Goal: Task Accomplishment & Management: Use online tool/utility

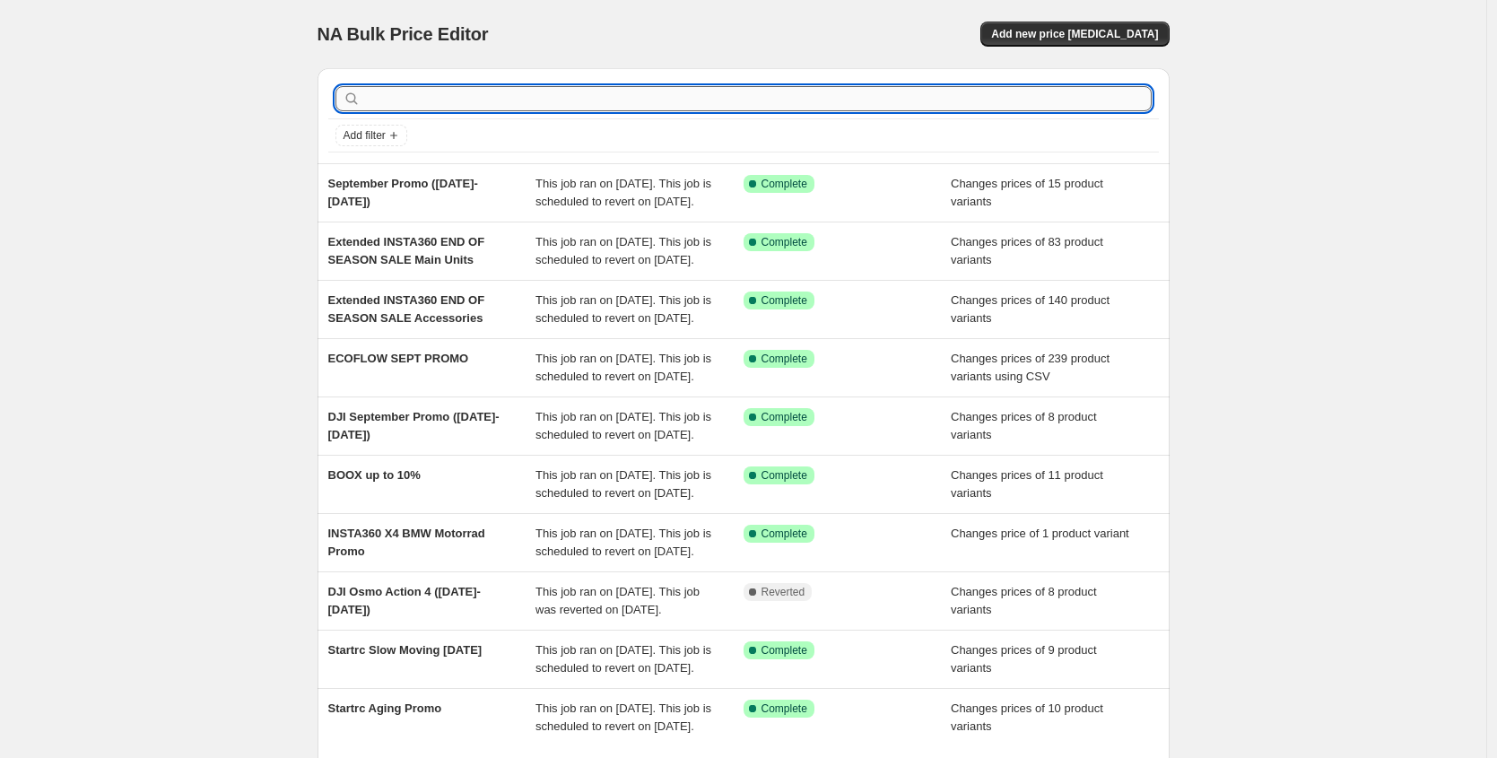
click at [698, 107] on input "text" at bounding box center [757, 98] width 787 height 25
type input "hollyland"
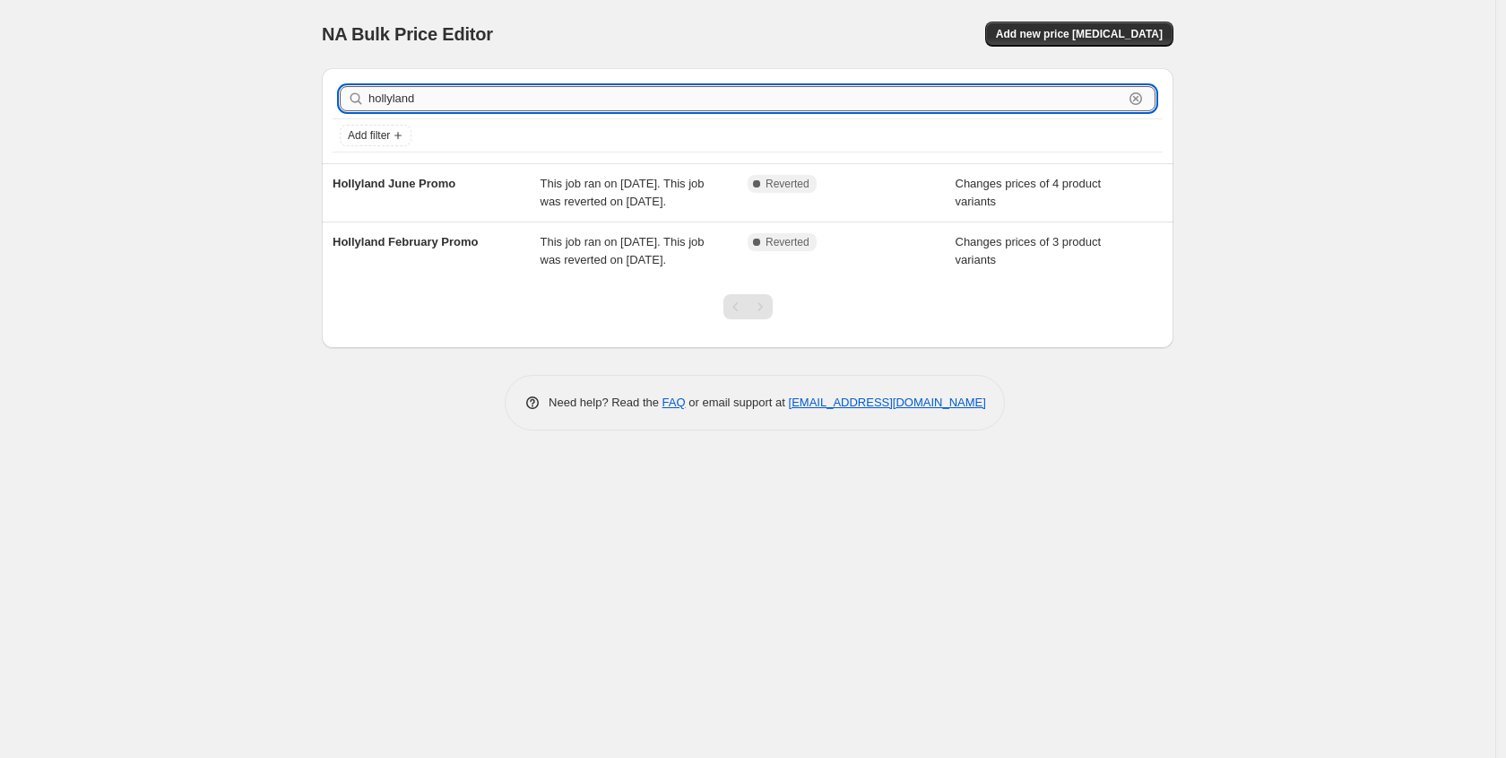
click at [560, 93] on input "hollyland" at bounding box center [746, 98] width 755 height 25
type input "september"
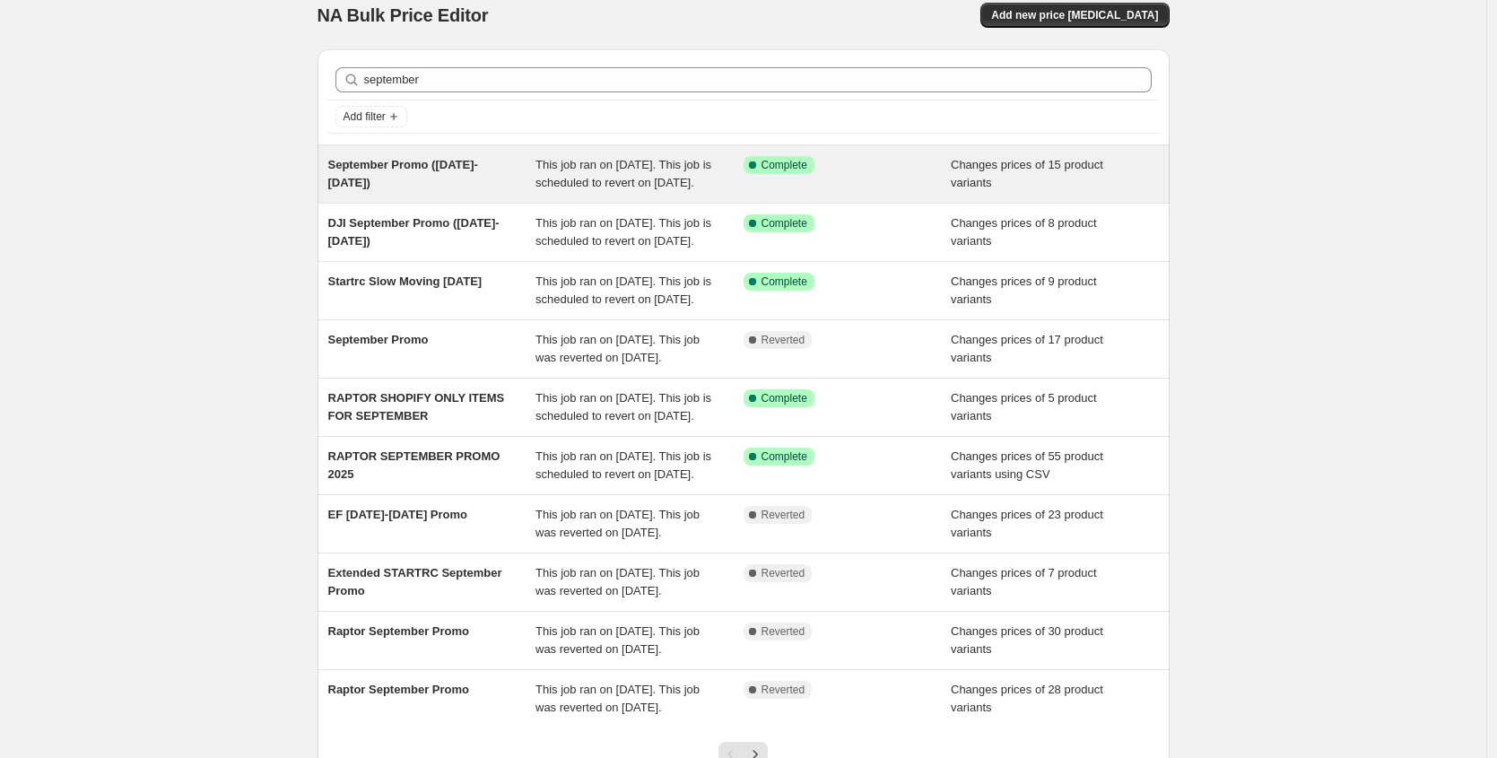
scroll to position [4, 0]
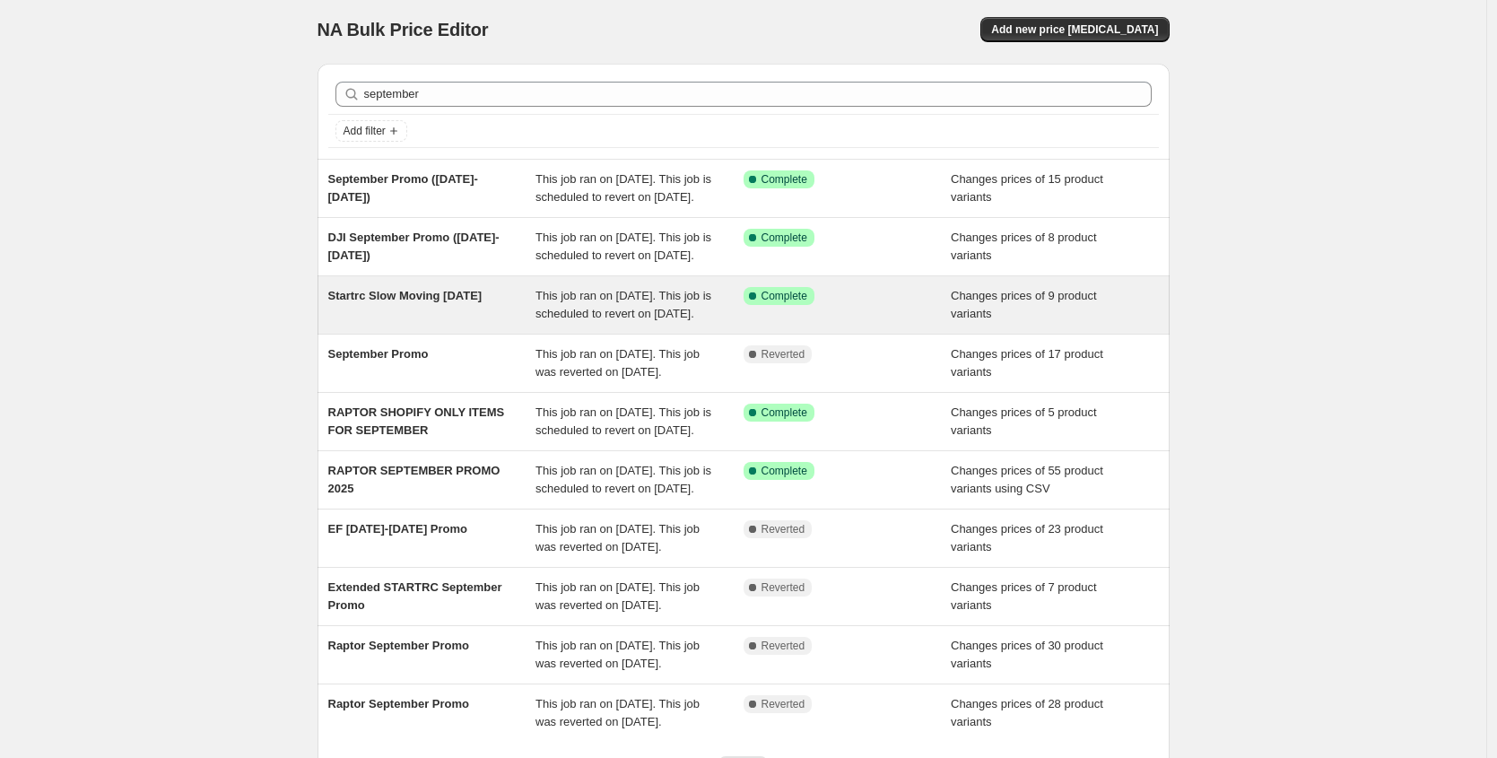
click at [614, 320] on span "This job ran on [DATE]. This job is scheduled to revert on [DATE]." at bounding box center [623, 304] width 176 height 31
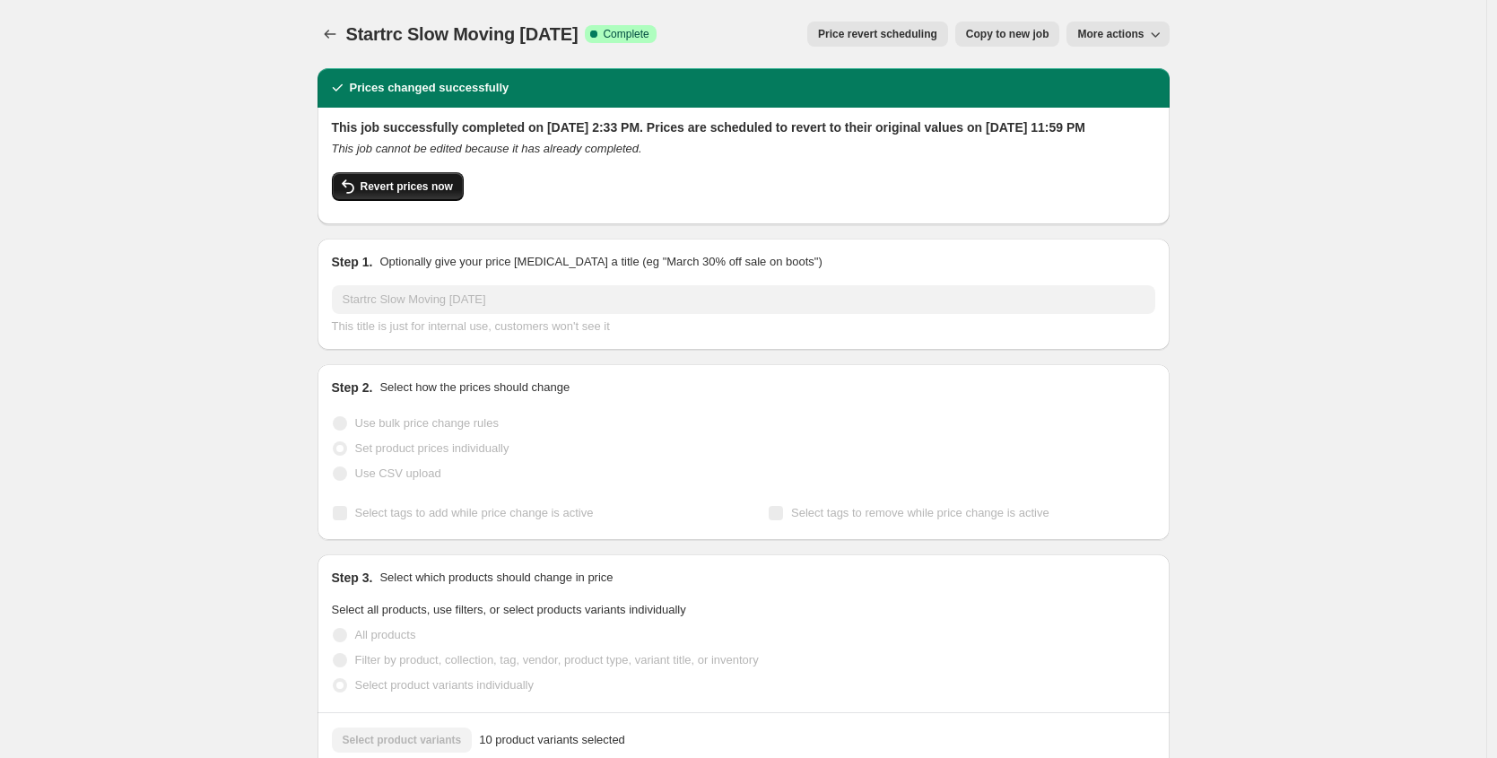
click at [429, 194] on span "Revert prices now" at bounding box center [406, 186] width 92 height 14
checkbox input "false"
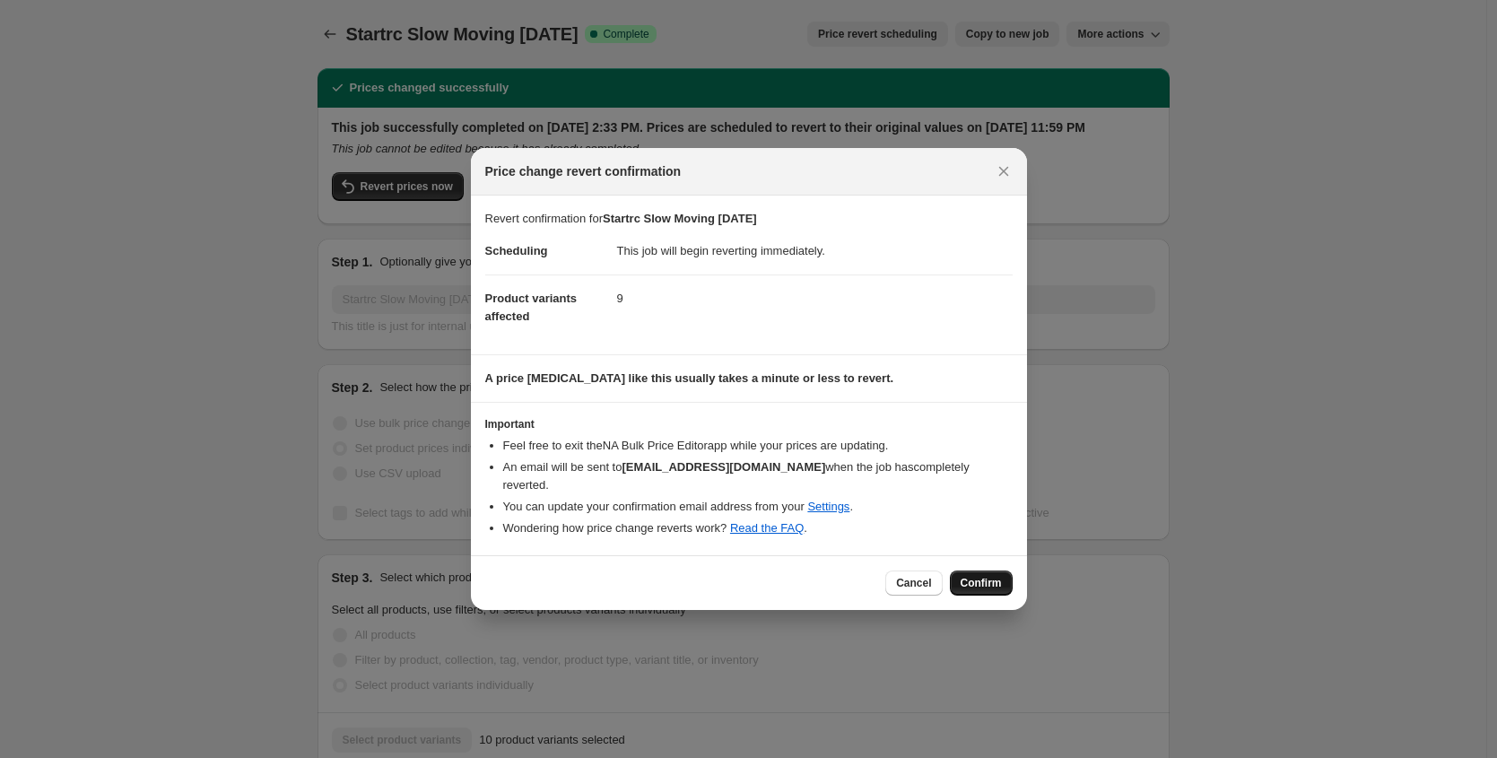
click at [974, 577] on span "Confirm" at bounding box center [980, 583] width 41 height 14
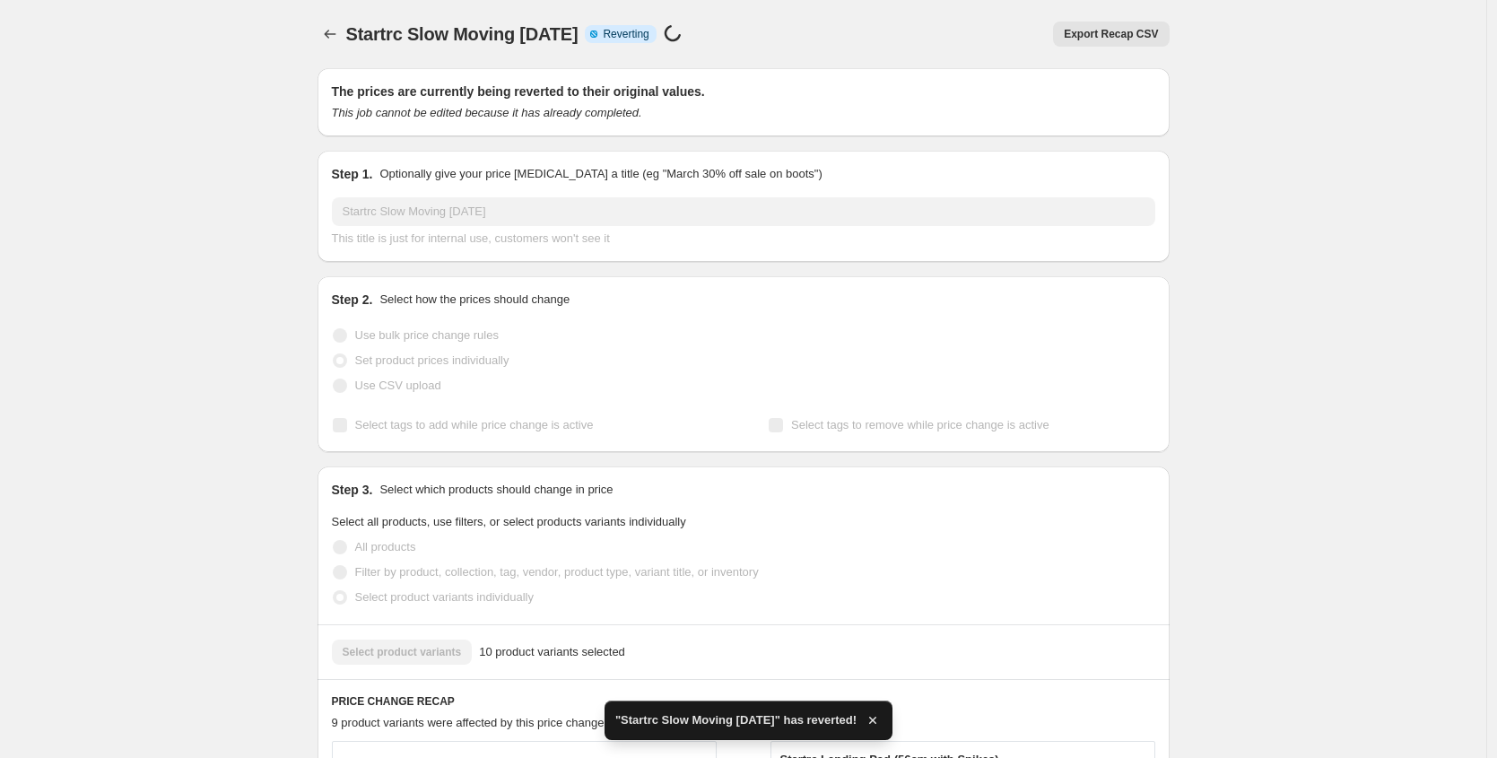
checkbox input "true"
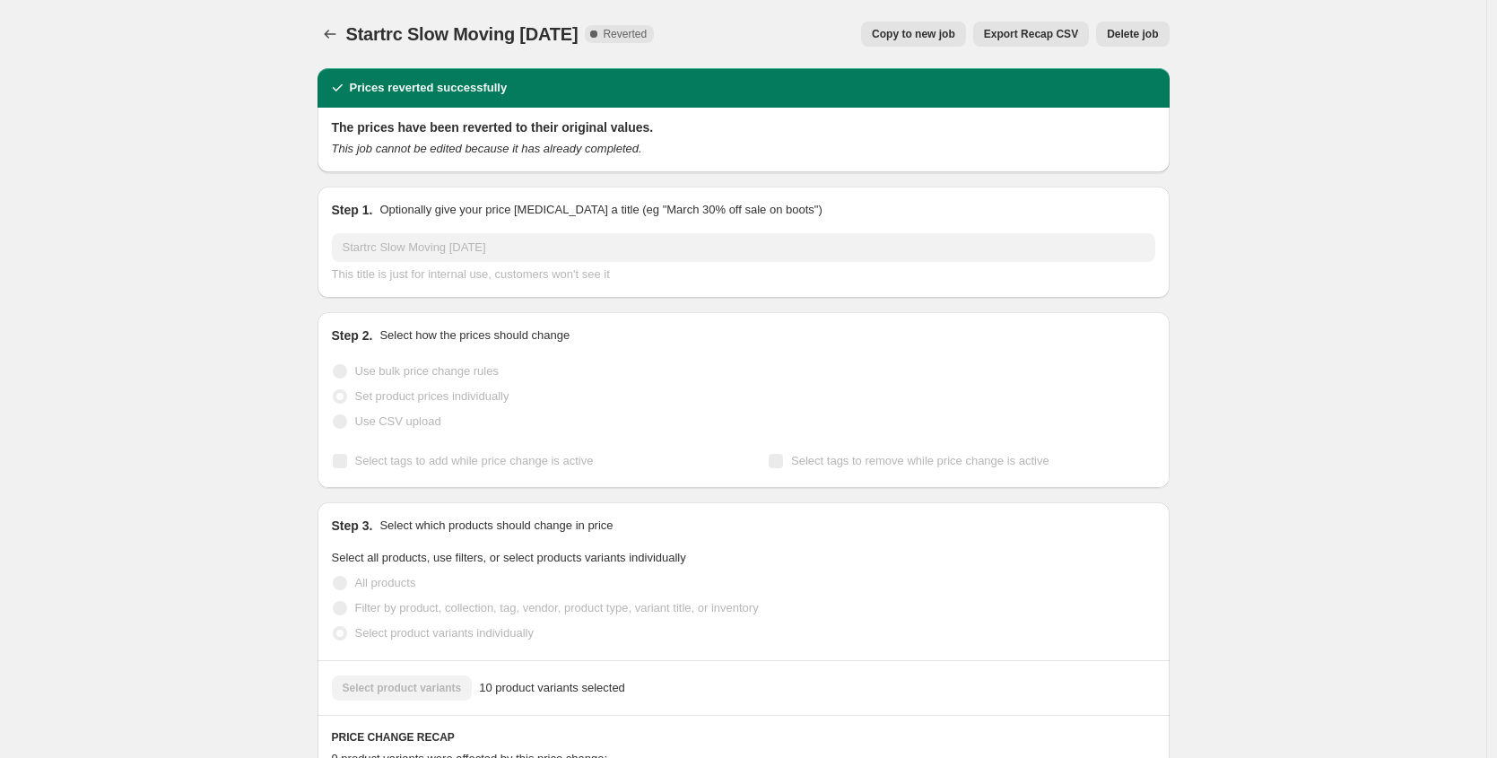
click at [330, 19] on div "Startrc Slow Moving [DATE]. This page is ready Startrc Slow Moving [DATE] Compl…" at bounding box center [743, 34] width 852 height 68
click at [335, 28] on icon "Price change jobs" at bounding box center [330, 34] width 18 height 18
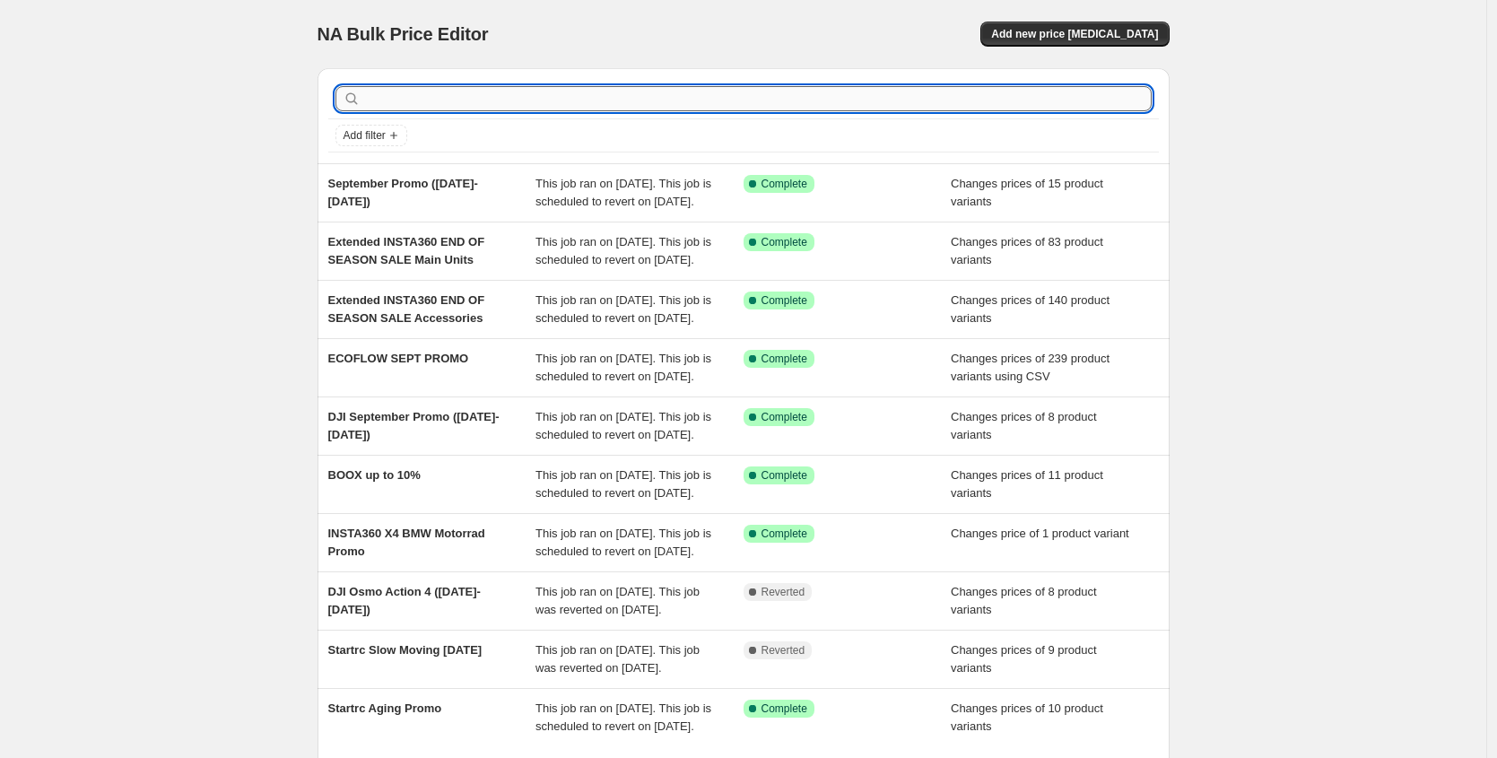
click at [714, 92] on input "text" at bounding box center [757, 98] width 787 height 25
type input "hollyland"
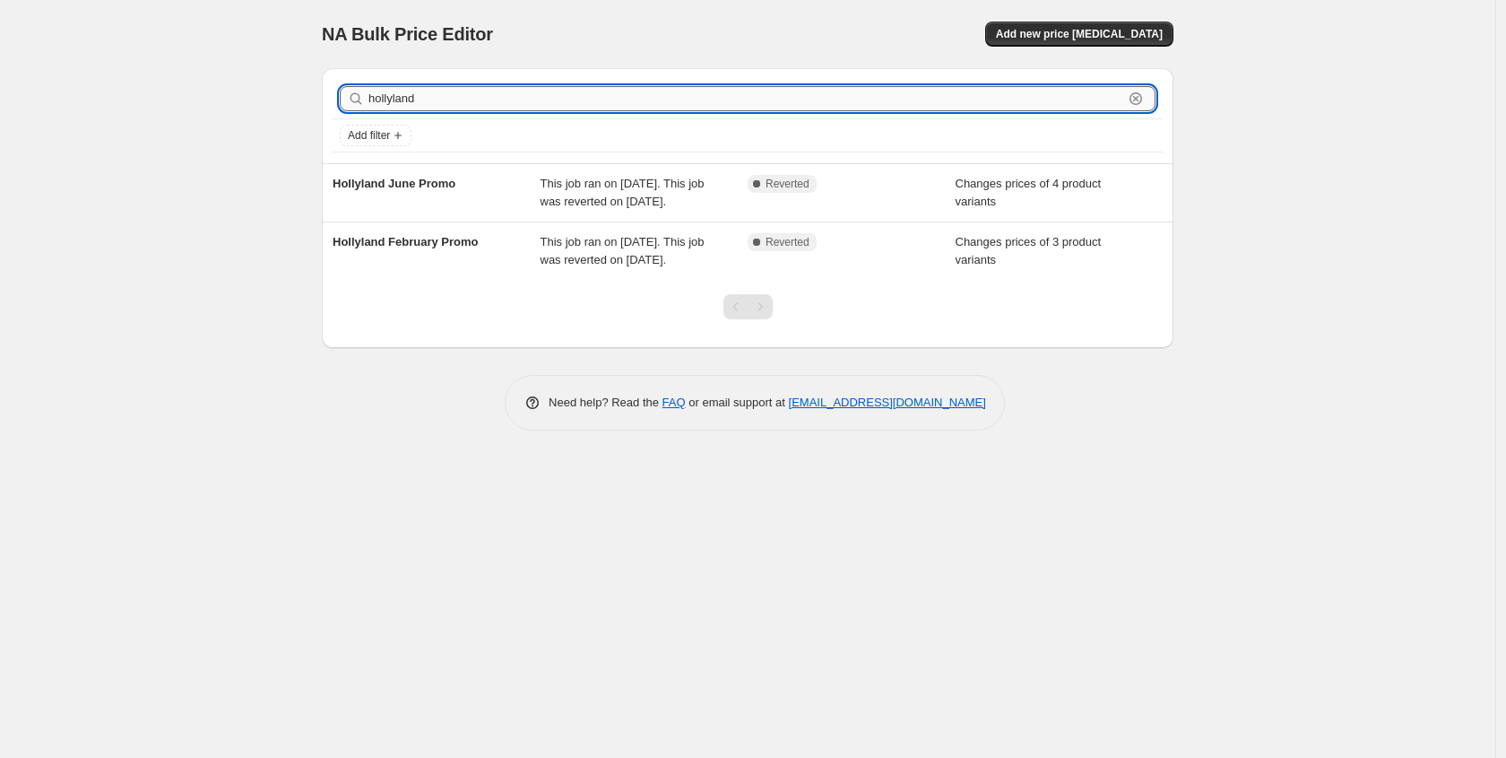
click at [528, 98] on input "hollyland" at bounding box center [746, 98] width 755 height 25
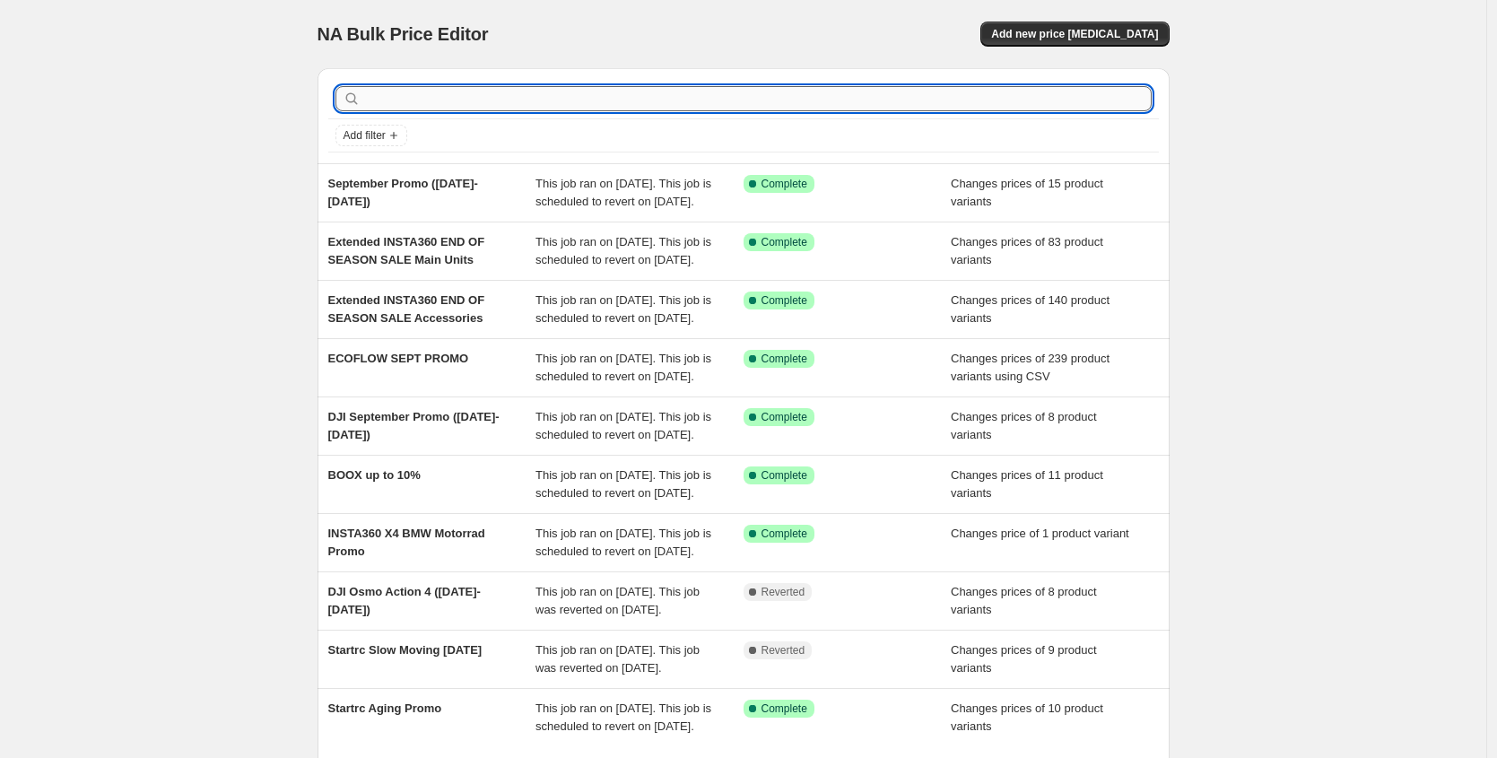
click at [479, 93] on input "text" at bounding box center [757, 98] width 787 height 25
type input "september"
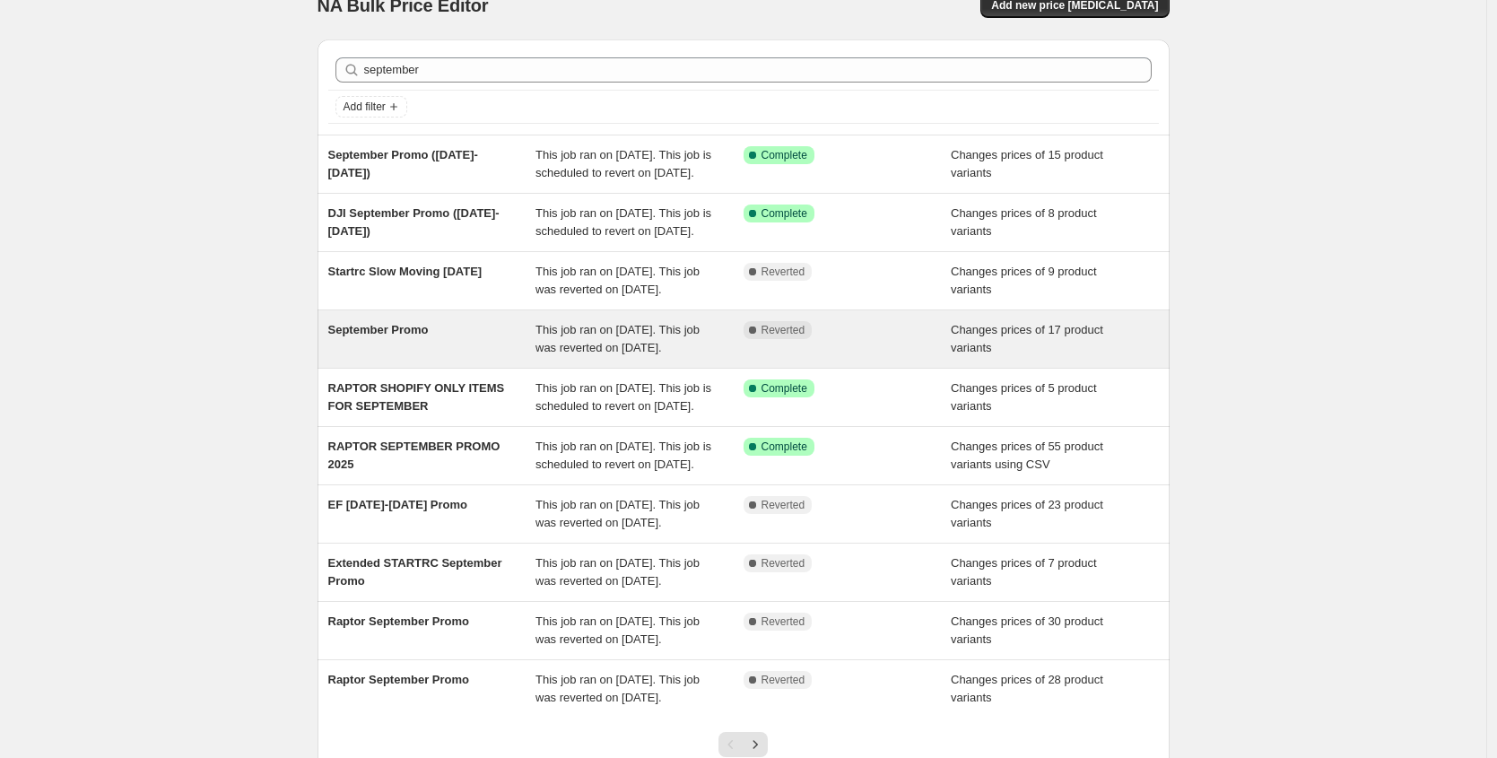
scroll to position [30, 0]
click at [395, 355] on div "September Promo" at bounding box center [432, 337] width 208 height 36
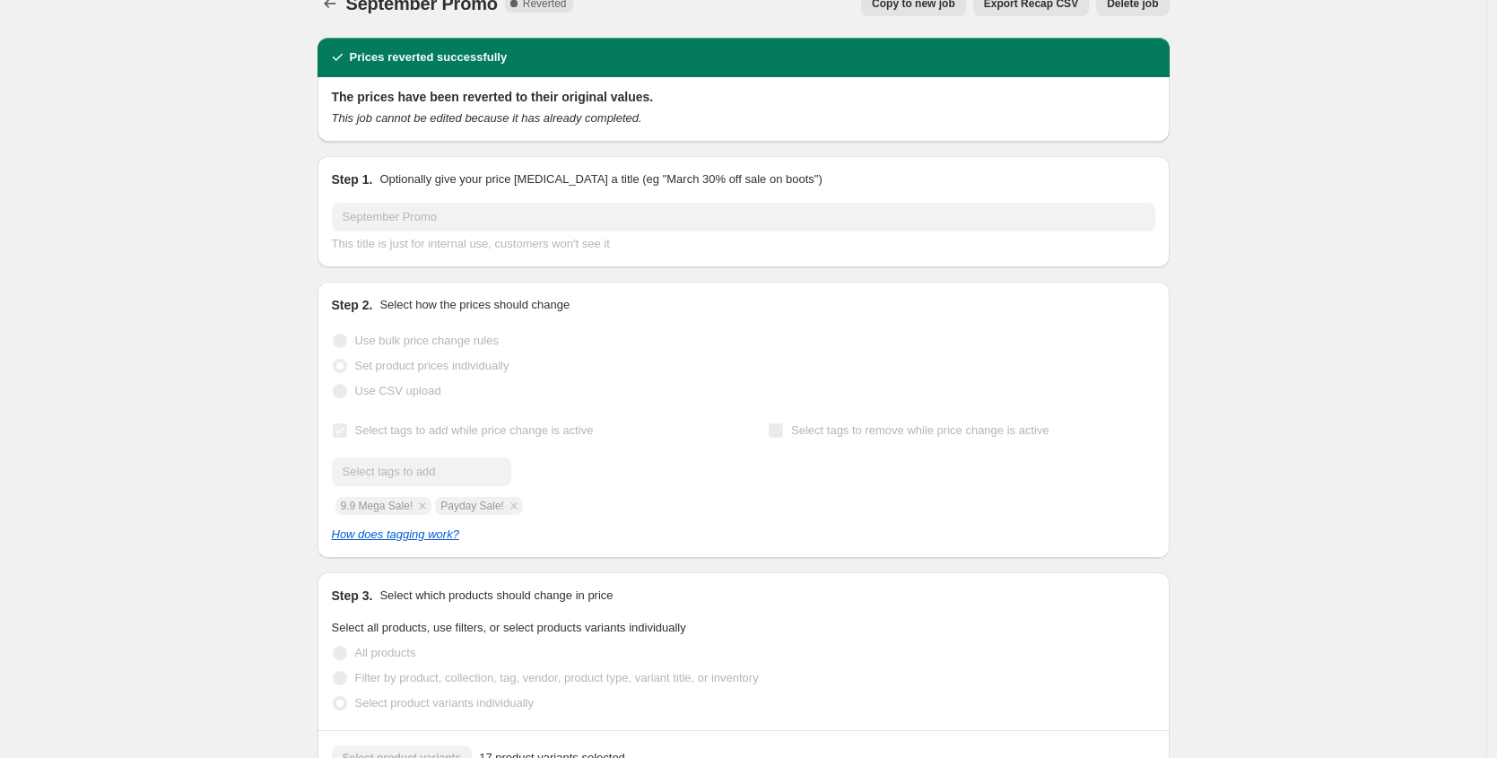
scroll to position [12, 0]
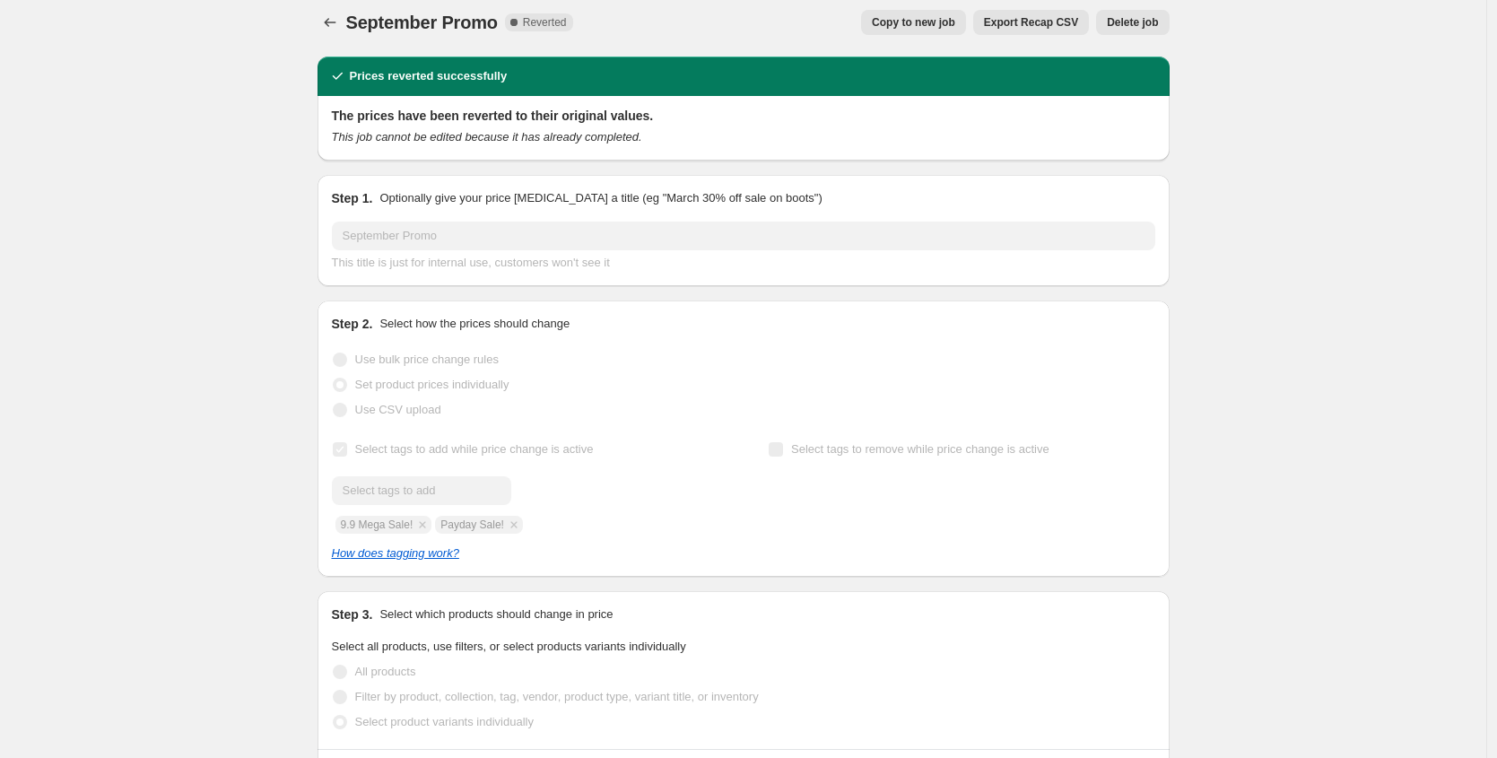
click at [335, 3] on div "September Promo. This page is ready September Promo Complete Reverted Copy to n…" at bounding box center [743, 22] width 852 height 68
click at [335, 22] on icon "Price change jobs" at bounding box center [330, 22] width 18 height 18
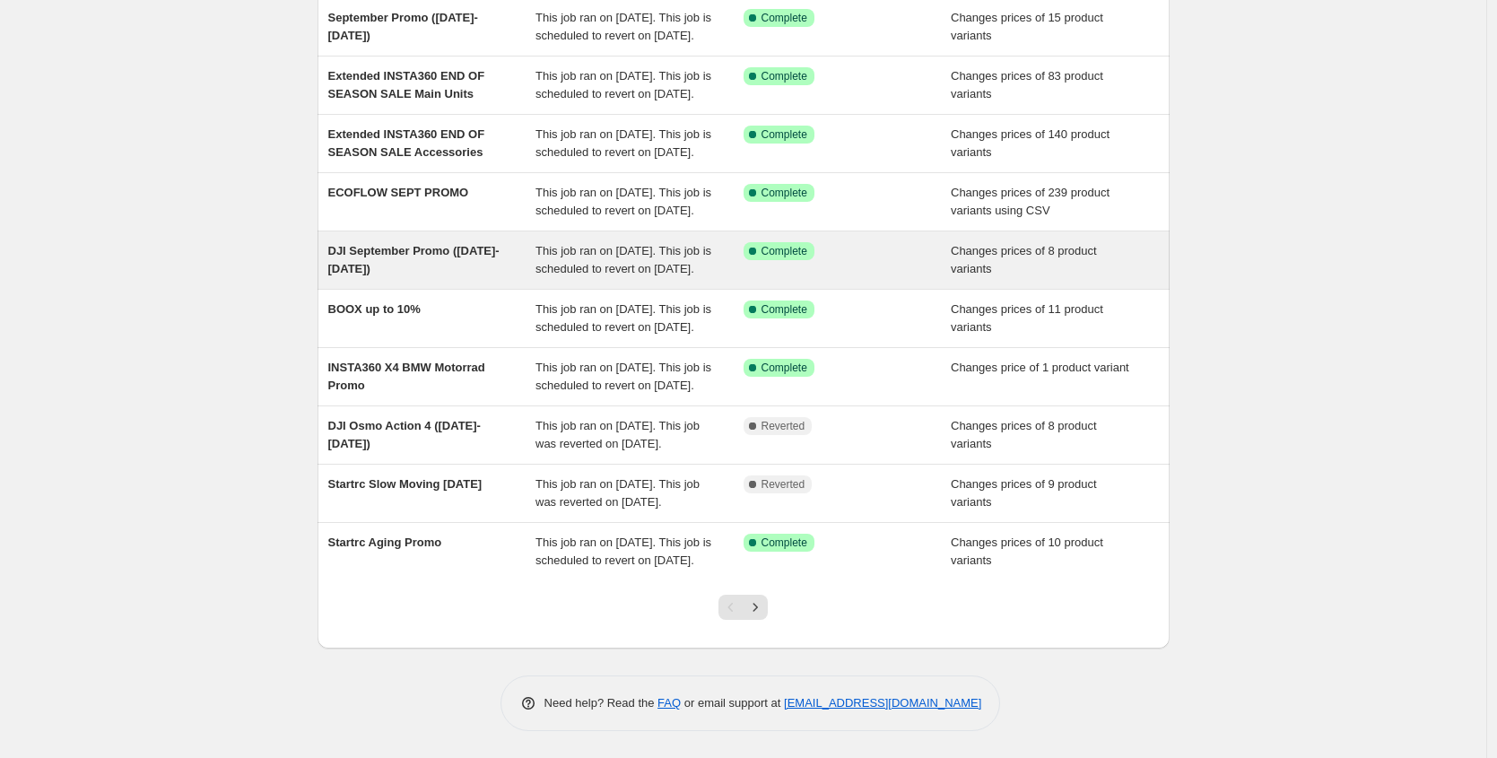
scroll to position [318, 0]
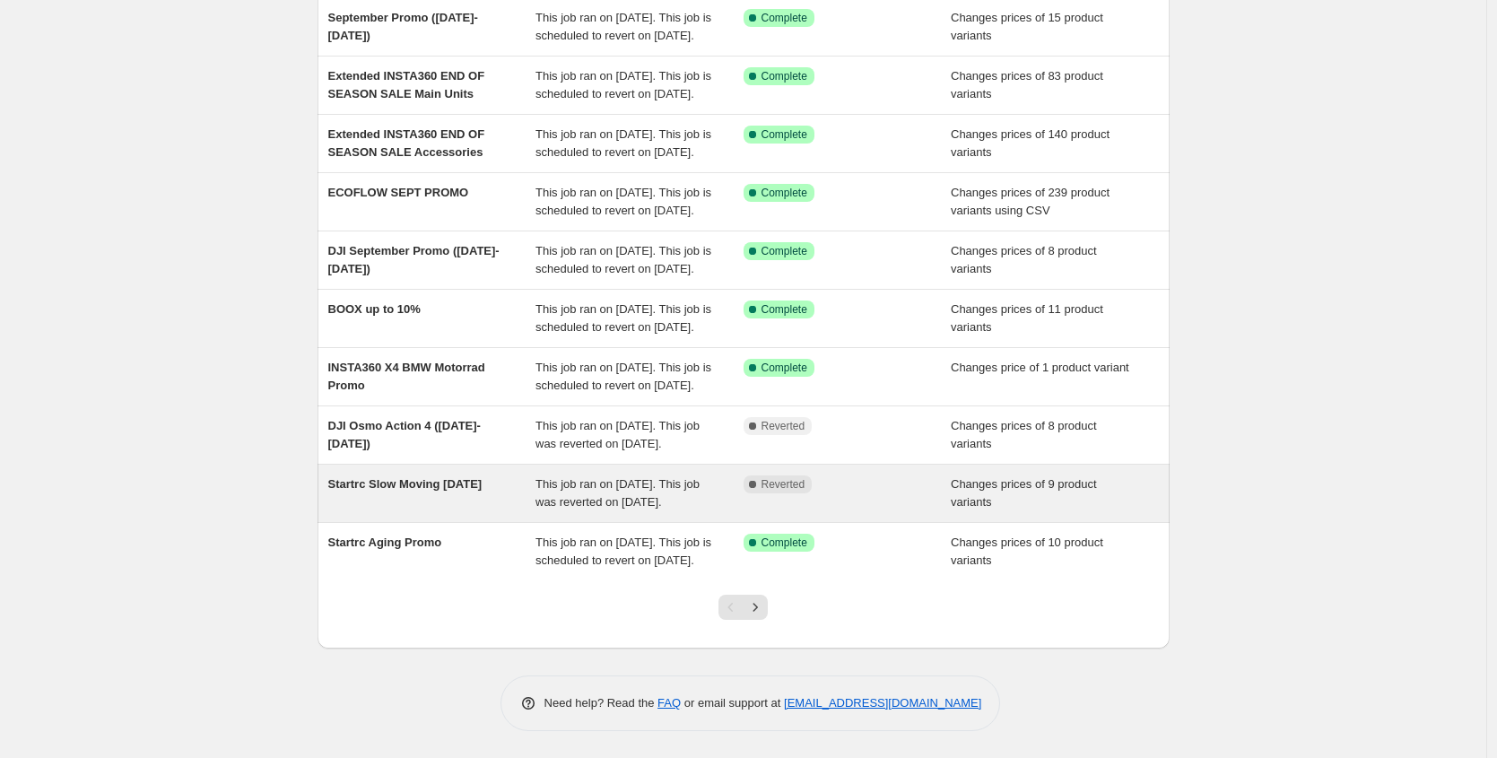
click at [478, 479] on div "Startrc Slow Moving [DATE]" at bounding box center [432, 493] width 208 height 36
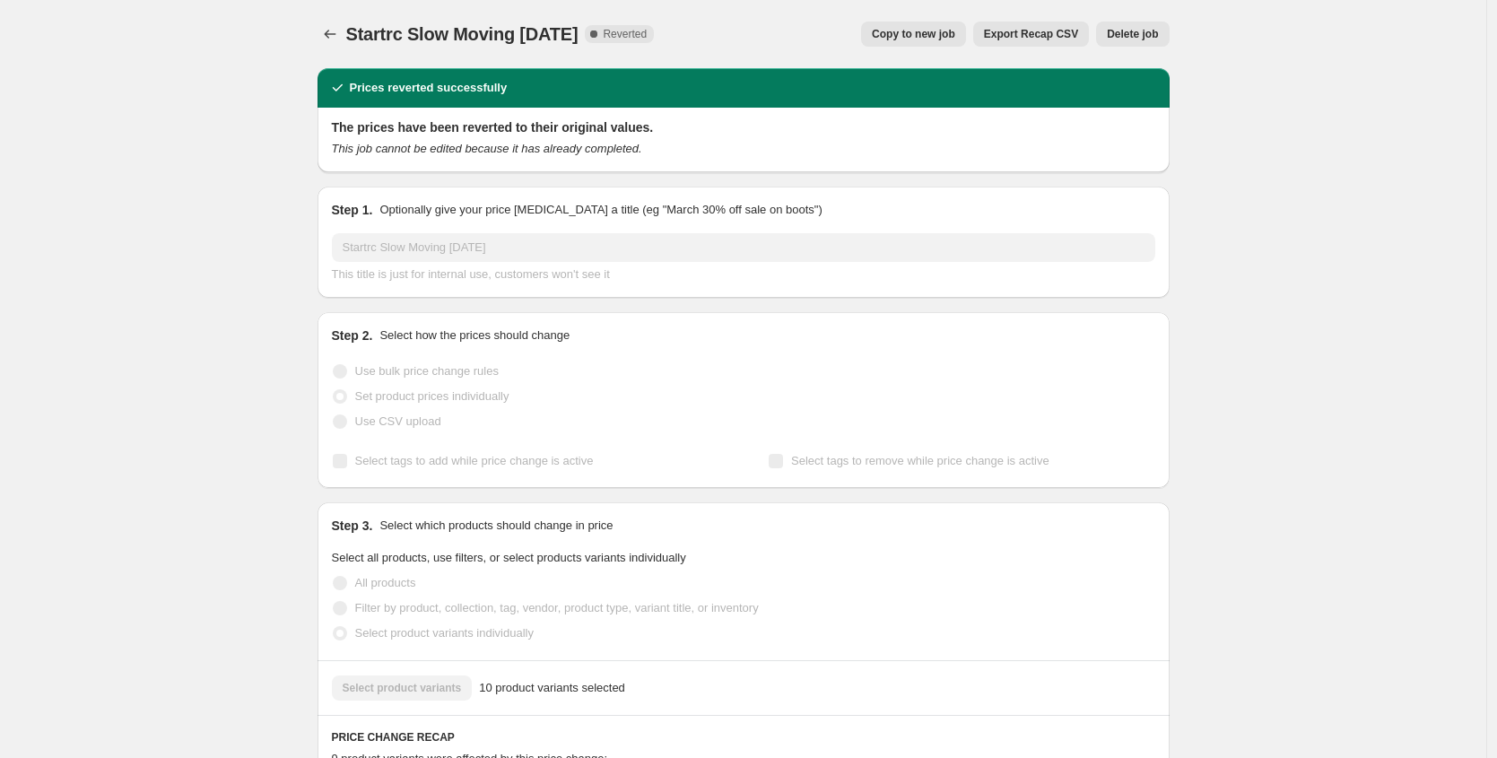
click at [891, 34] on span "Copy to new job" at bounding box center [913, 34] width 83 height 14
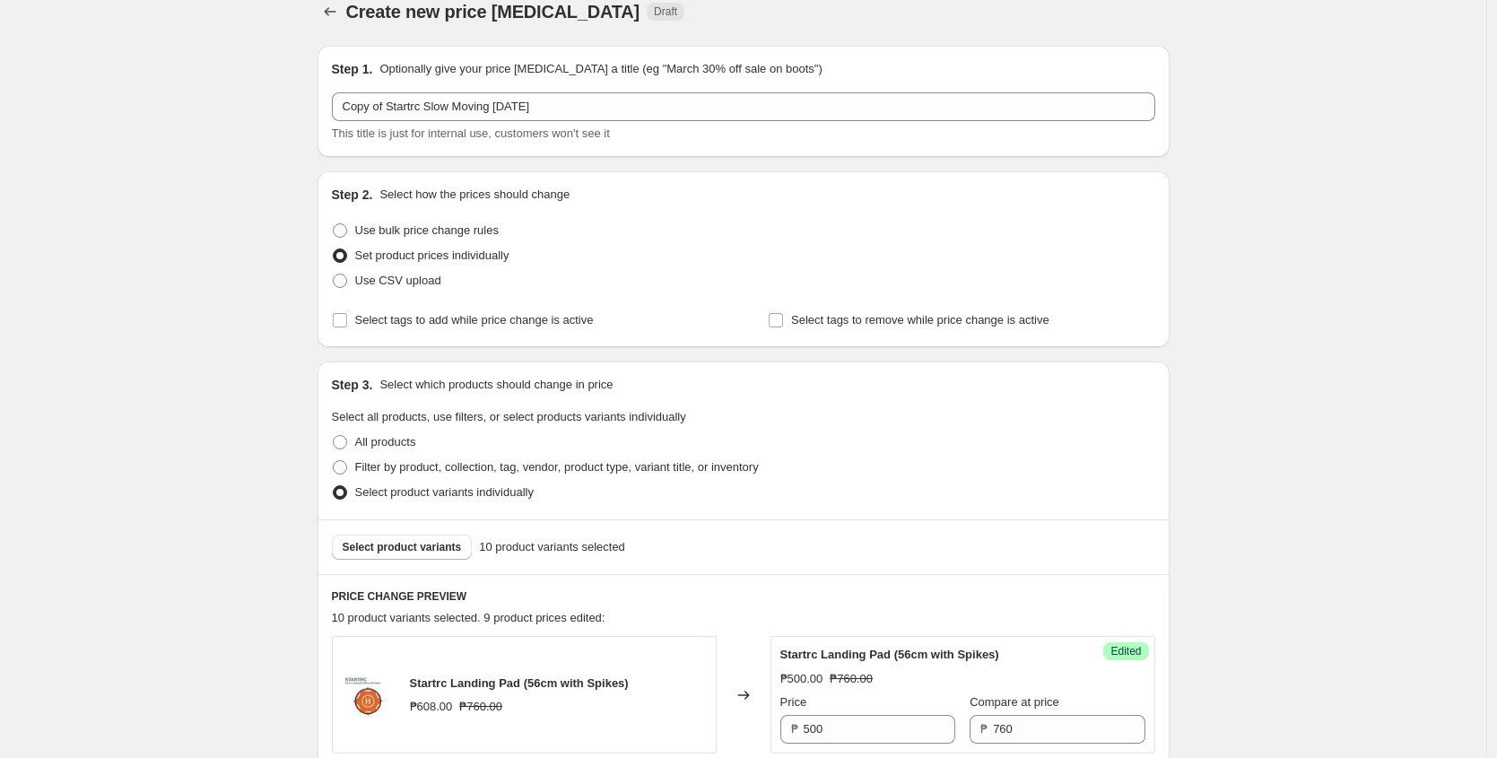
scroll to position [22, 0]
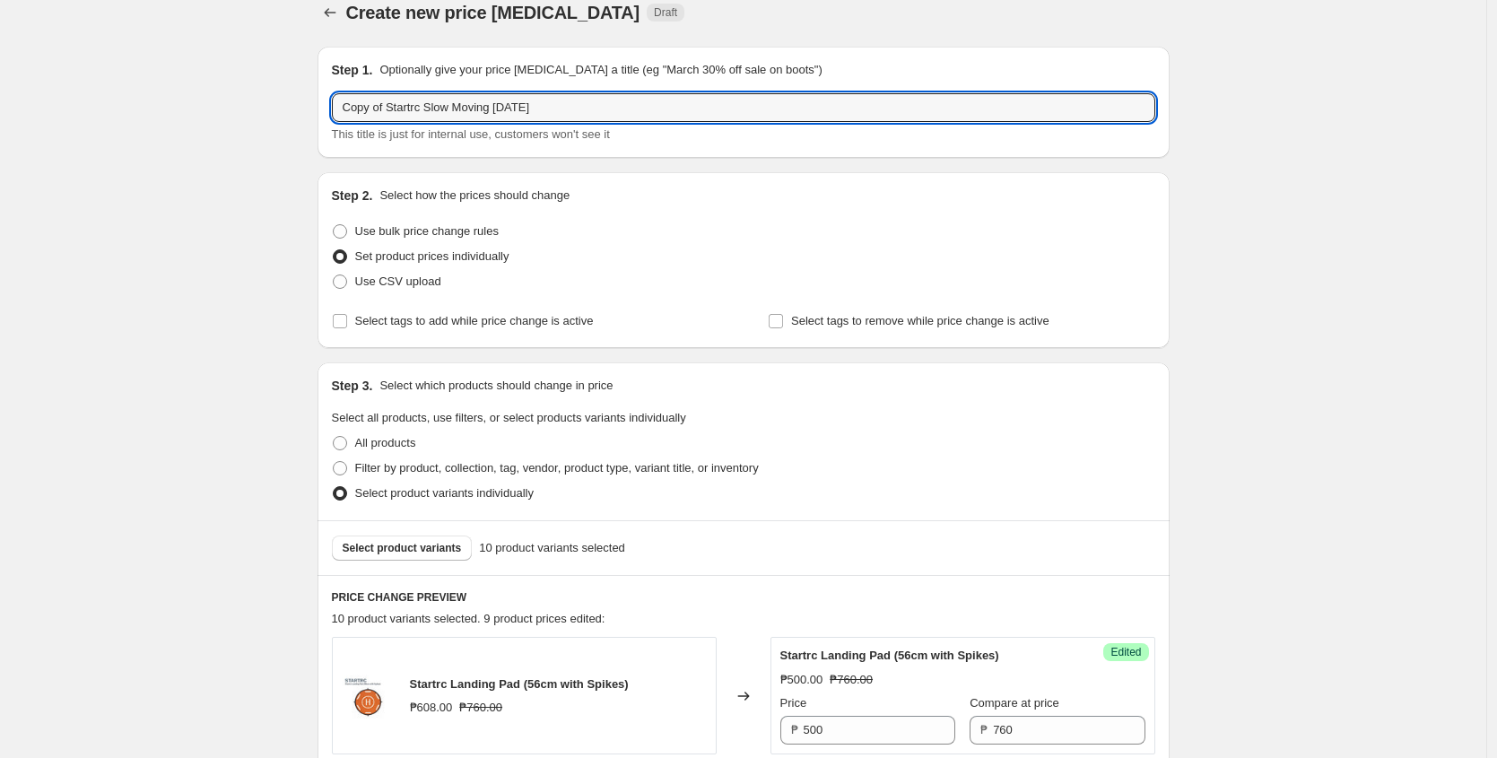
drag, startPoint x: 393, startPoint y: 108, endPoint x: 301, endPoint y: 102, distance: 91.6
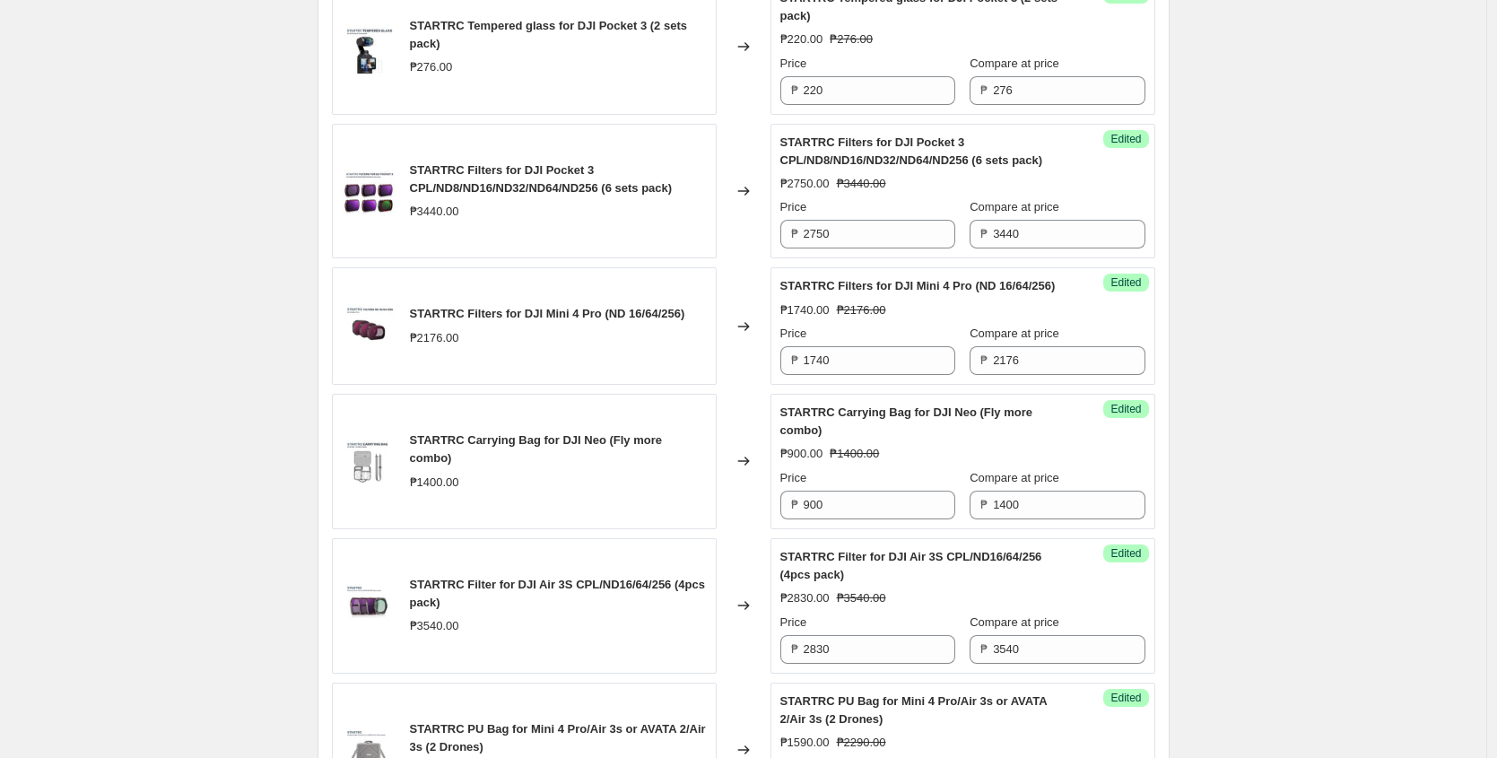
scroll to position [1611, 0]
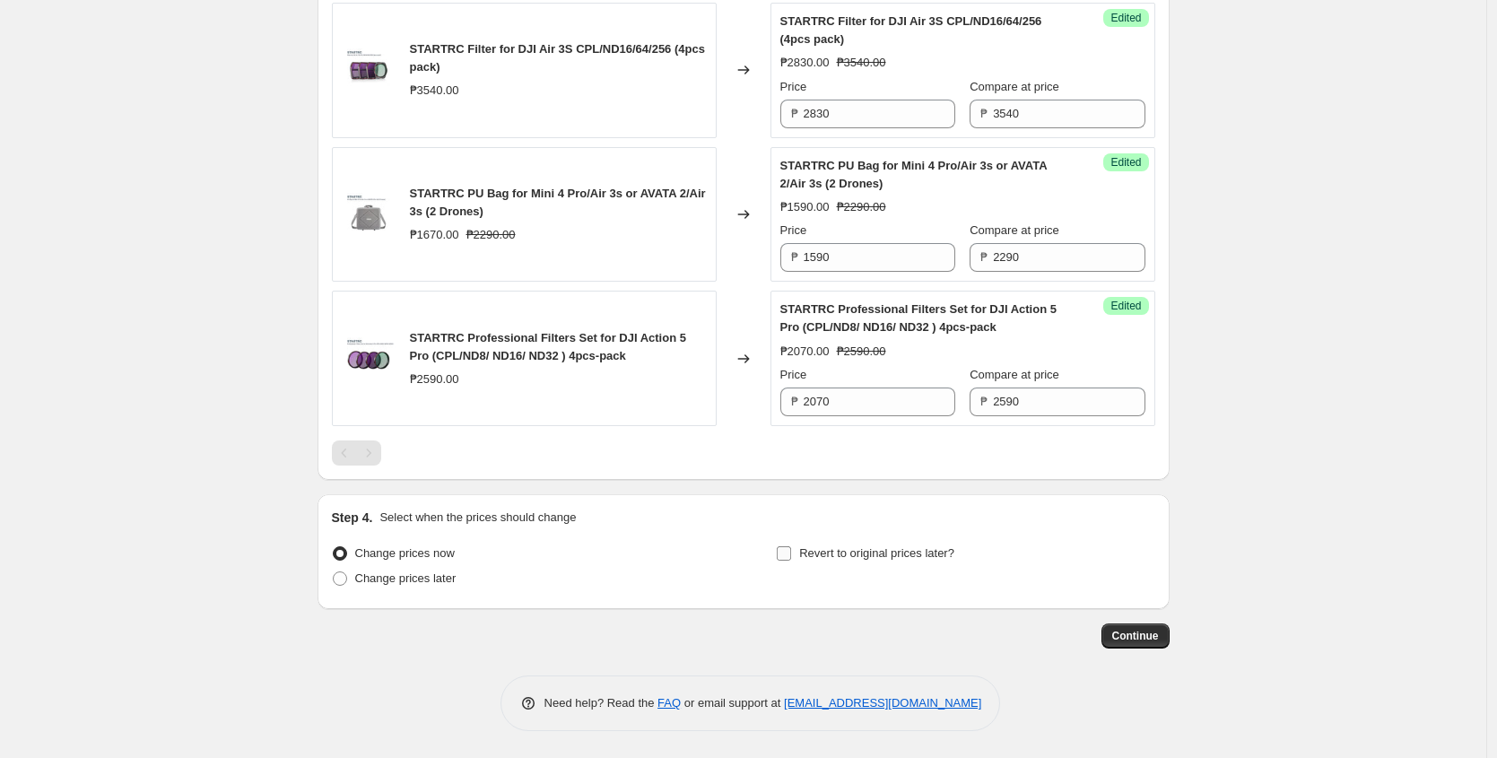
type input "New Startrc Slow Moving September 2025"
click at [786, 557] on input "Revert to original prices later?" at bounding box center [784, 553] width 14 height 14
checkbox input "true"
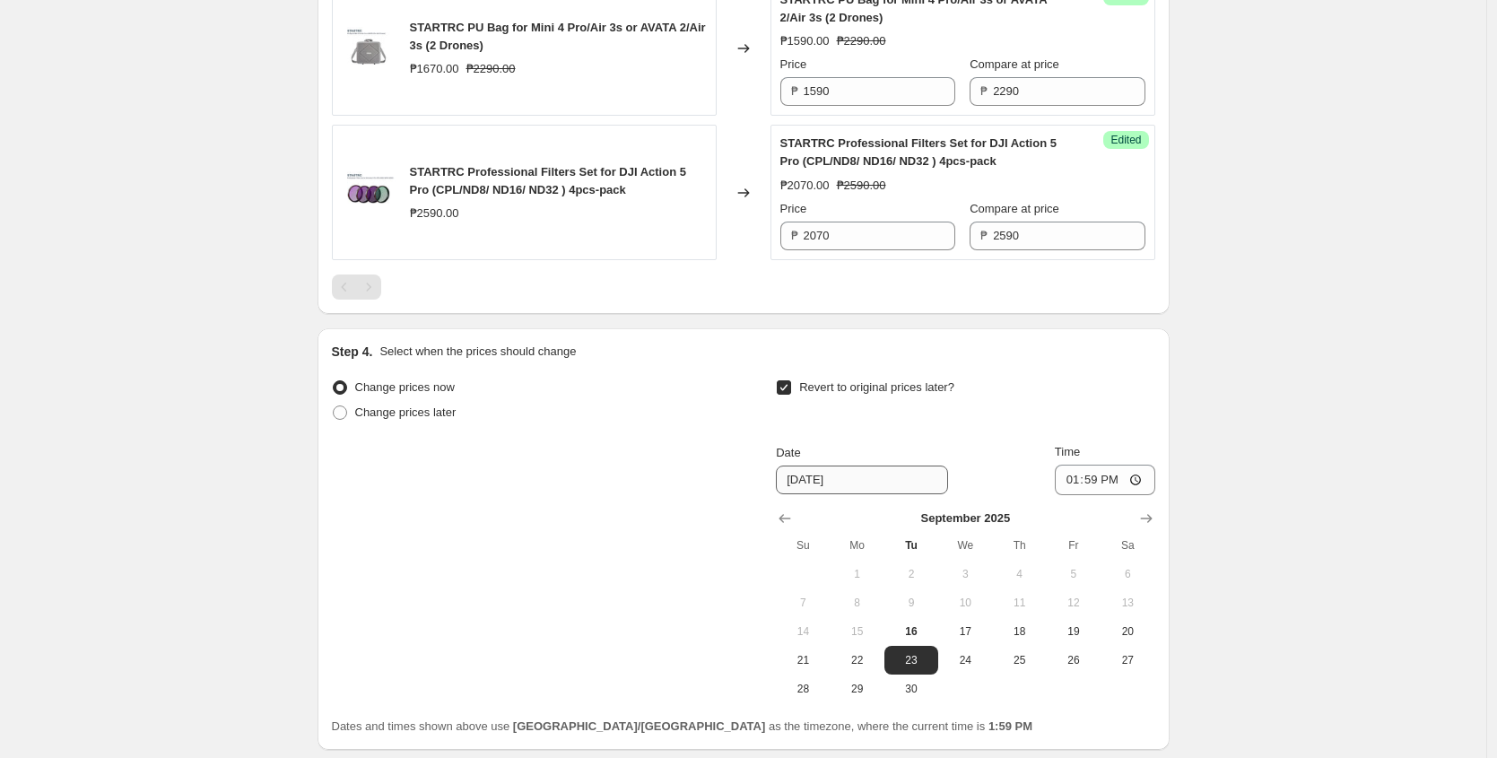
scroll to position [1771, 0]
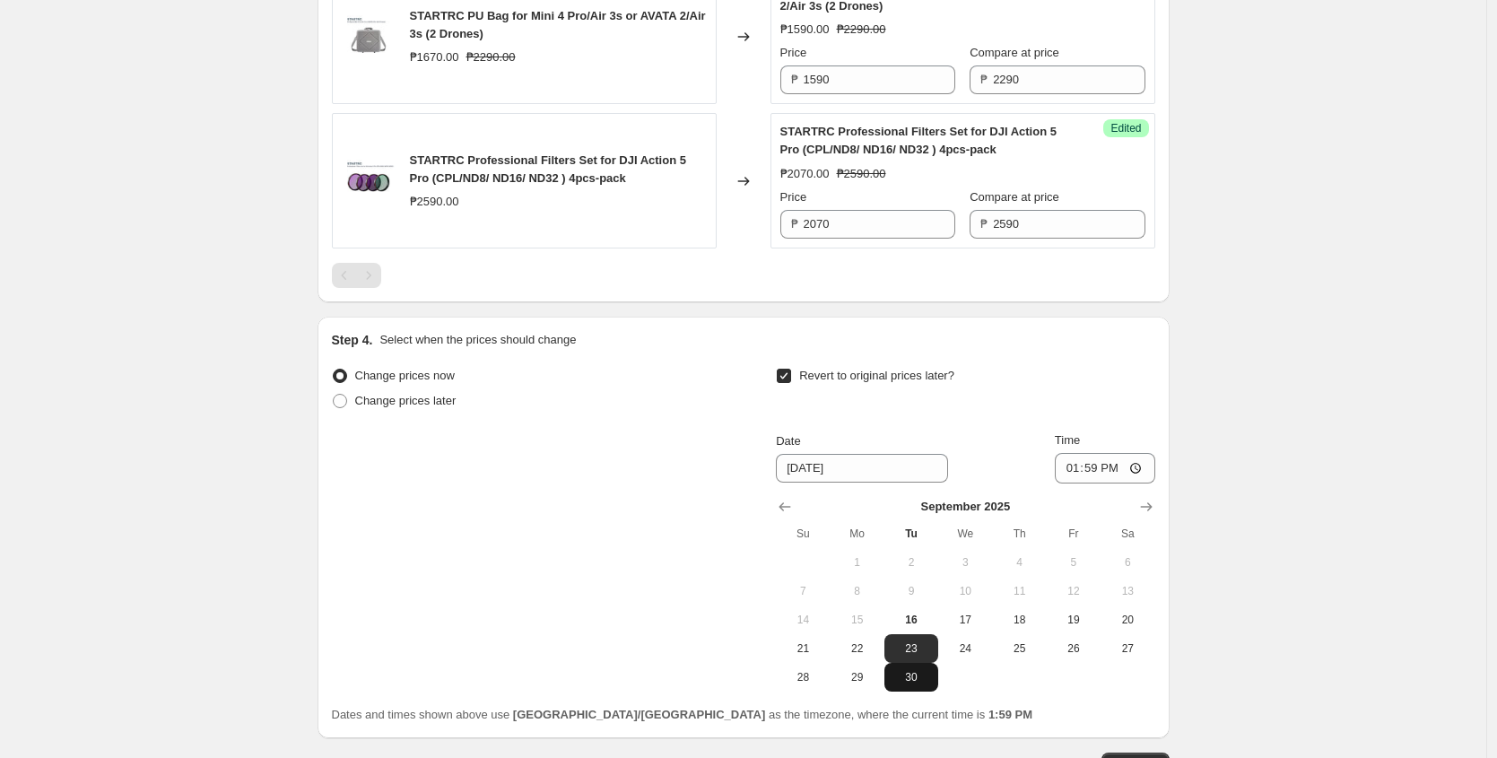
click at [907, 684] on span "30" at bounding box center [910, 677] width 39 height 14
type input "[DATE]"
click at [1068, 482] on input "13:59" at bounding box center [1105, 468] width 100 height 30
type input "23:59"
click at [632, 447] on div "Change prices now Change prices later Revert to original prices later? Date 9/3…" at bounding box center [743, 527] width 823 height 328
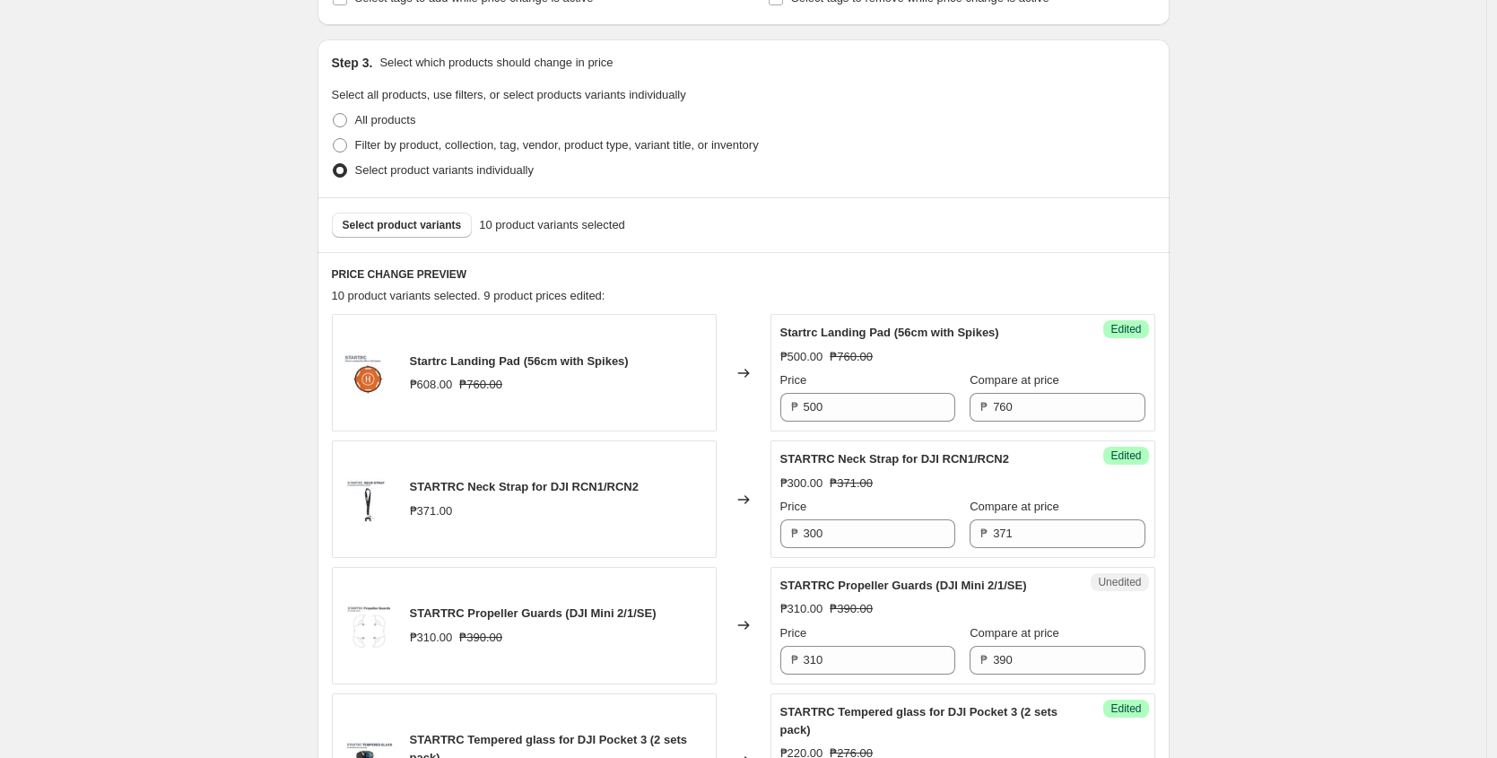
scroll to position [354, 0]
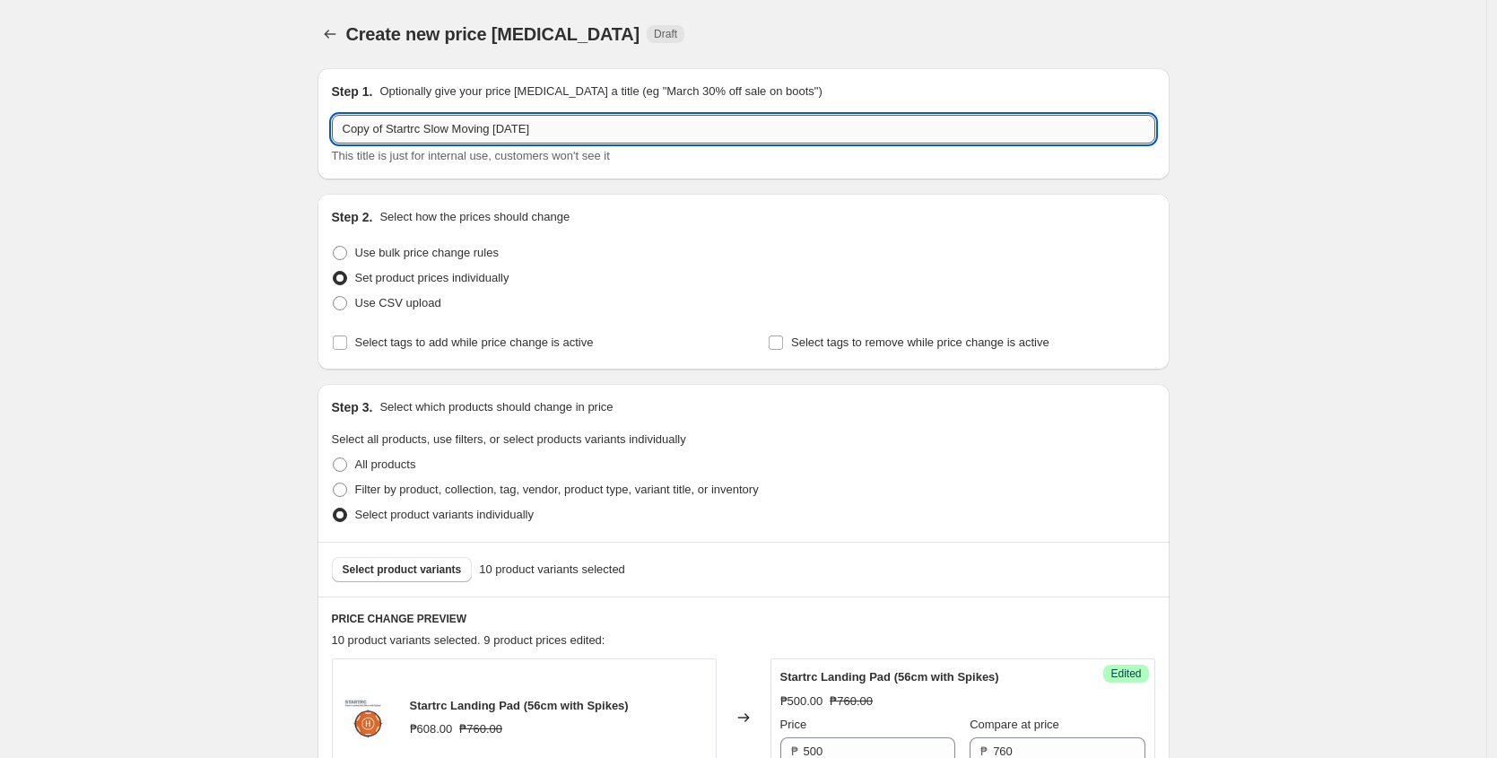
click at [380, 135] on input "Copy of Startrc Slow Moving September 2025" at bounding box center [743, 129] width 823 height 29
drag, startPoint x: 387, startPoint y: 135, endPoint x: 326, endPoint y: 128, distance: 61.3
click at [326, 128] on div "Step 1. Optionally give your price change job a title (eg "March 30% off sale o…" at bounding box center [743, 123] width 852 height 111
type input "New Startrc Slow Moving September 2025"
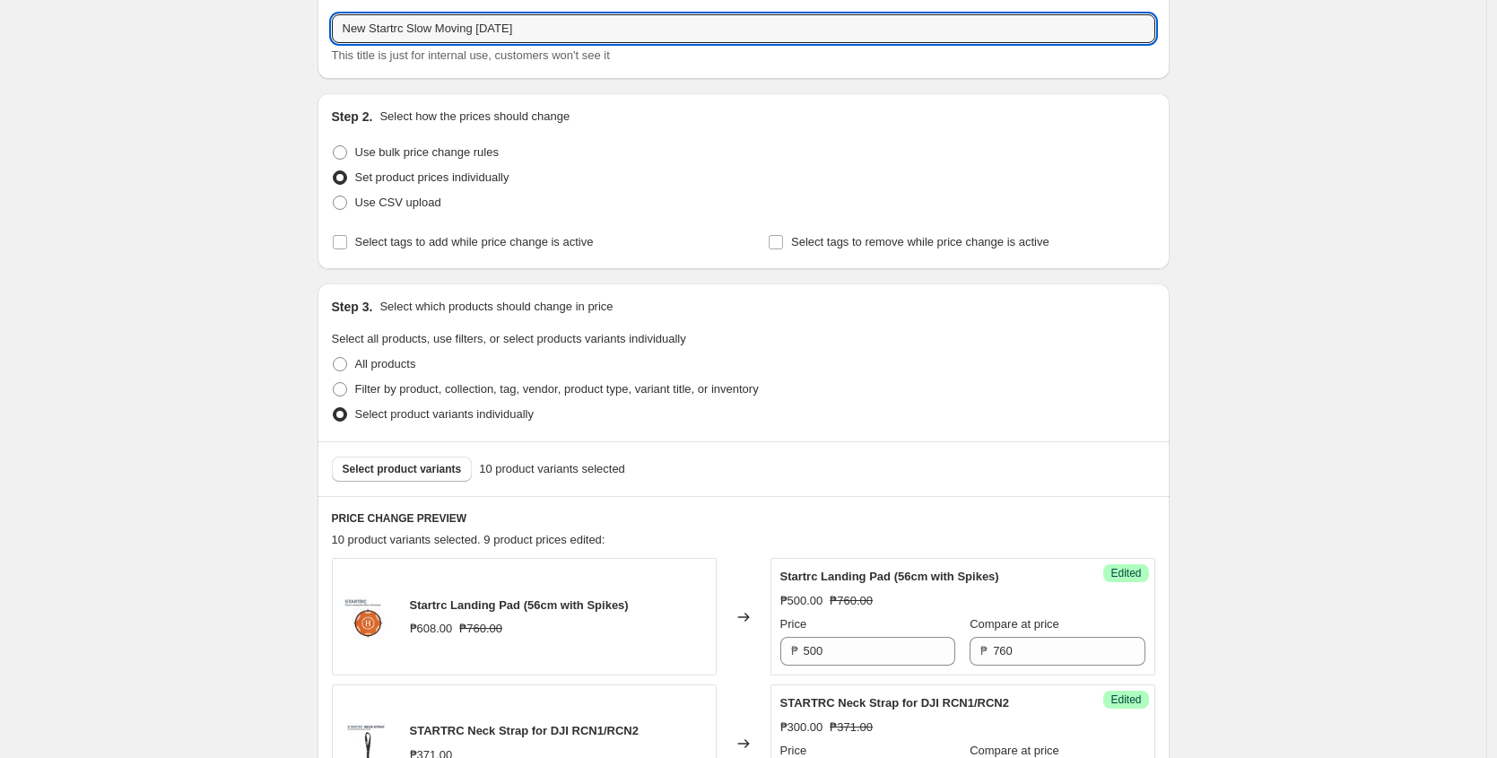
scroll to position [152, 0]
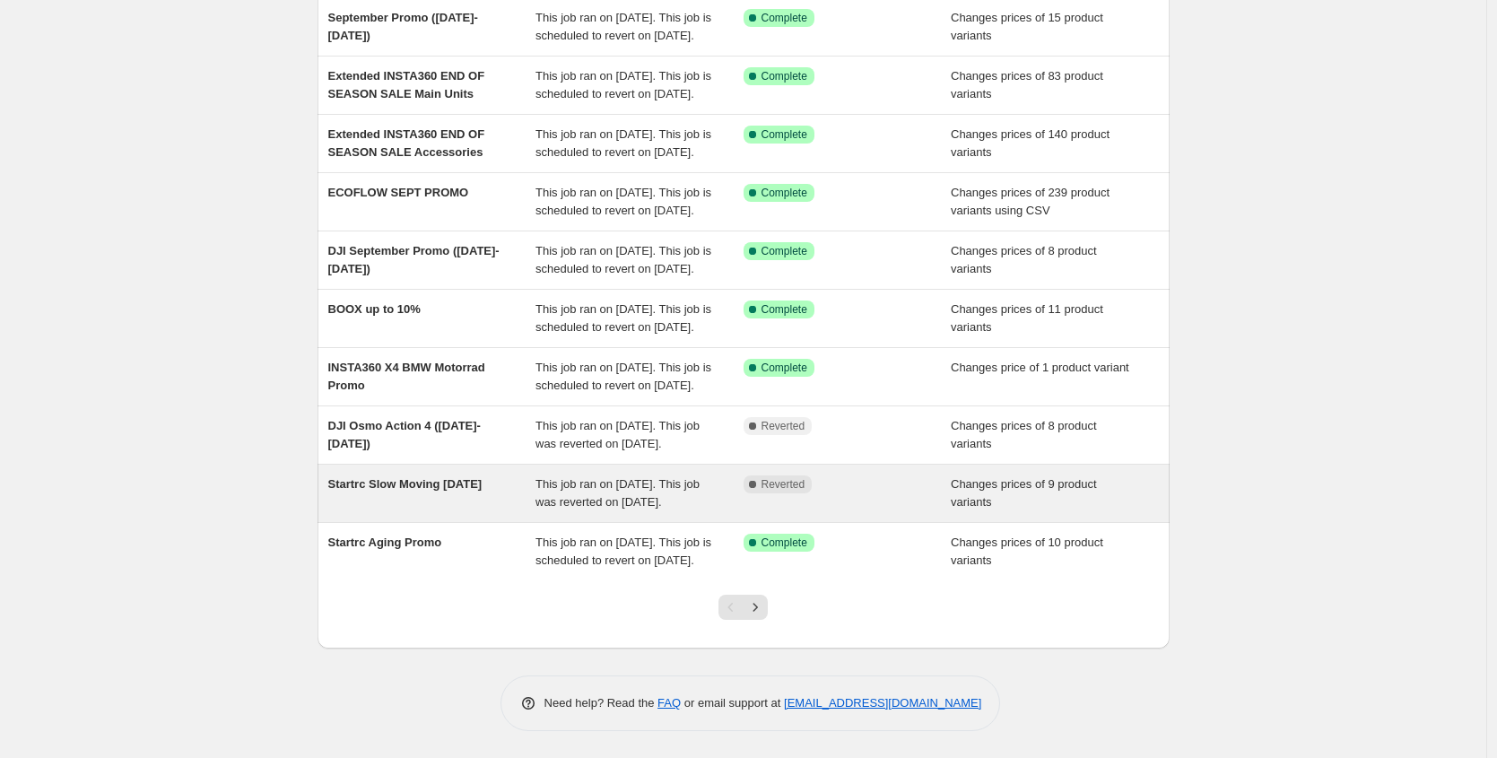
scroll to position [308, 0]
click at [554, 484] on span "This job ran on [DATE]. This job was reverted on [DATE]." at bounding box center [617, 492] width 164 height 31
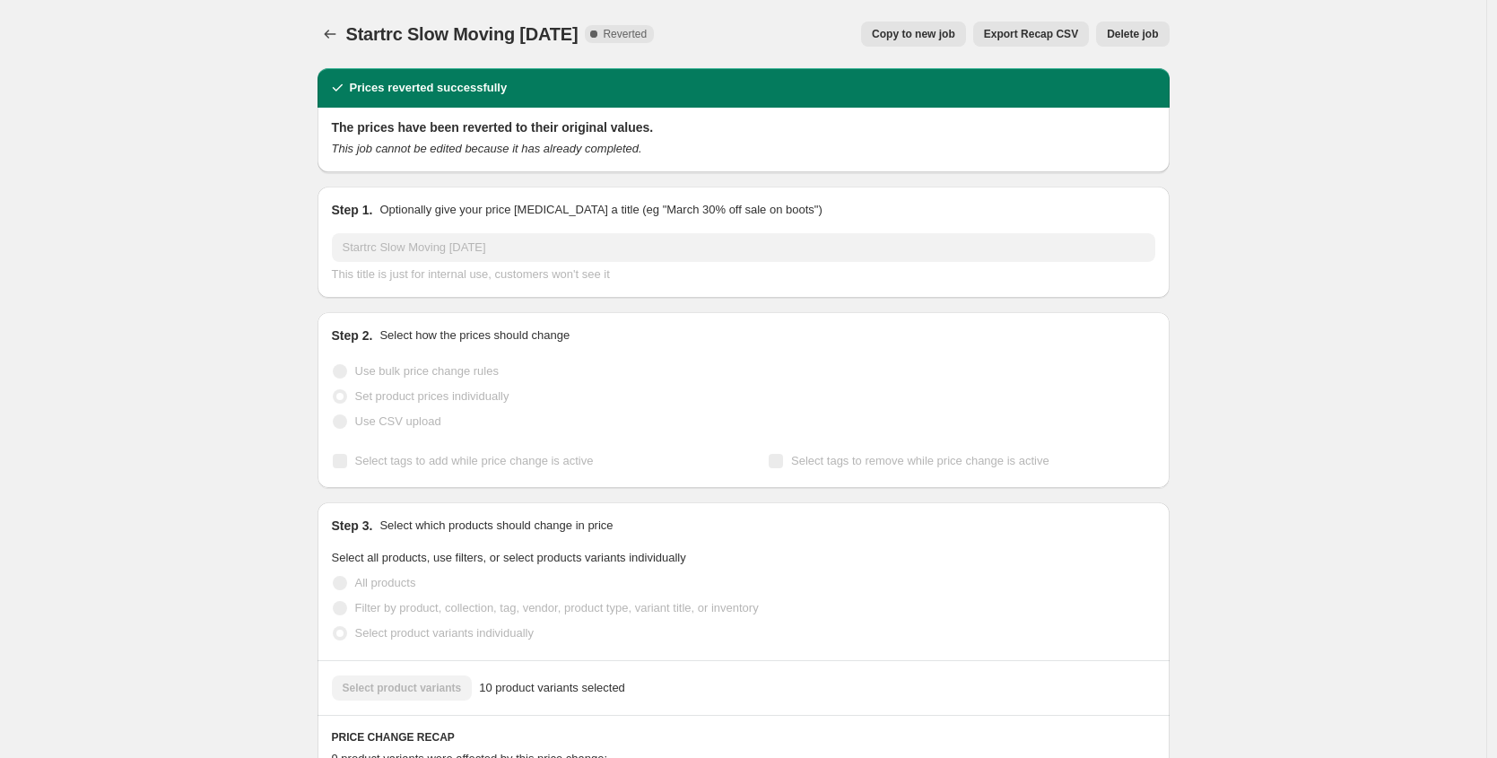
click at [922, 28] on span "Copy to new job" at bounding box center [913, 34] width 83 height 14
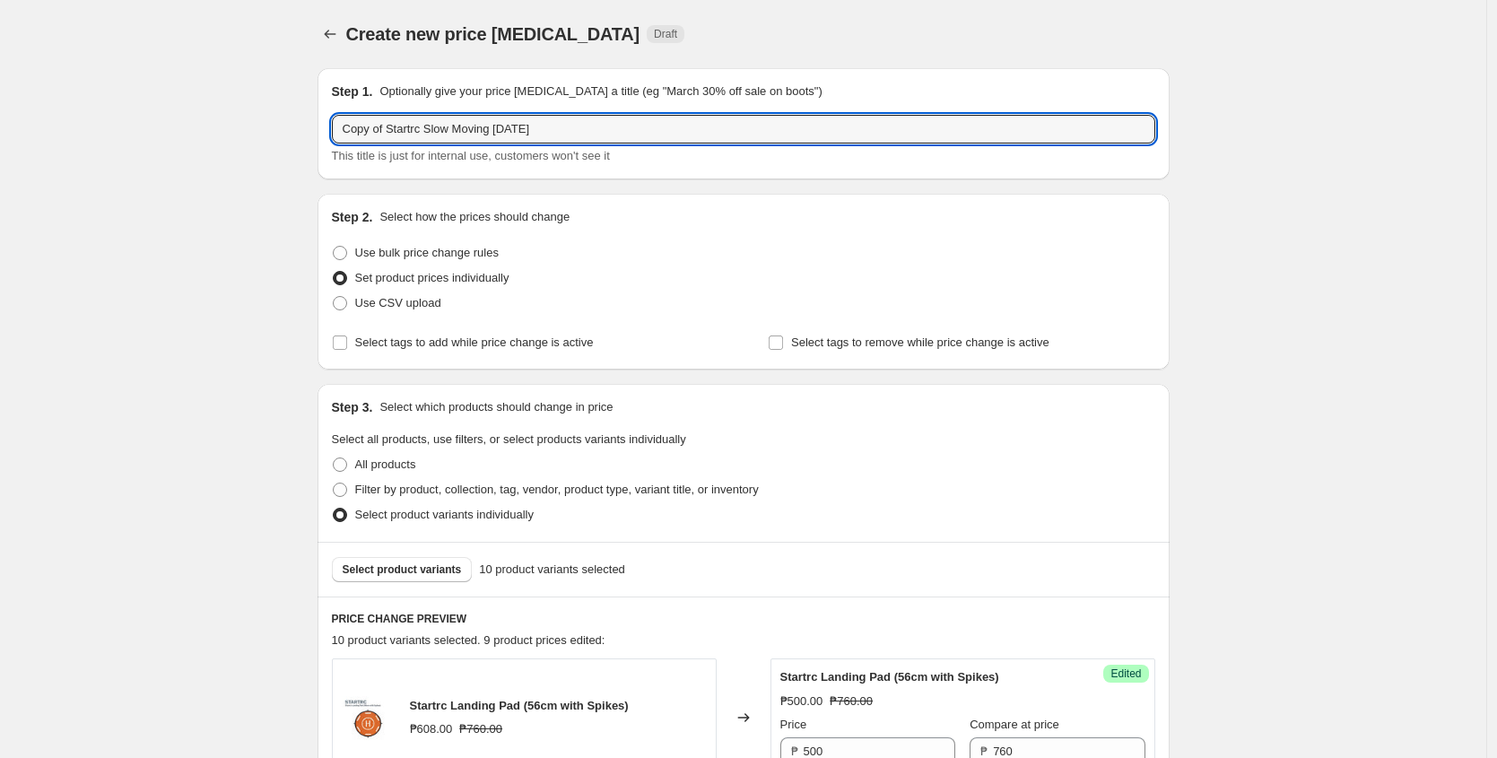
drag, startPoint x: 394, startPoint y: 132, endPoint x: 290, endPoint y: 120, distance: 104.7
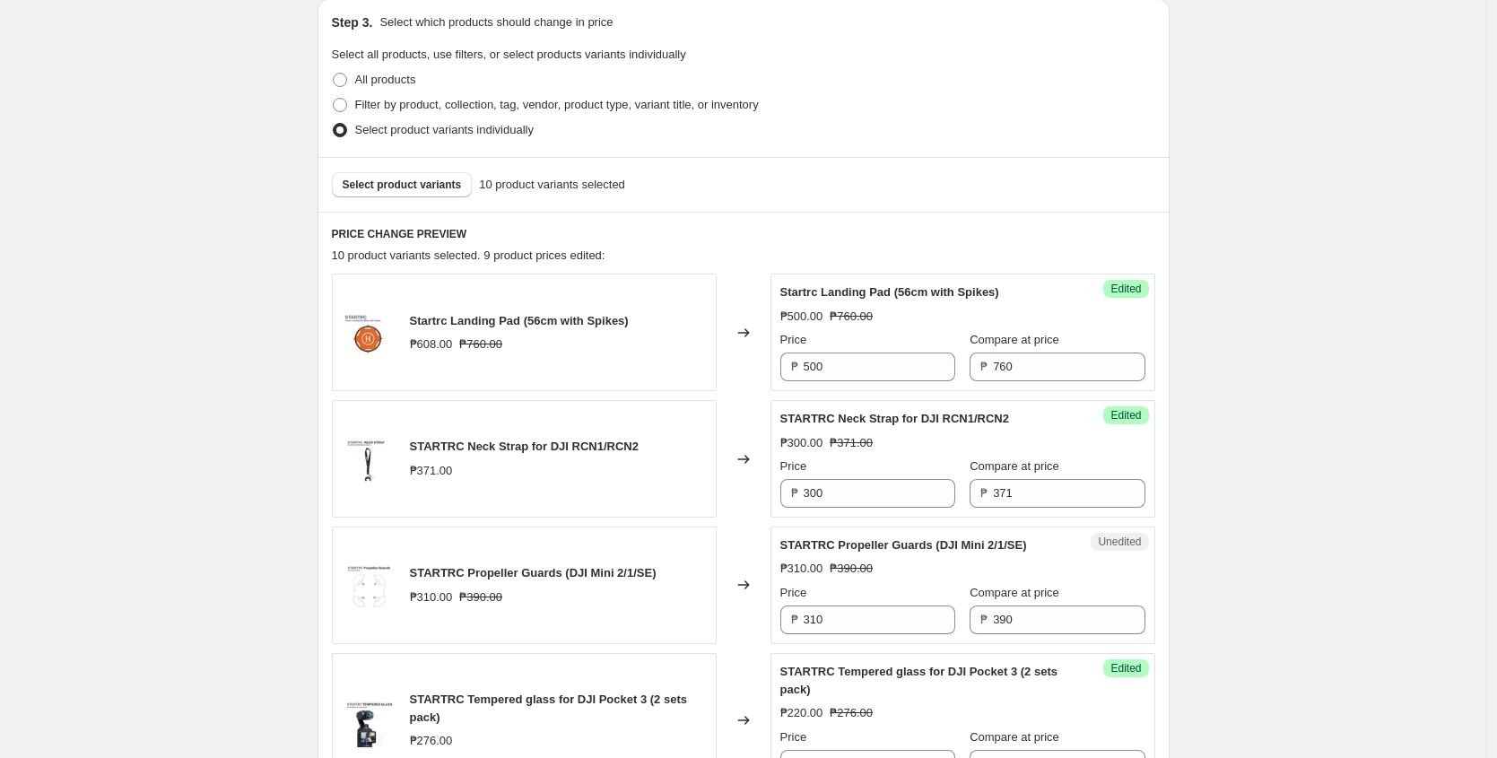
scroll to position [433, 0]
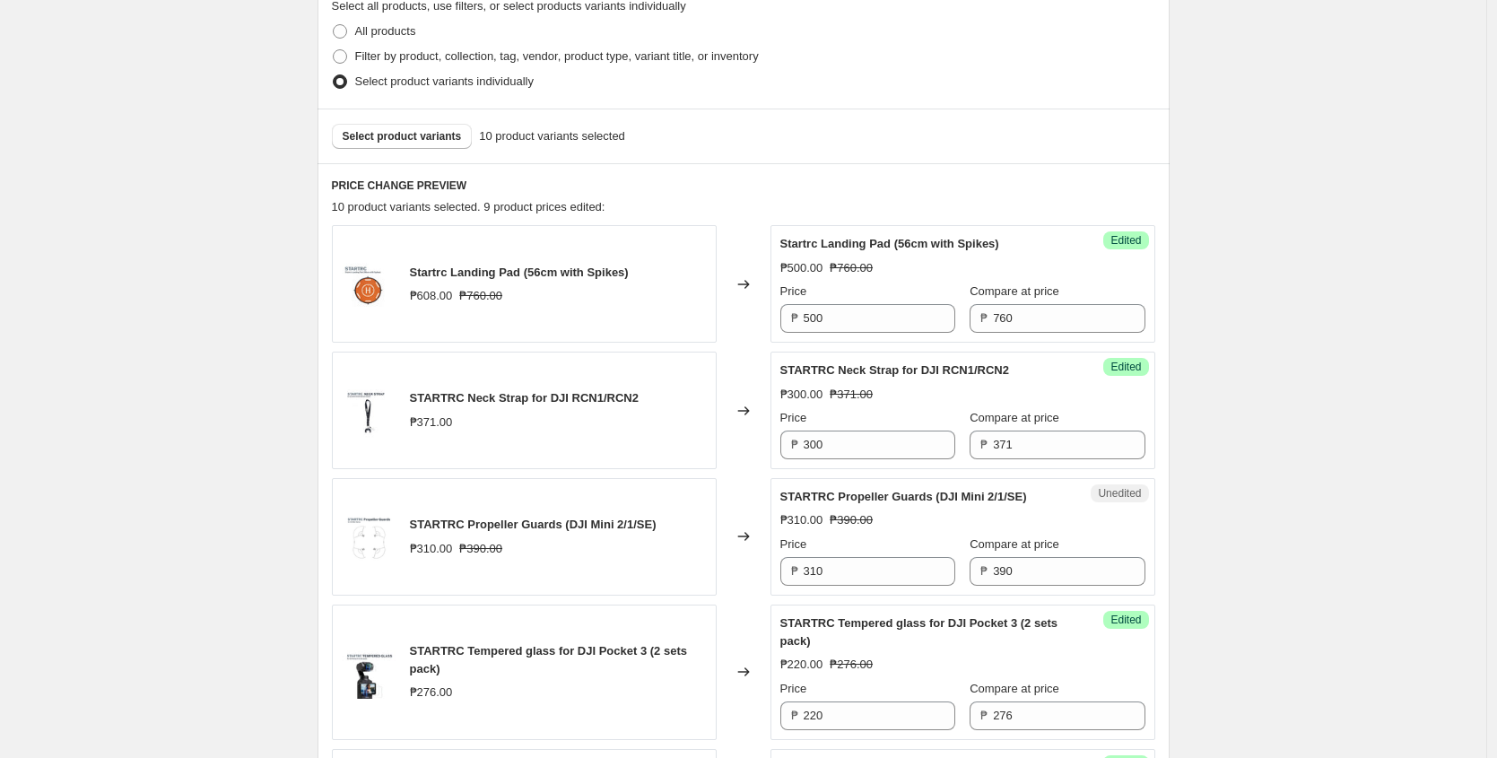
type input "New Startrc Slow Moving September 2025"
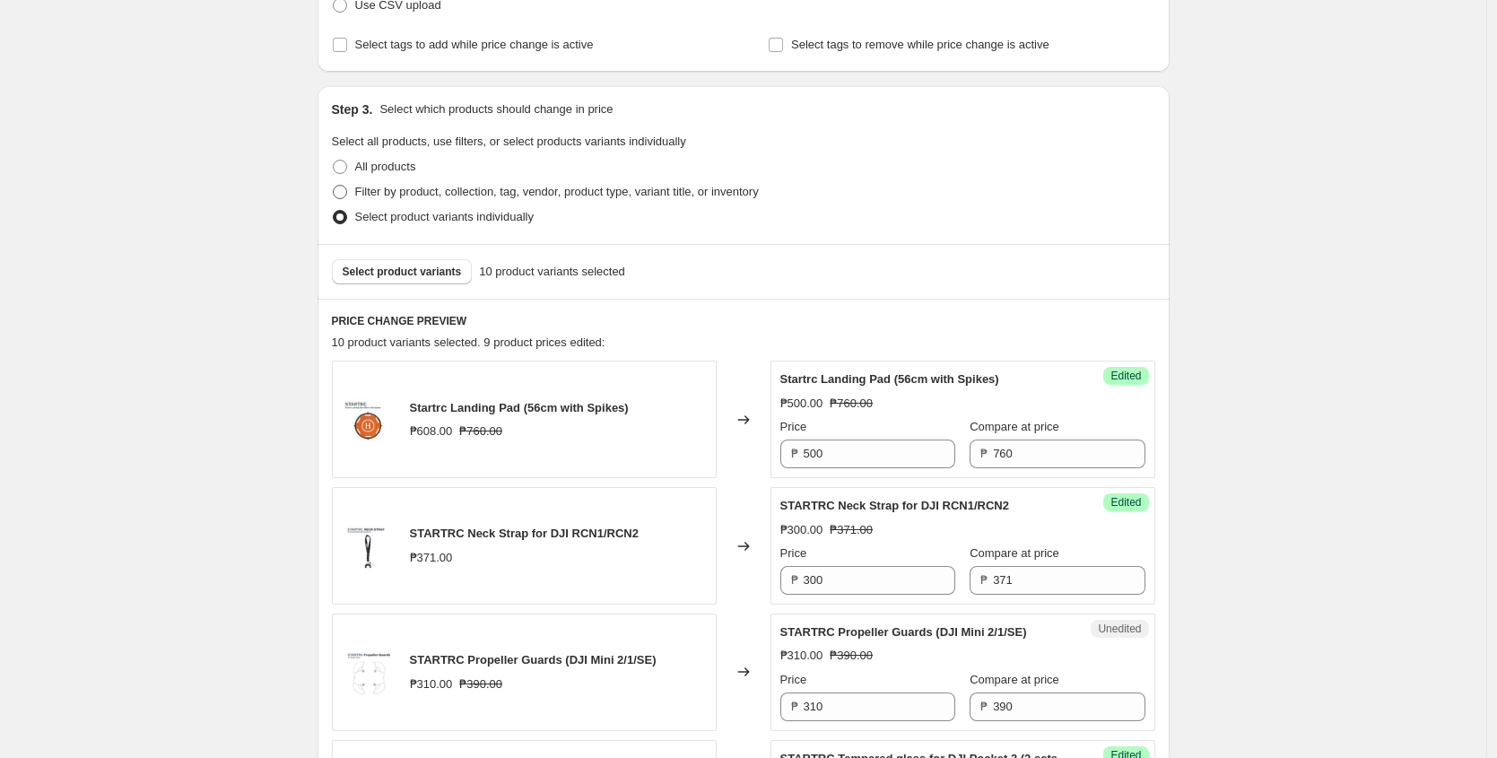
scroll to position [0, 0]
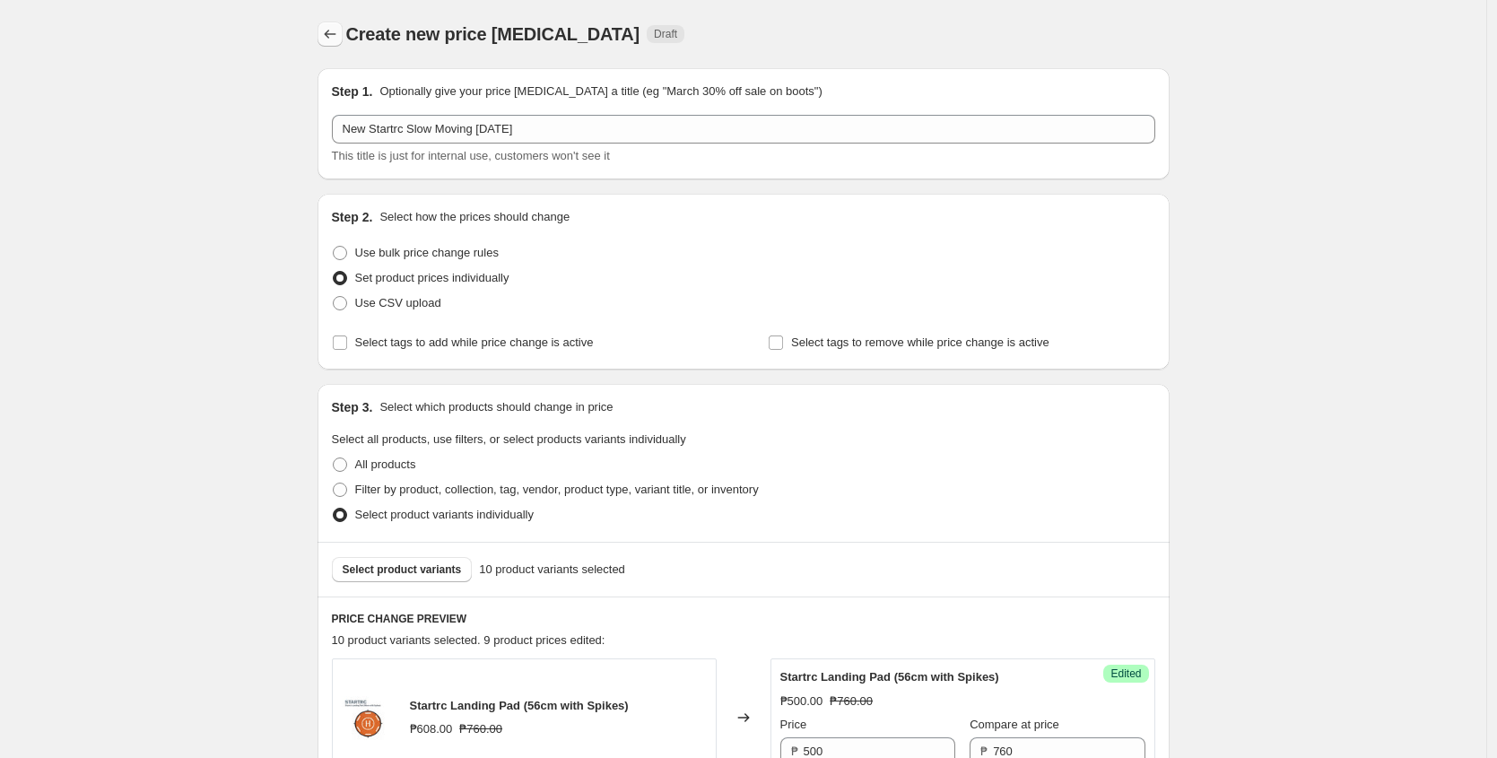
click at [321, 41] on button "Price change jobs" at bounding box center [329, 34] width 25 height 25
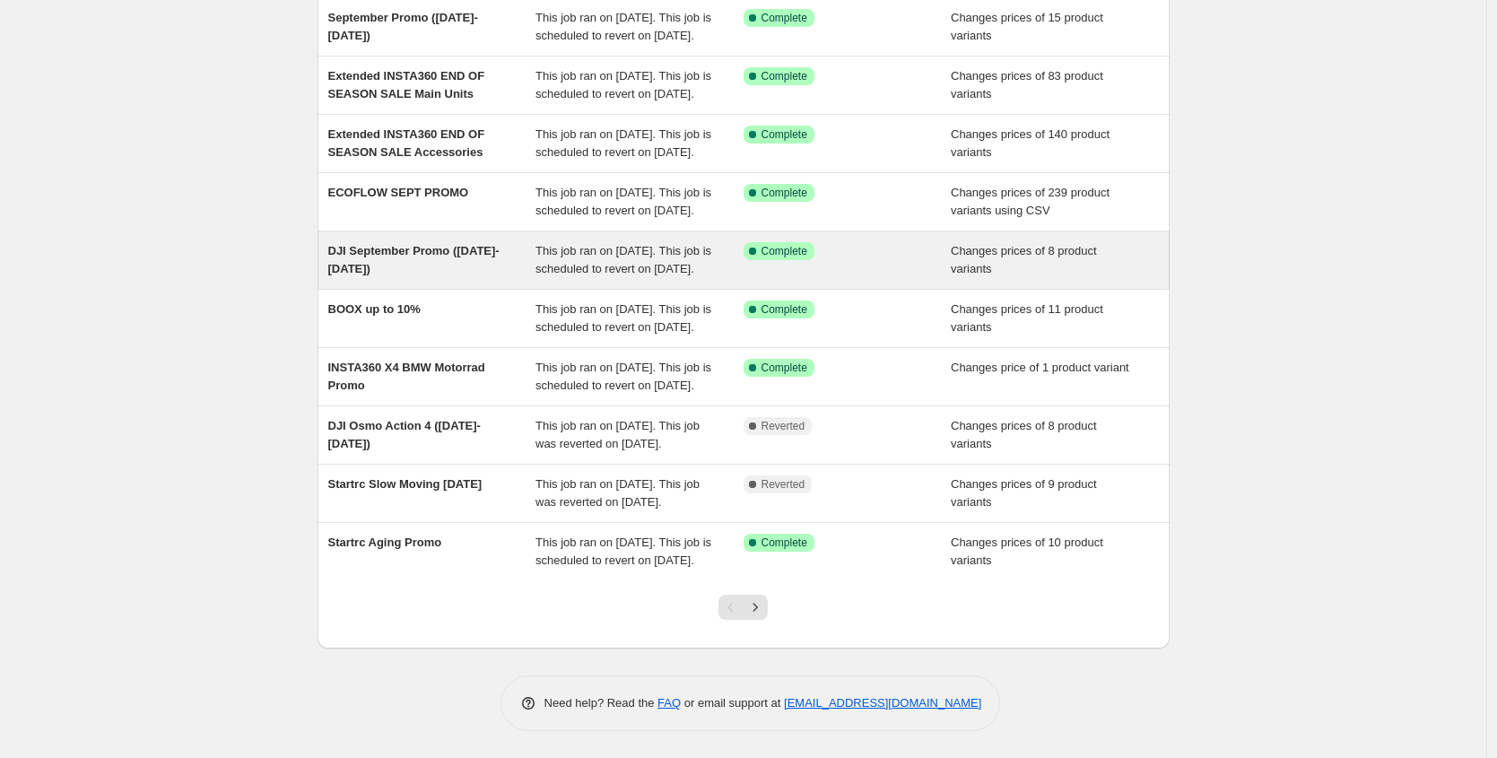
scroll to position [247, 0]
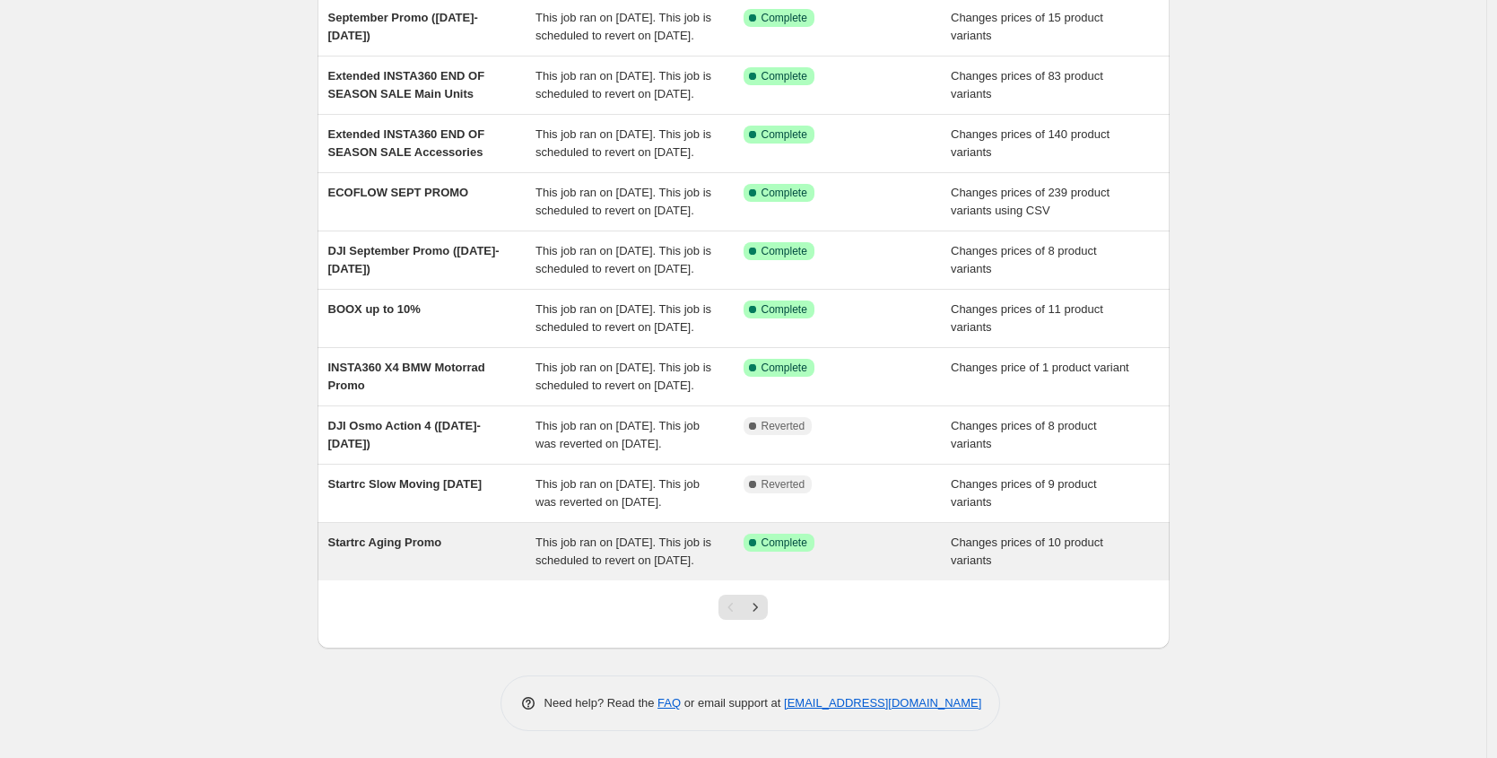
click at [601, 567] on span "This job ran on [DATE]. This job is scheduled to revert on [DATE]." at bounding box center [623, 550] width 176 height 31
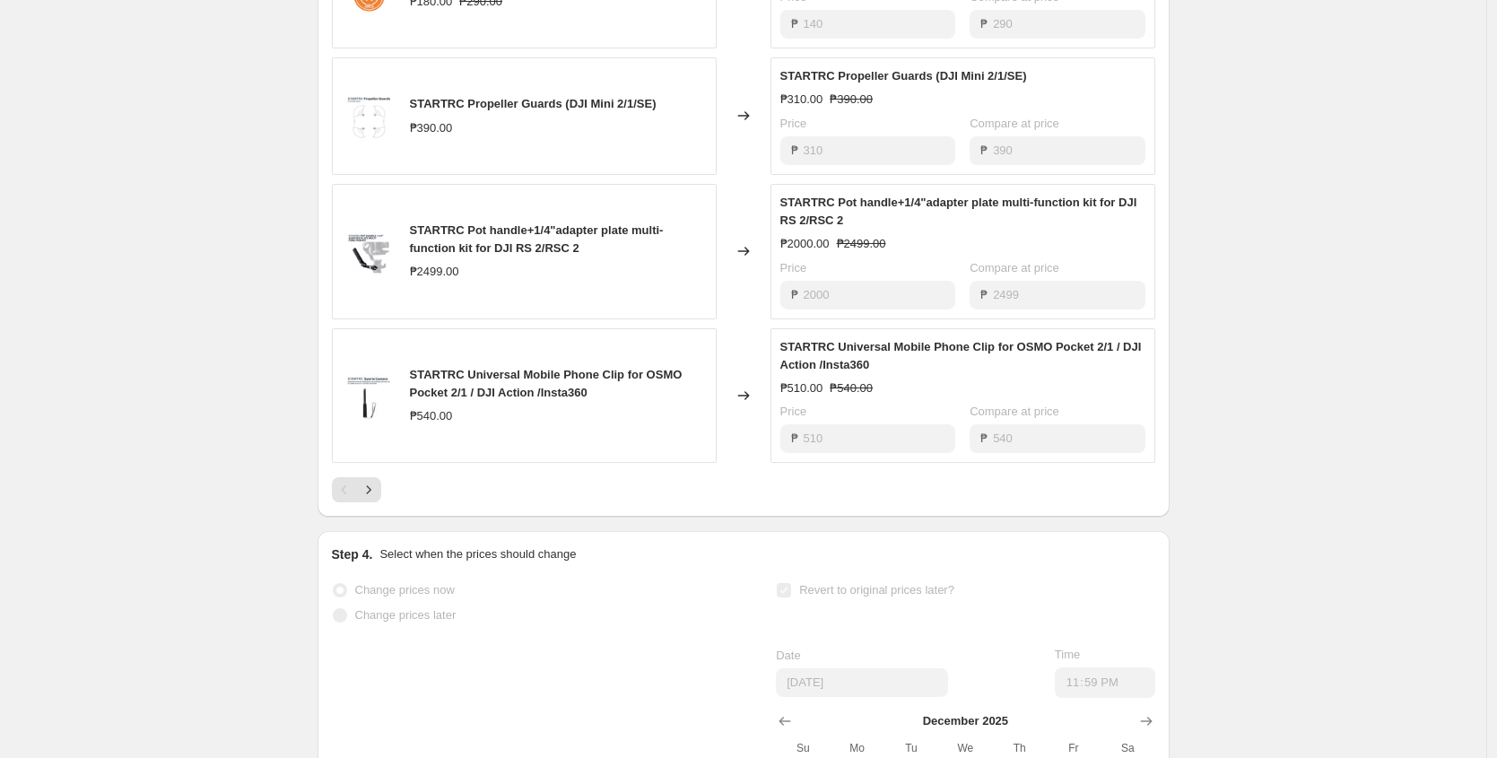
scroll to position [1151, 0]
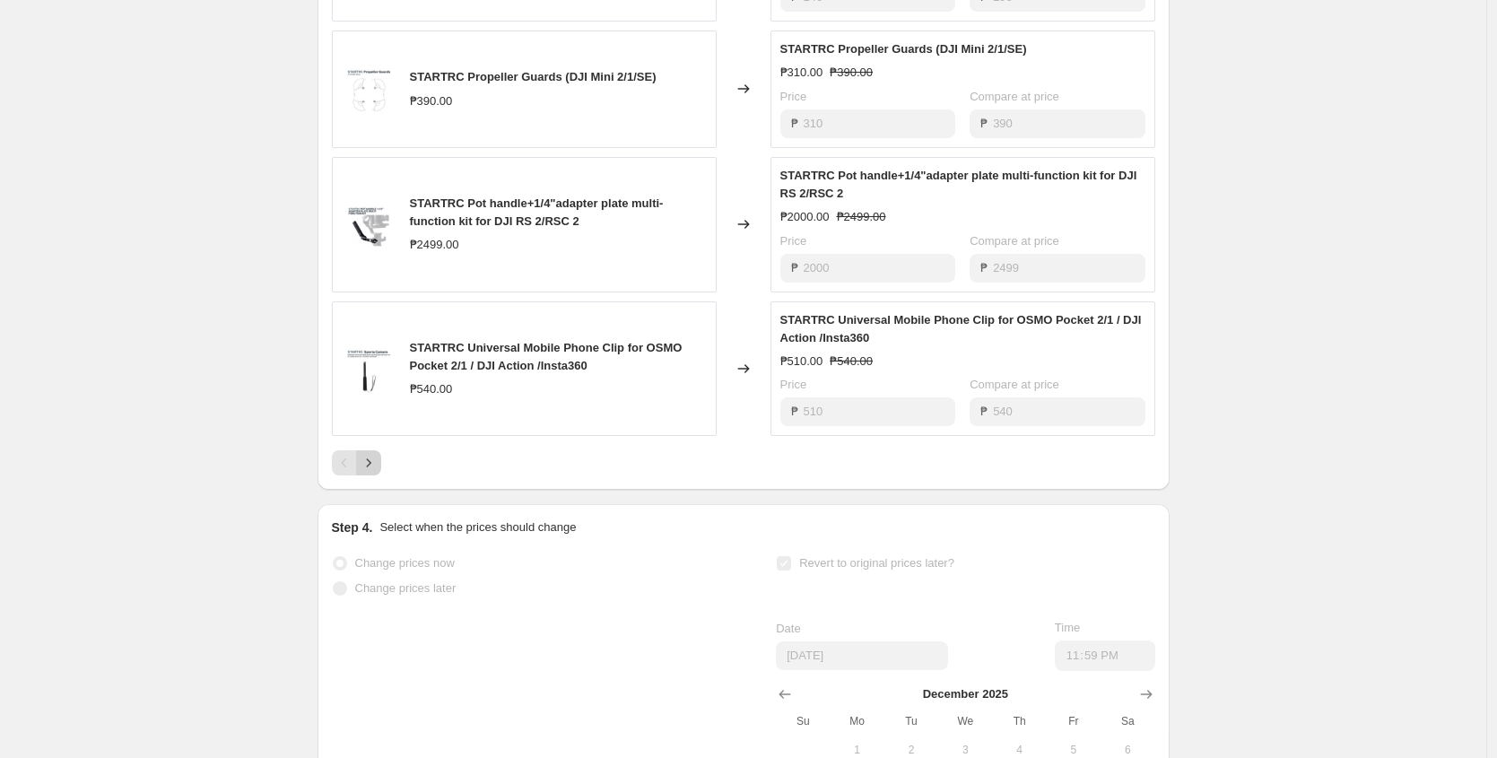
click at [378, 472] on icon "Next" at bounding box center [369, 463] width 18 height 18
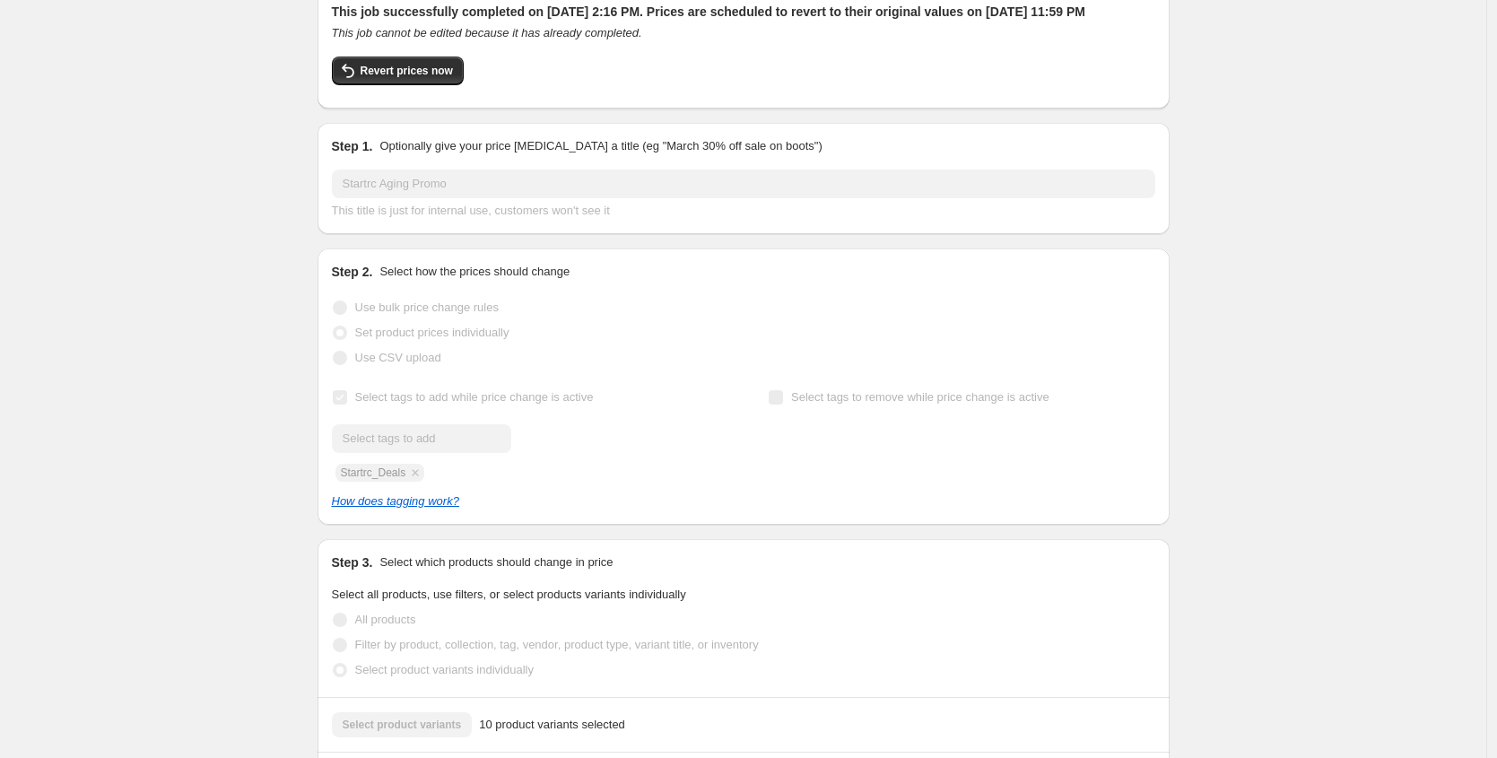
scroll to position [0, 0]
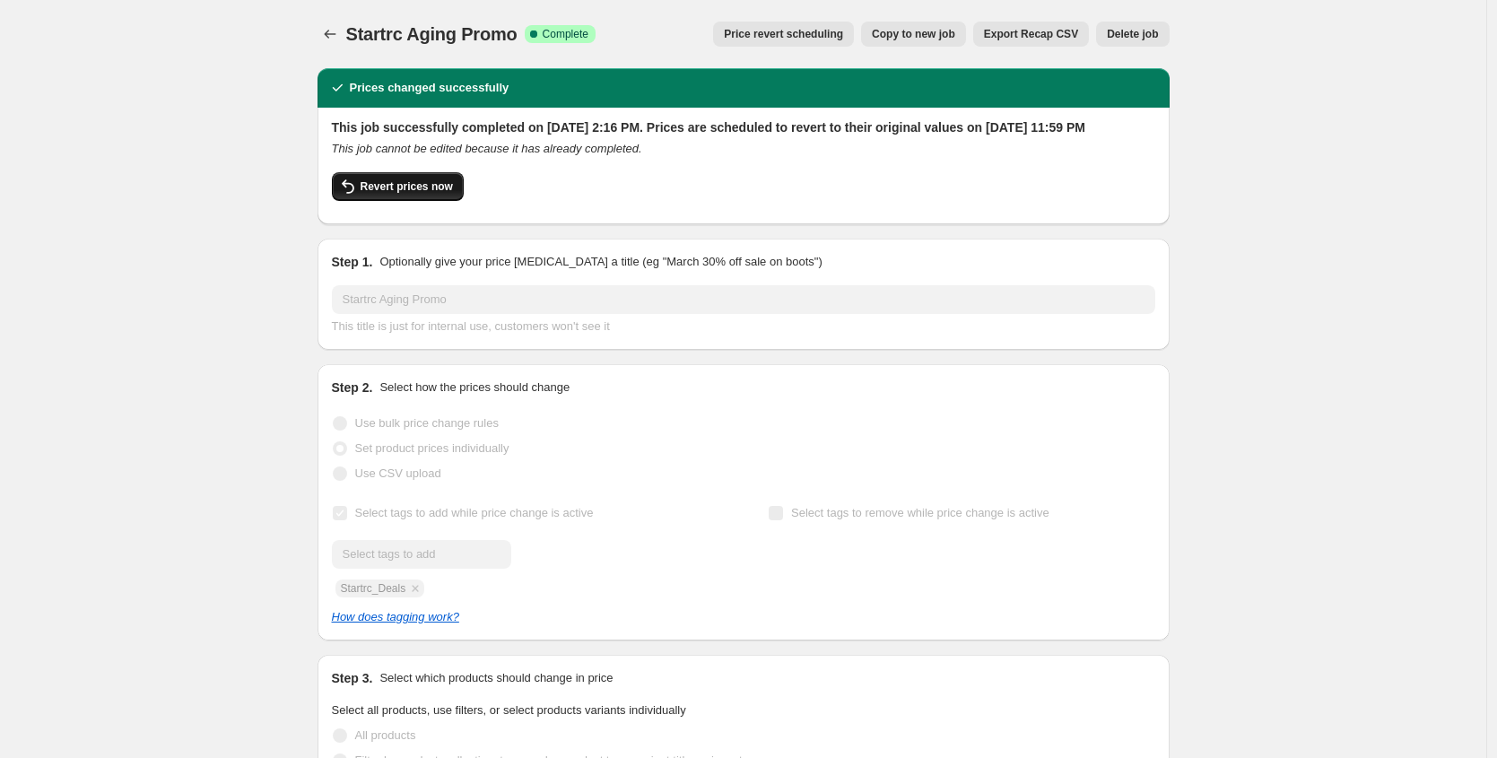
click at [400, 201] on button "Revert prices now" at bounding box center [398, 186] width 132 height 29
checkbox input "false"
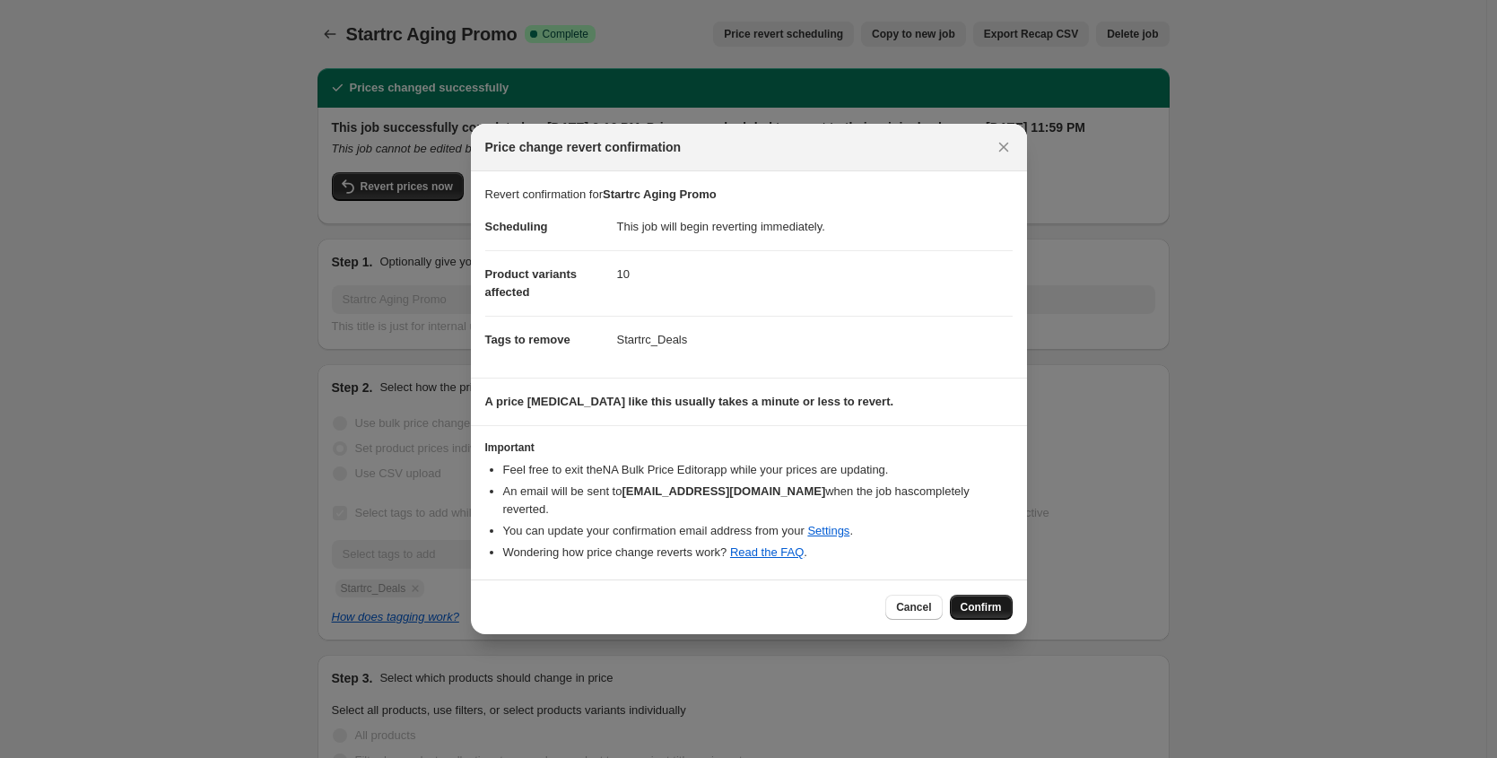
click at [979, 600] on span "Confirm" at bounding box center [980, 607] width 41 height 14
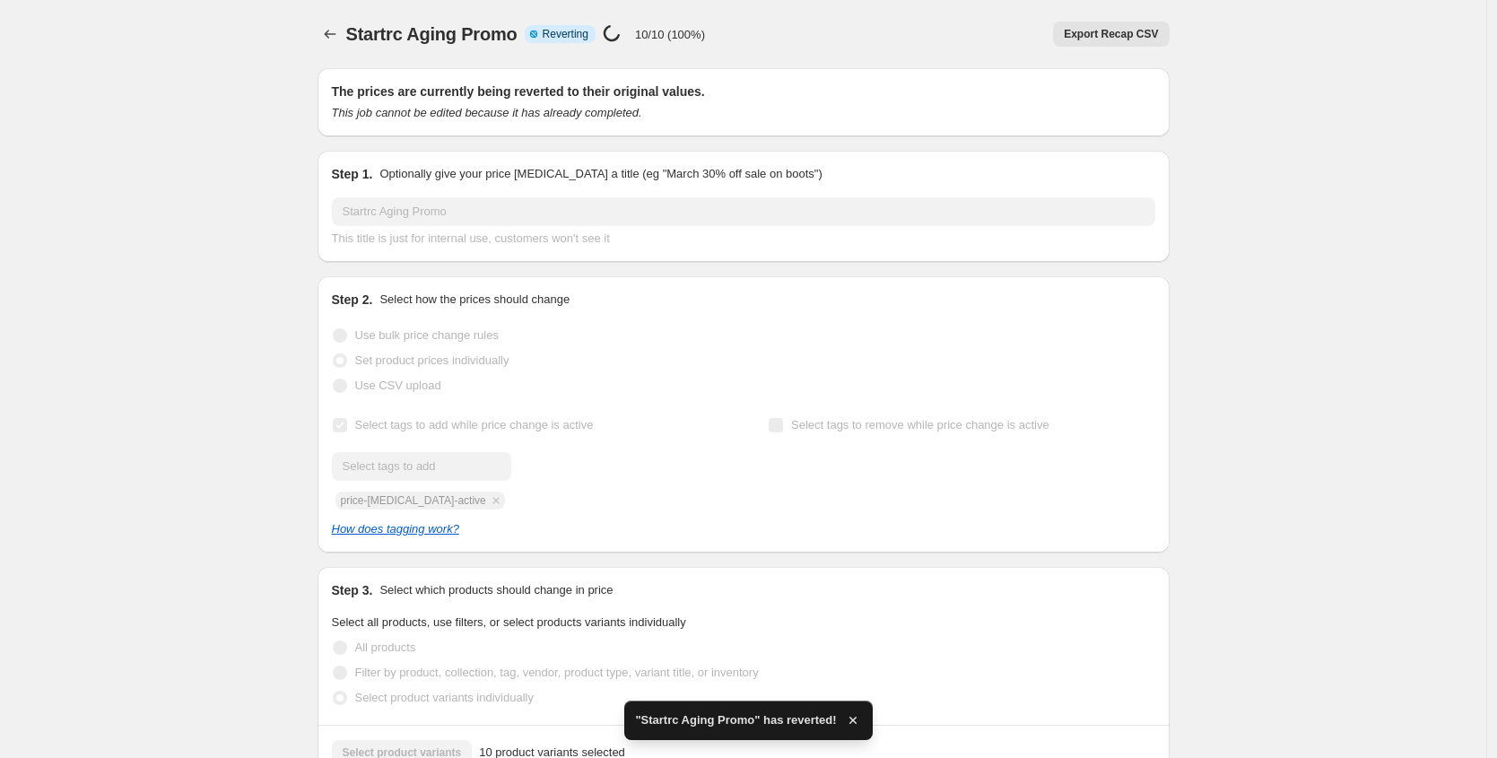
checkbox input "true"
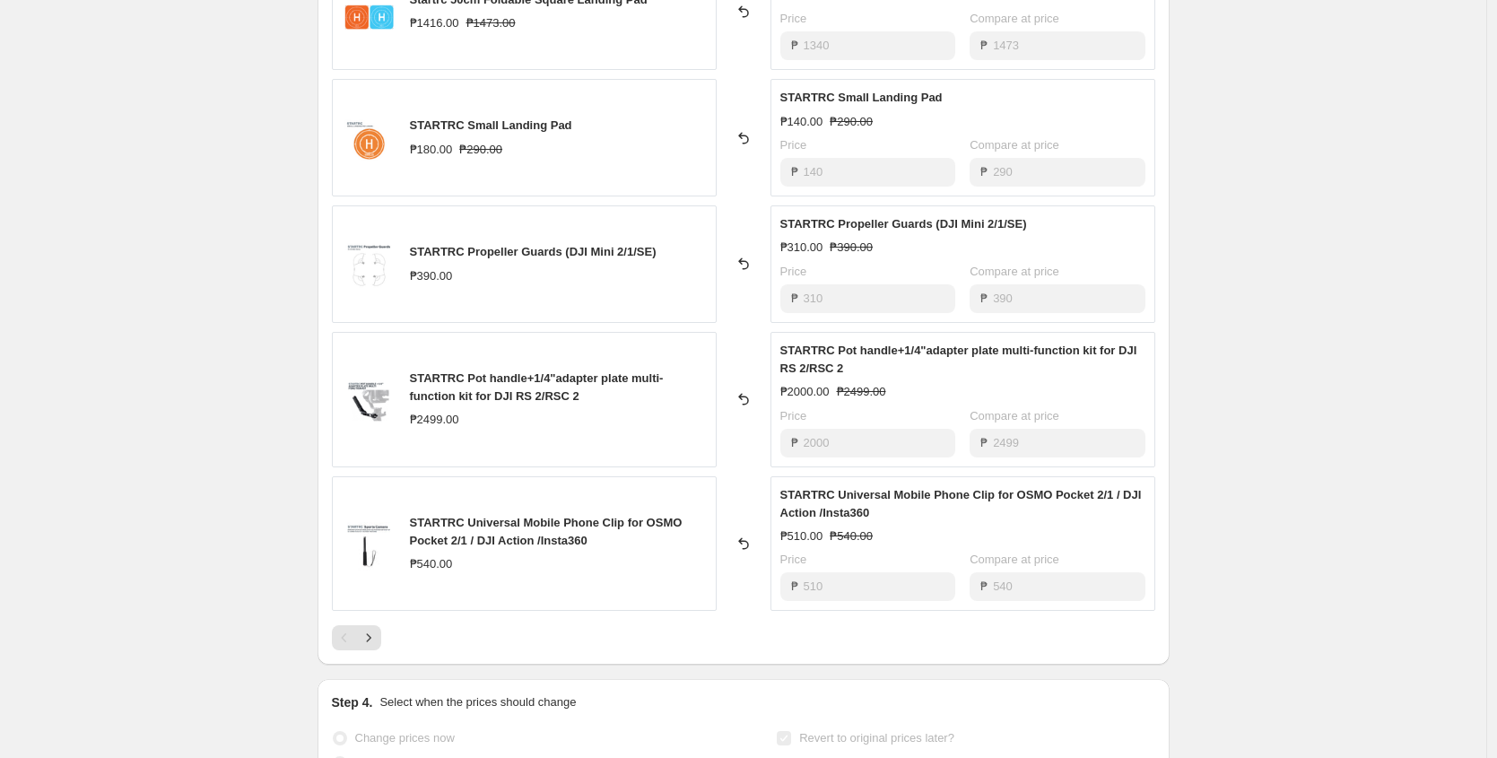
scroll to position [1376, 0]
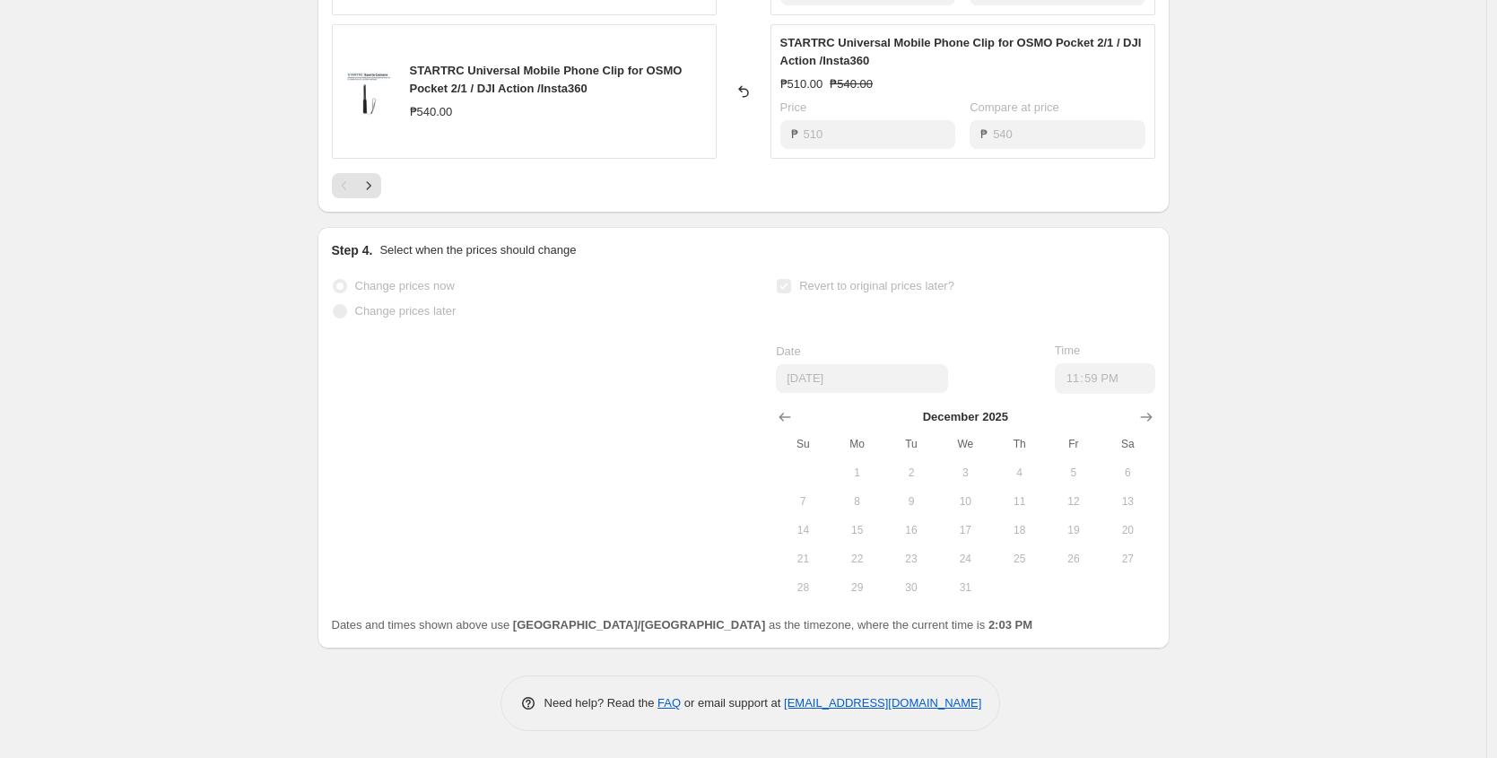
click at [825, 100] on div "Price" at bounding box center [867, 108] width 175 height 18
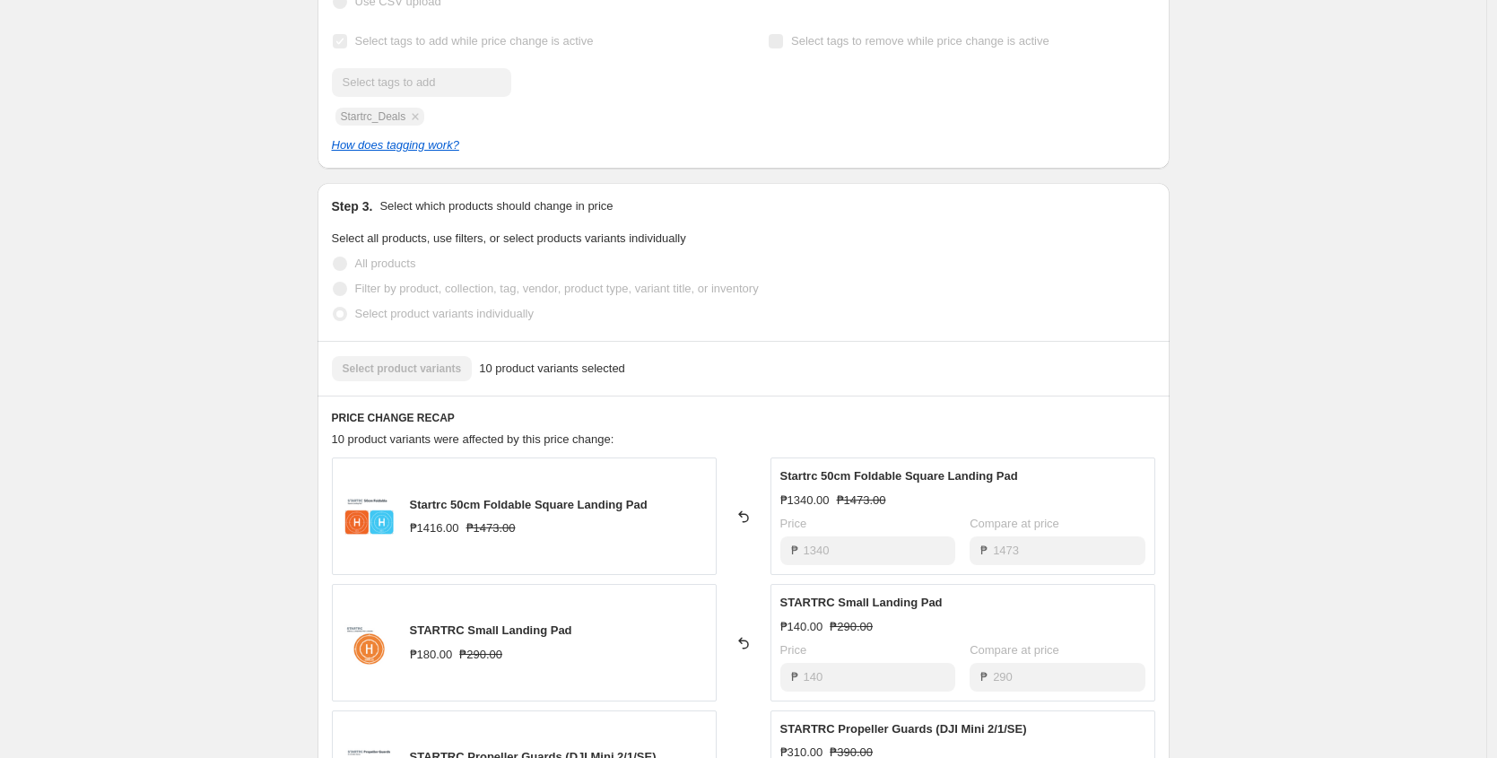
scroll to position [0, 0]
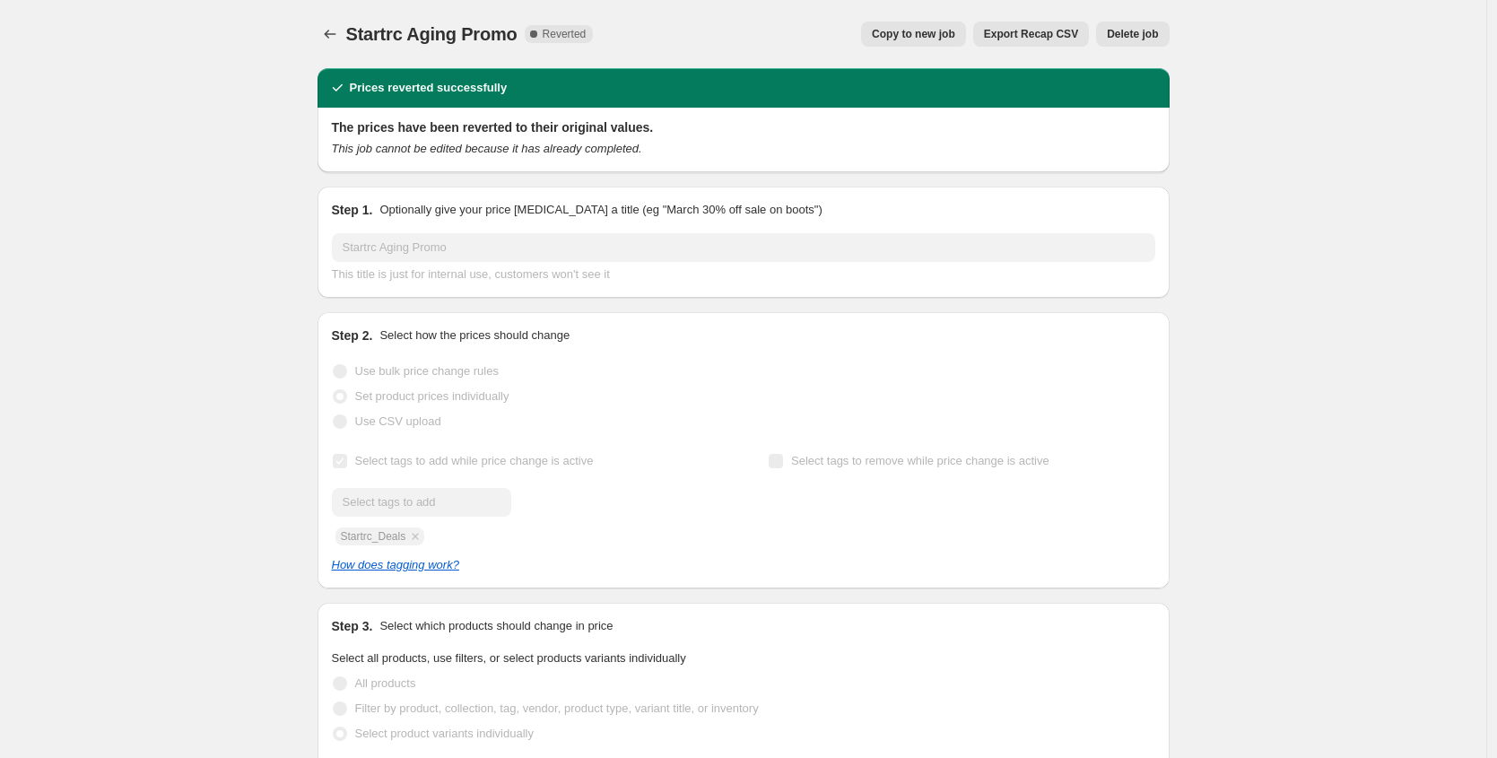
click at [912, 39] on span "Copy to new job" at bounding box center [913, 34] width 83 height 14
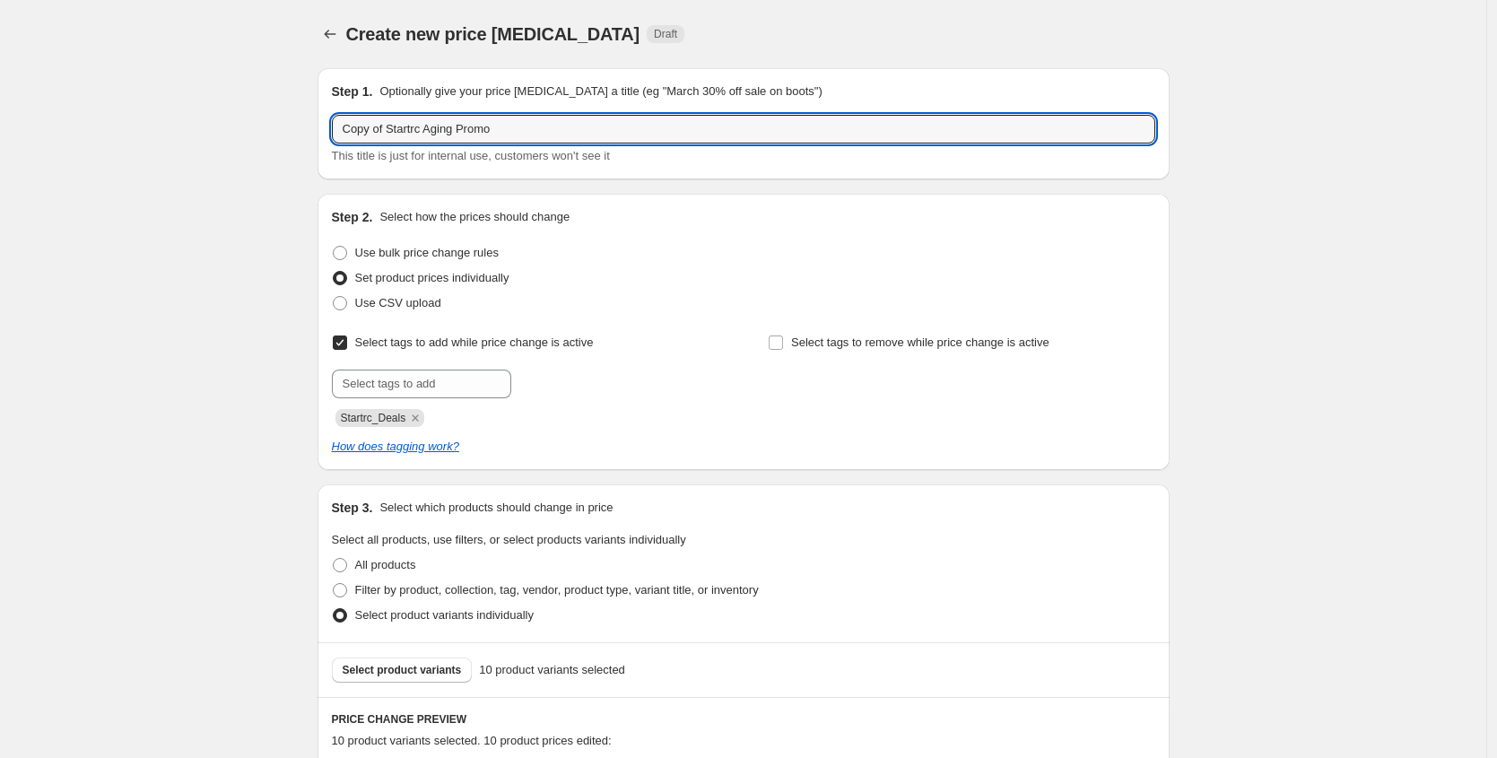
drag, startPoint x: 395, startPoint y: 134, endPoint x: 307, endPoint y: 116, distance: 90.6
type input "Startrc Aging Promo"
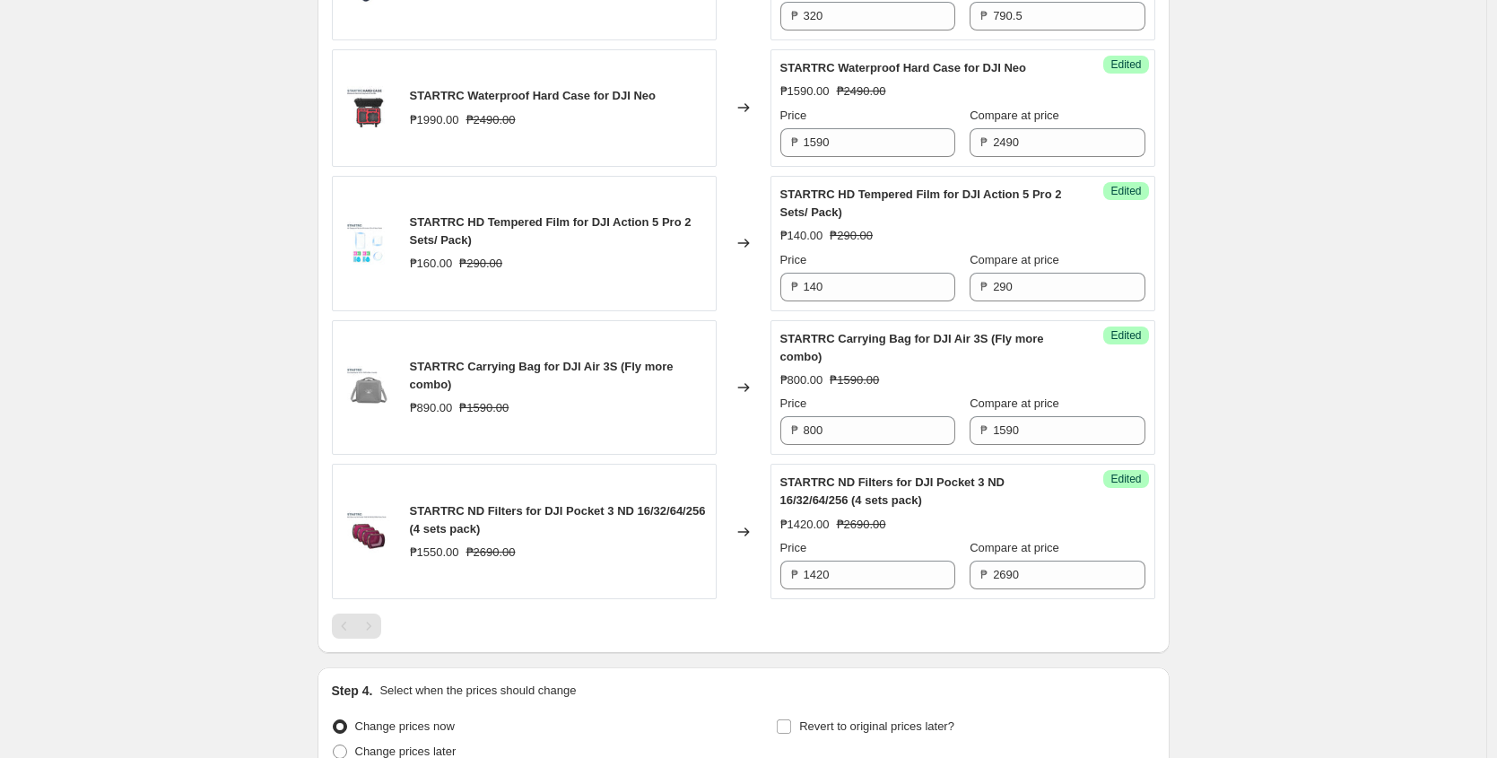
scroll to position [1525, 0]
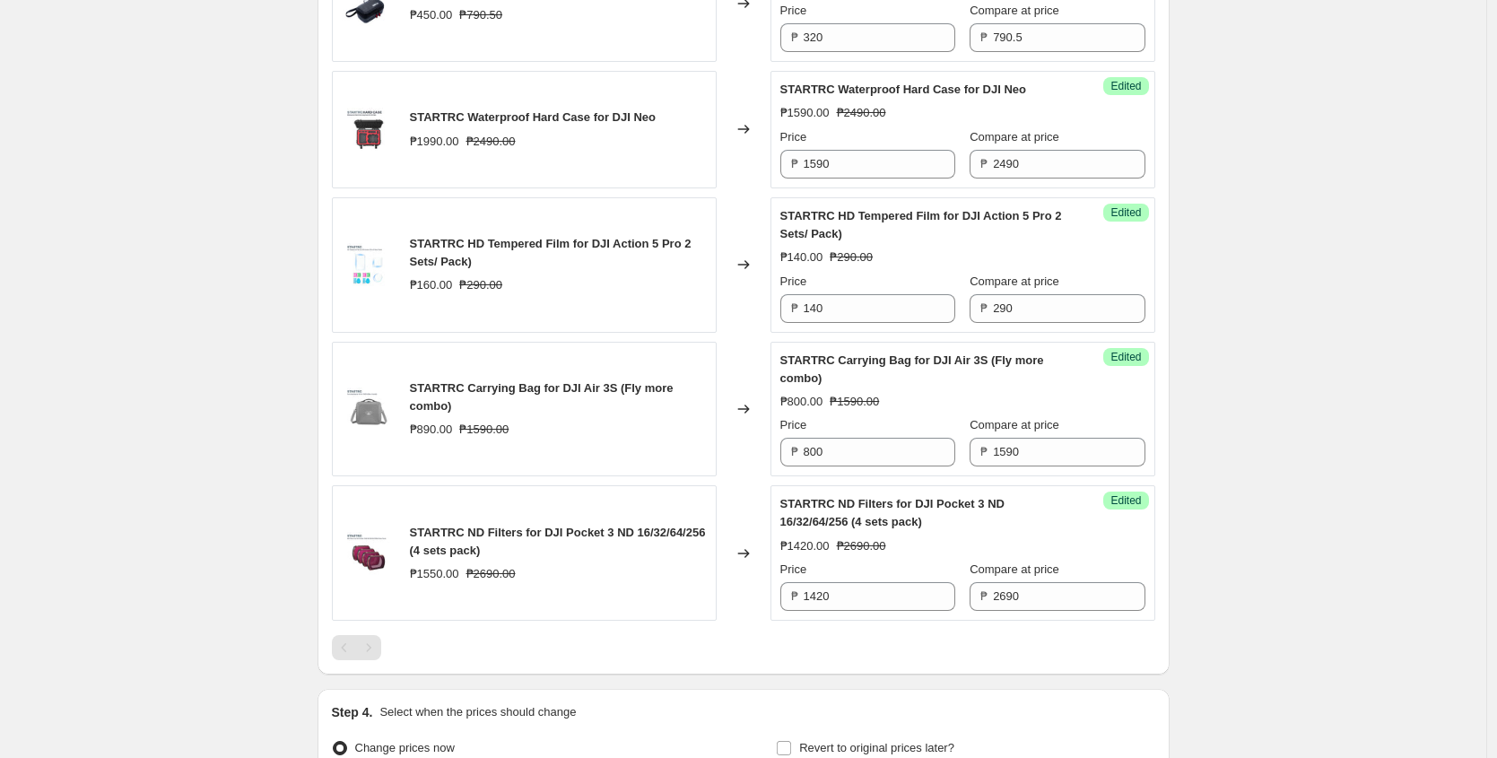
scroll to position [1505, 0]
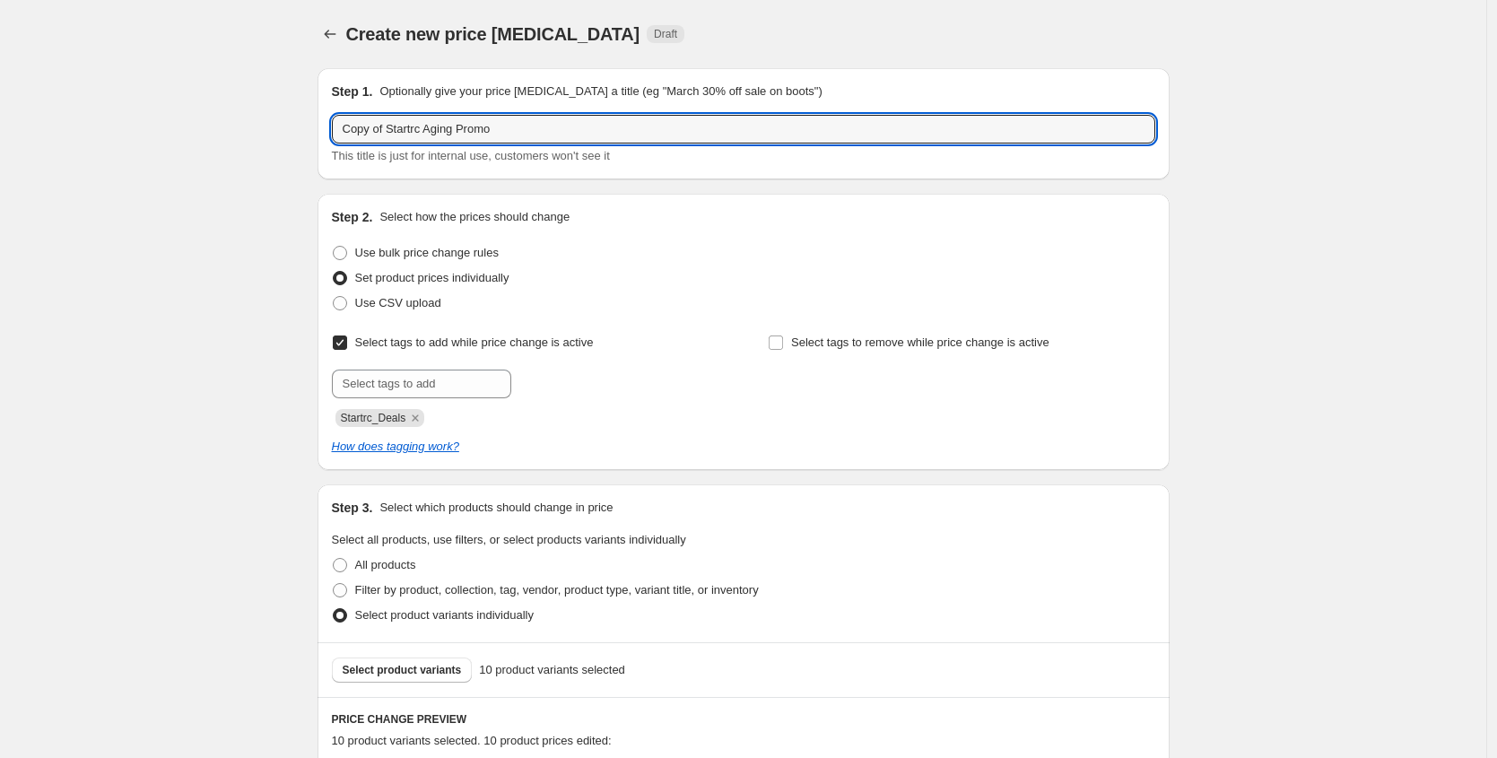
drag, startPoint x: 393, startPoint y: 137, endPoint x: 296, endPoint y: 137, distance: 96.8
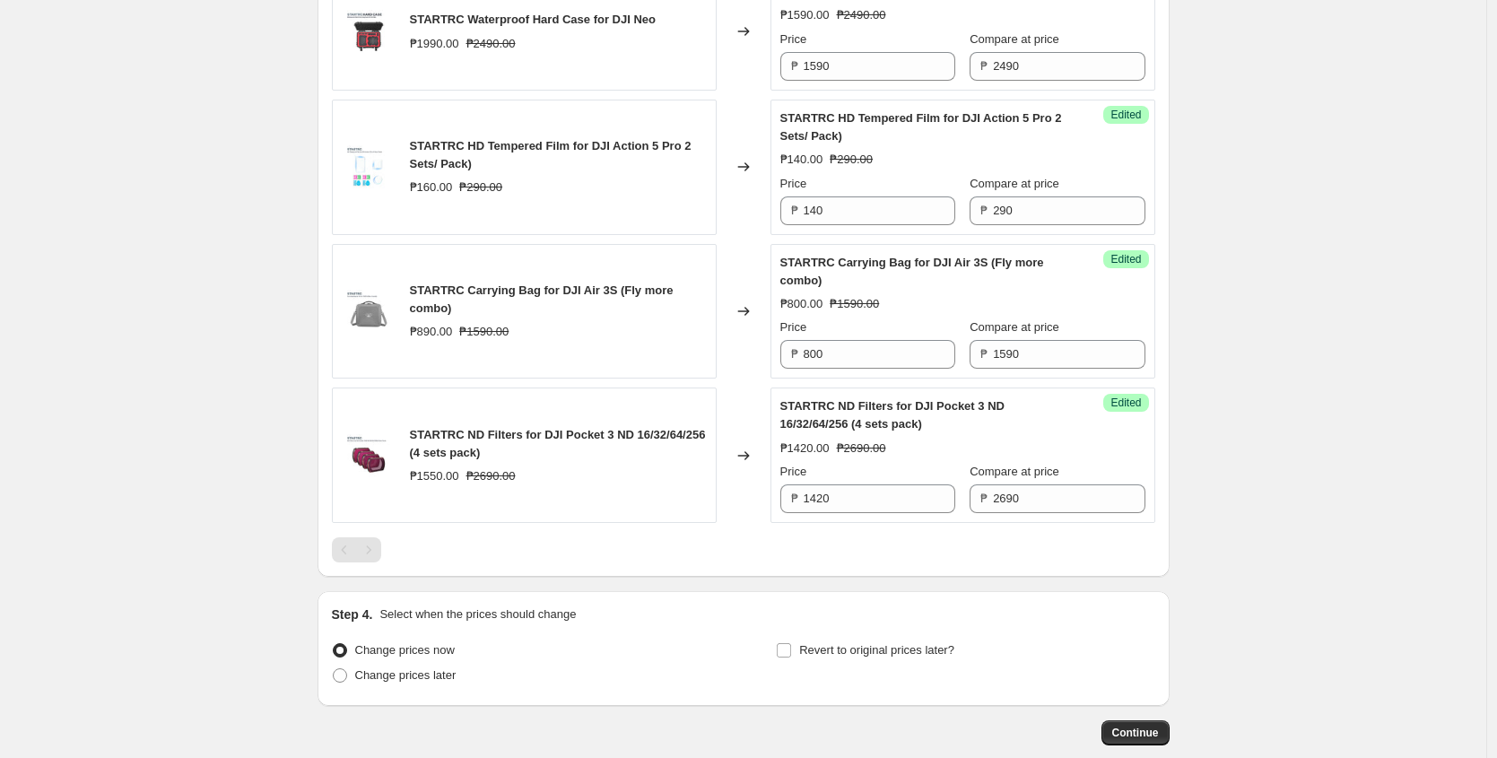
scroll to position [1676, 0]
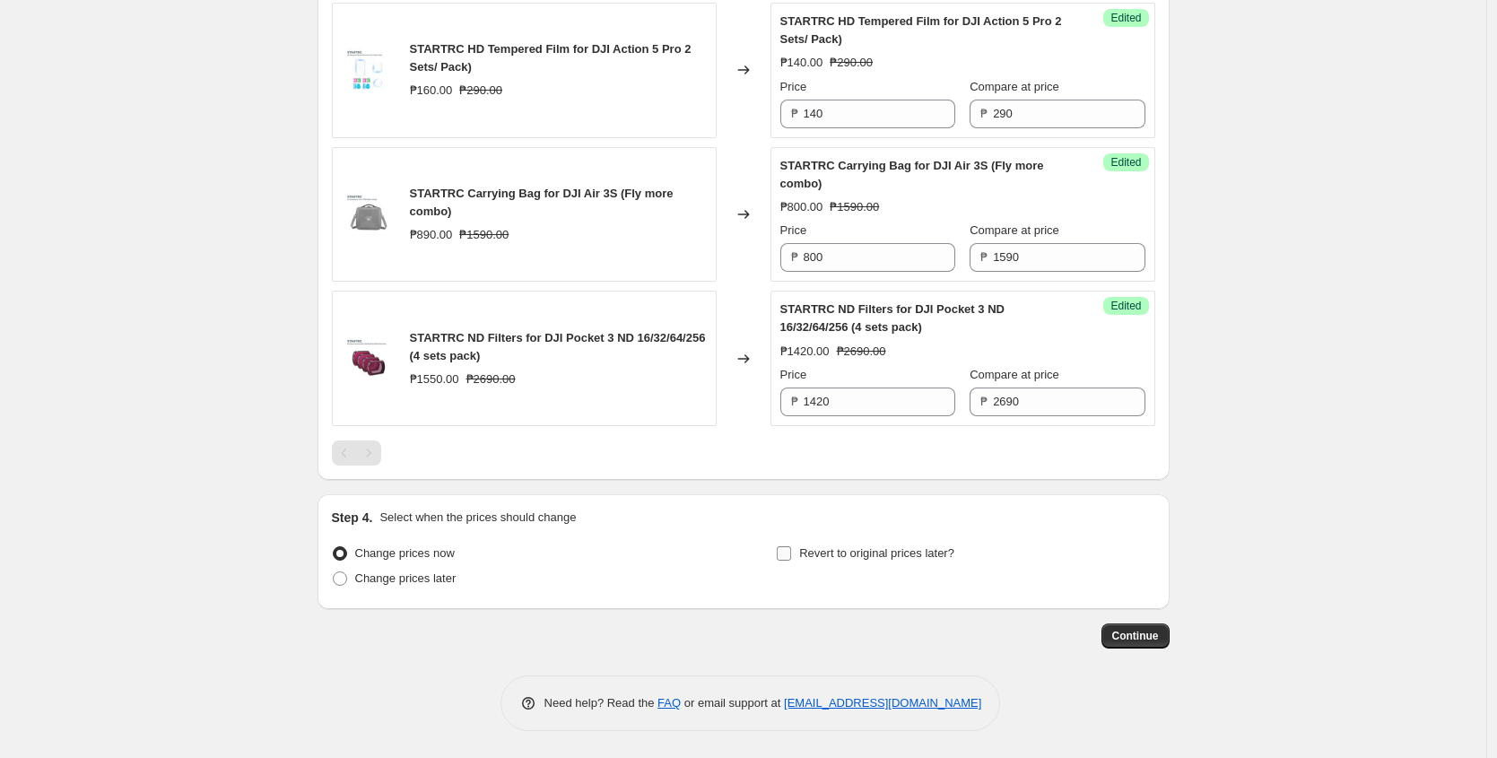
type input "Startrc Aging Promo"
click at [788, 549] on input "Revert to original prices later?" at bounding box center [784, 553] width 14 height 14
checkbox input "true"
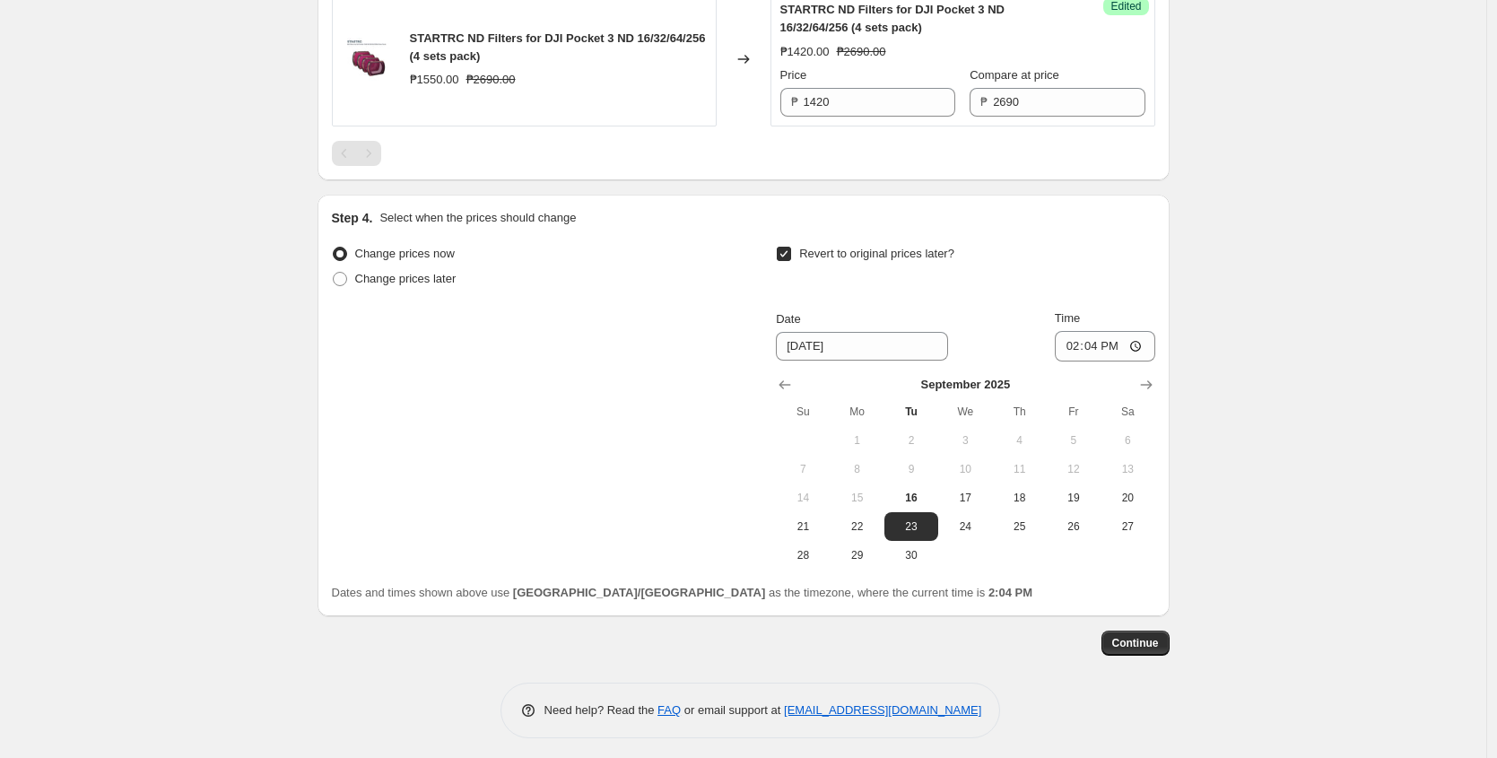
scroll to position [1976, 0]
click at [1155, 381] on icon "Show next month, October 2025" at bounding box center [1146, 384] width 18 height 18
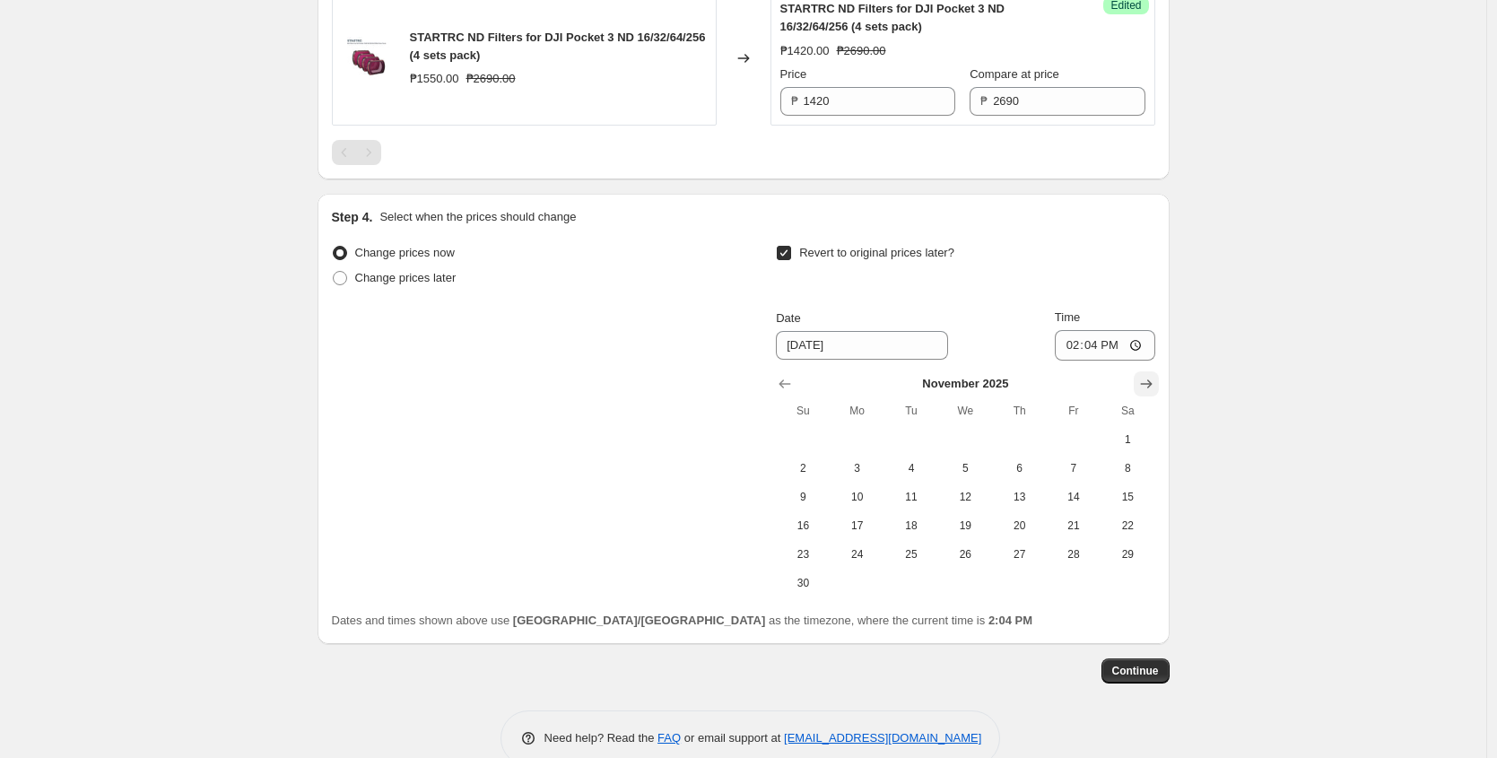
click at [1155, 381] on icon "Show next month, December 2025" at bounding box center [1146, 384] width 18 height 18
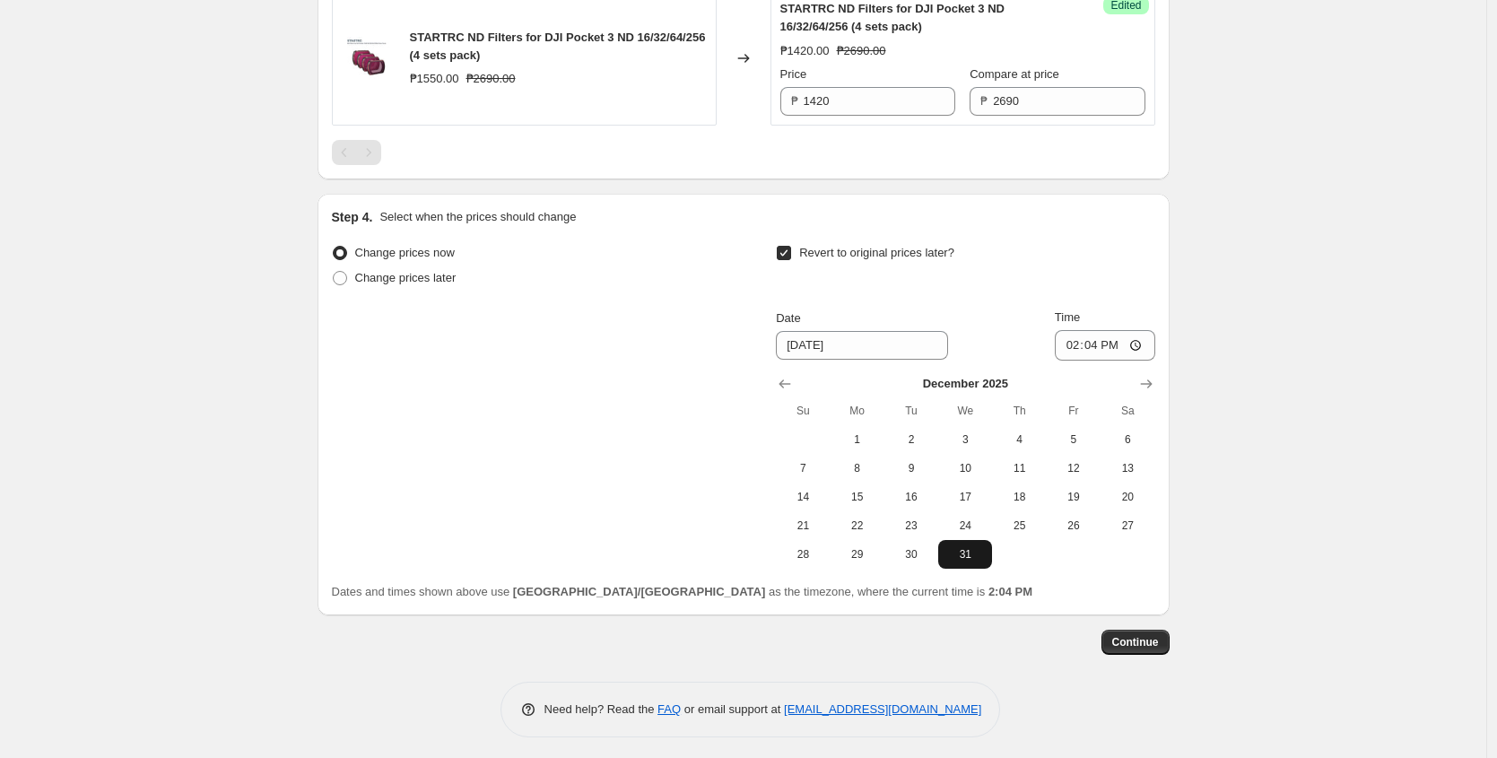
click at [982, 568] on button "31" at bounding box center [965, 554] width 54 height 29
type input "12/31/2025"
click at [1067, 349] on input "14:04" at bounding box center [1105, 345] width 100 height 30
type input "23:59"
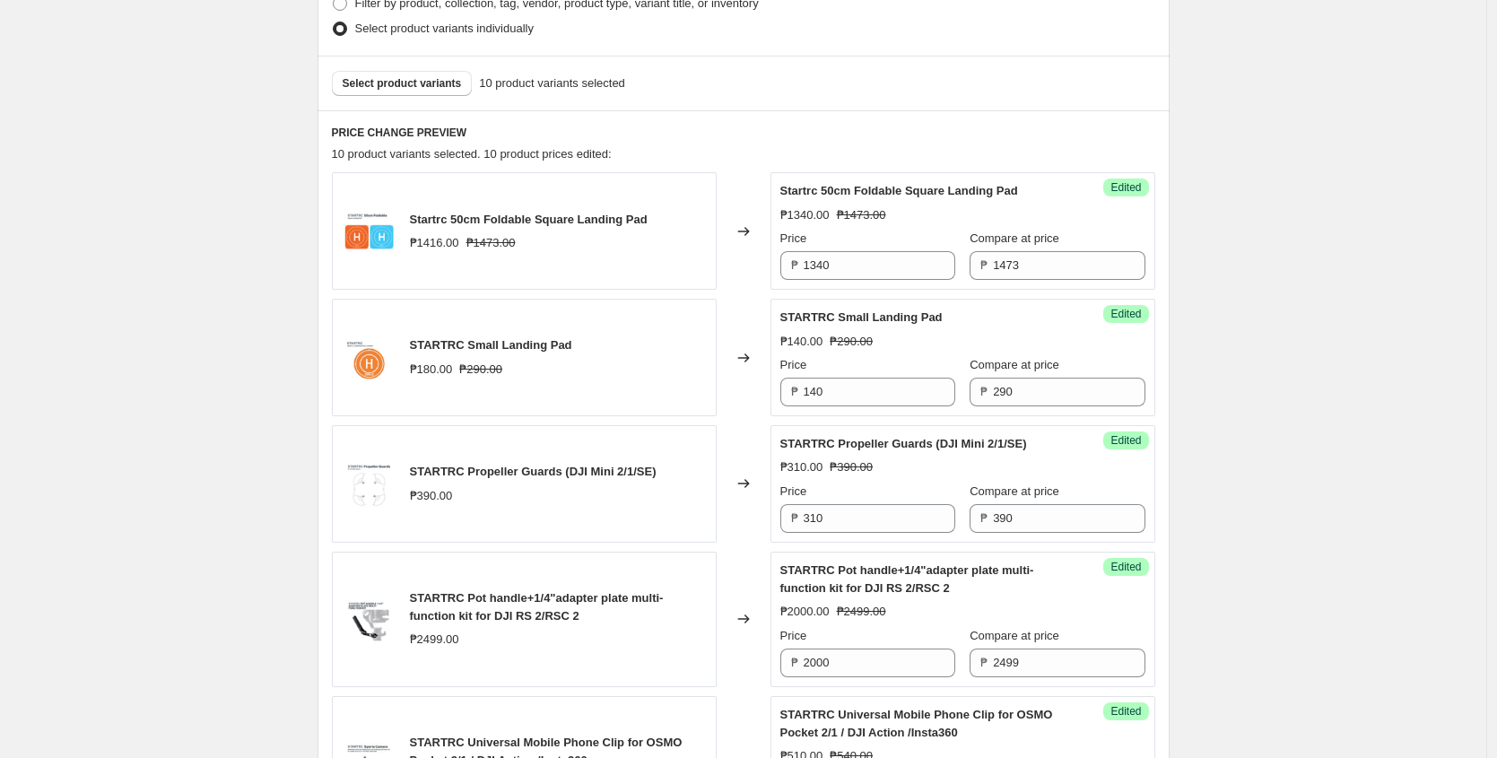
scroll to position [600, 0]
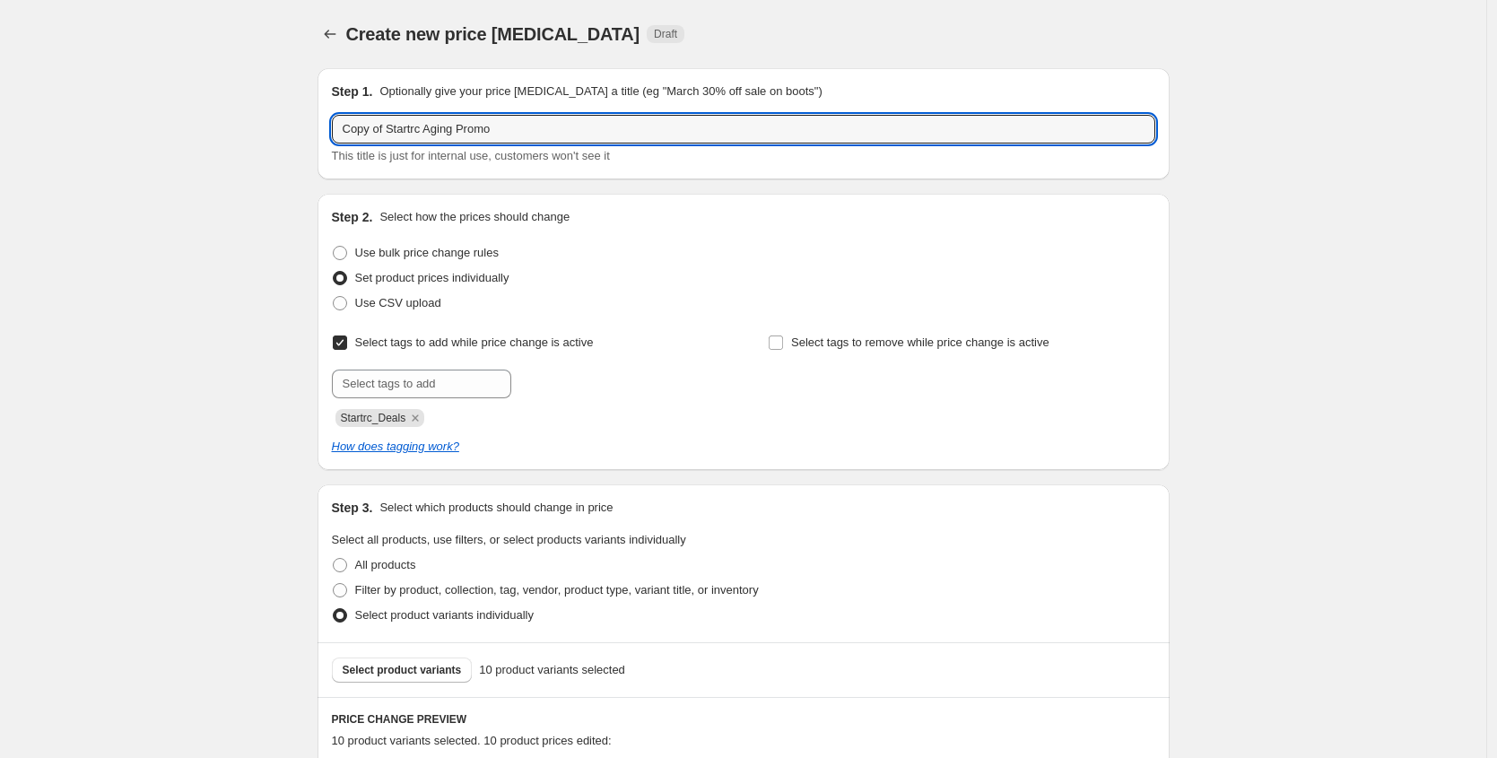
drag, startPoint x: 395, startPoint y: 134, endPoint x: 308, endPoint y: 132, distance: 87.0
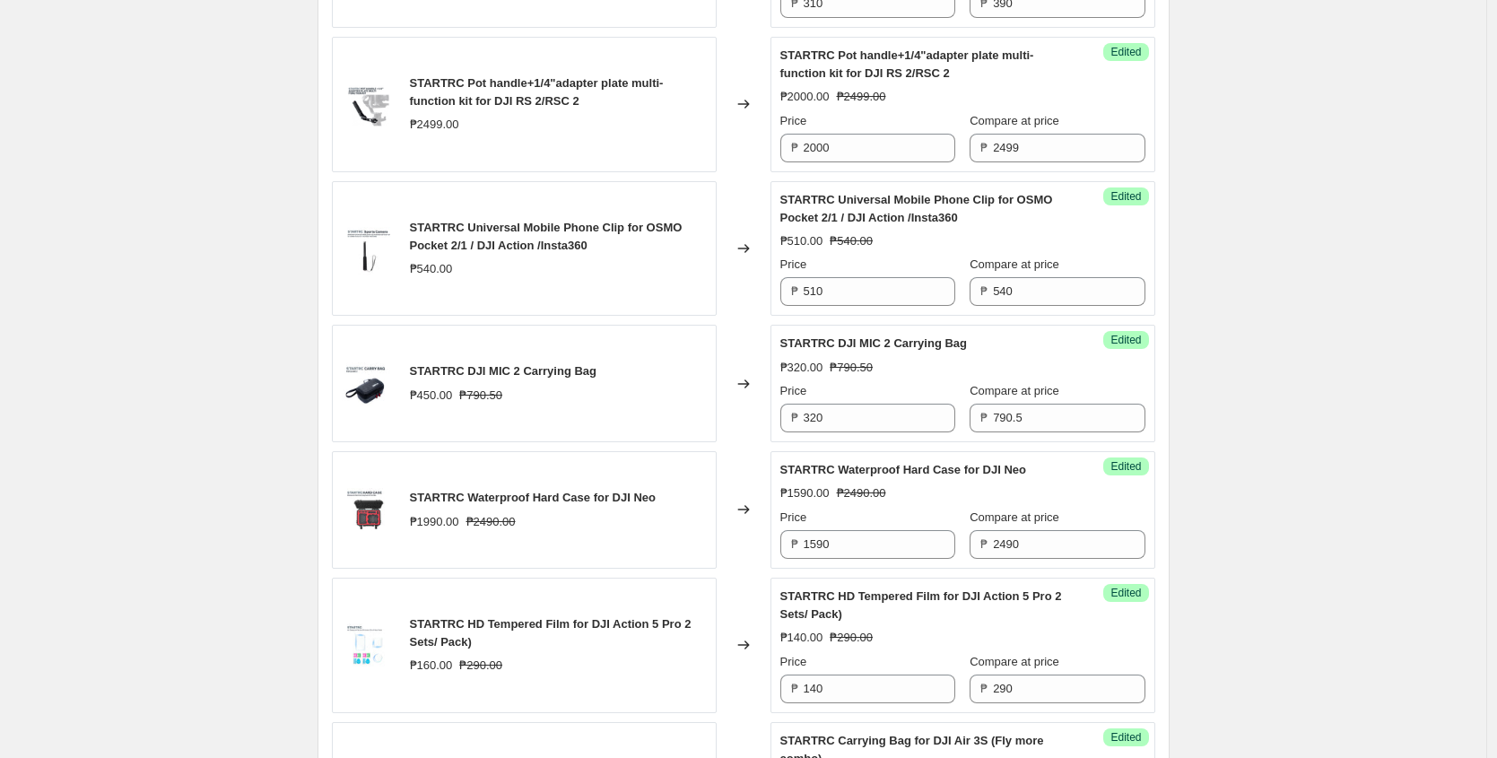
scroll to position [1676, 0]
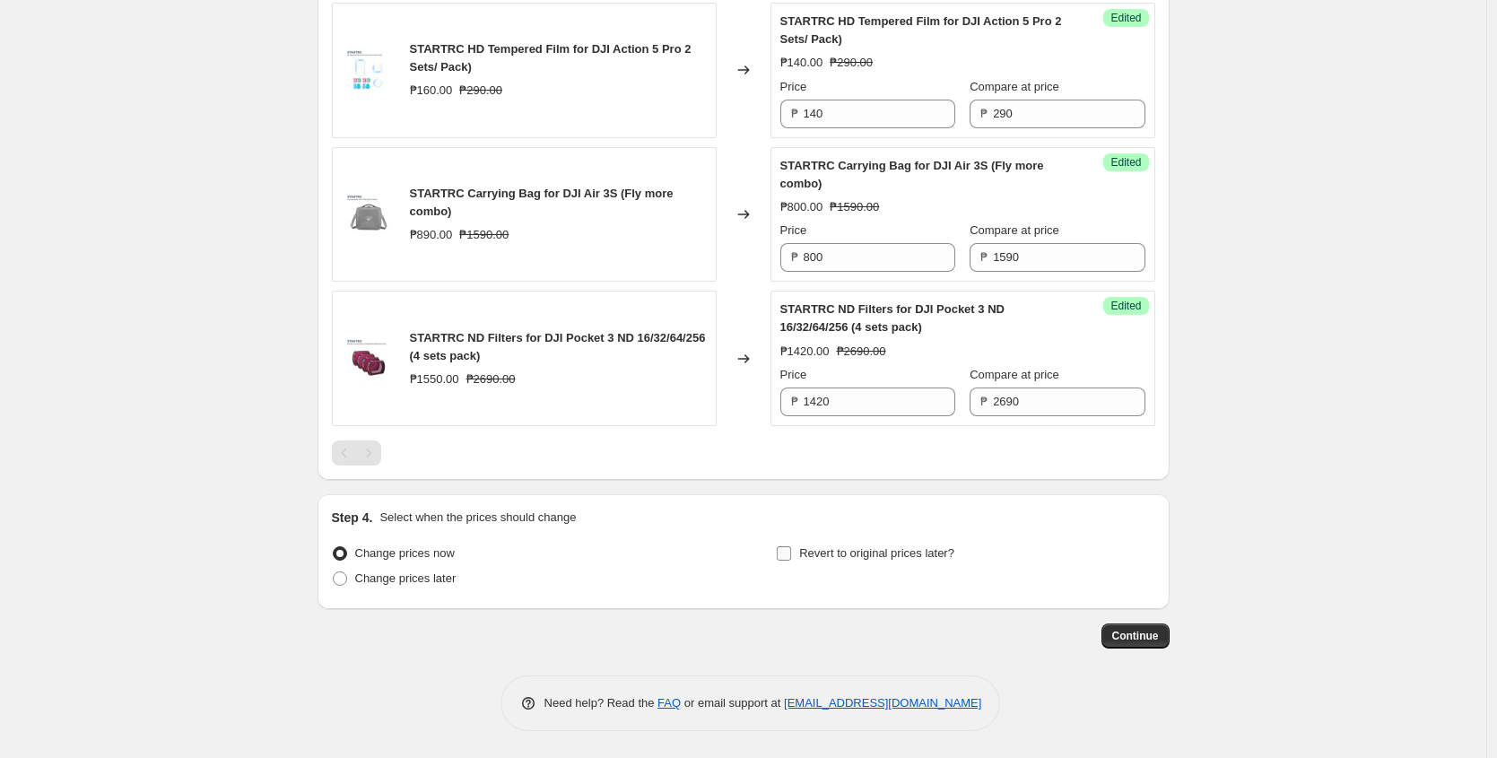
type input "New Startrc Aging Promo"
click at [789, 552] on input "Revert to original prices later?" at bounding box center [784, 553] width 14 height 14
checkbox input "true"
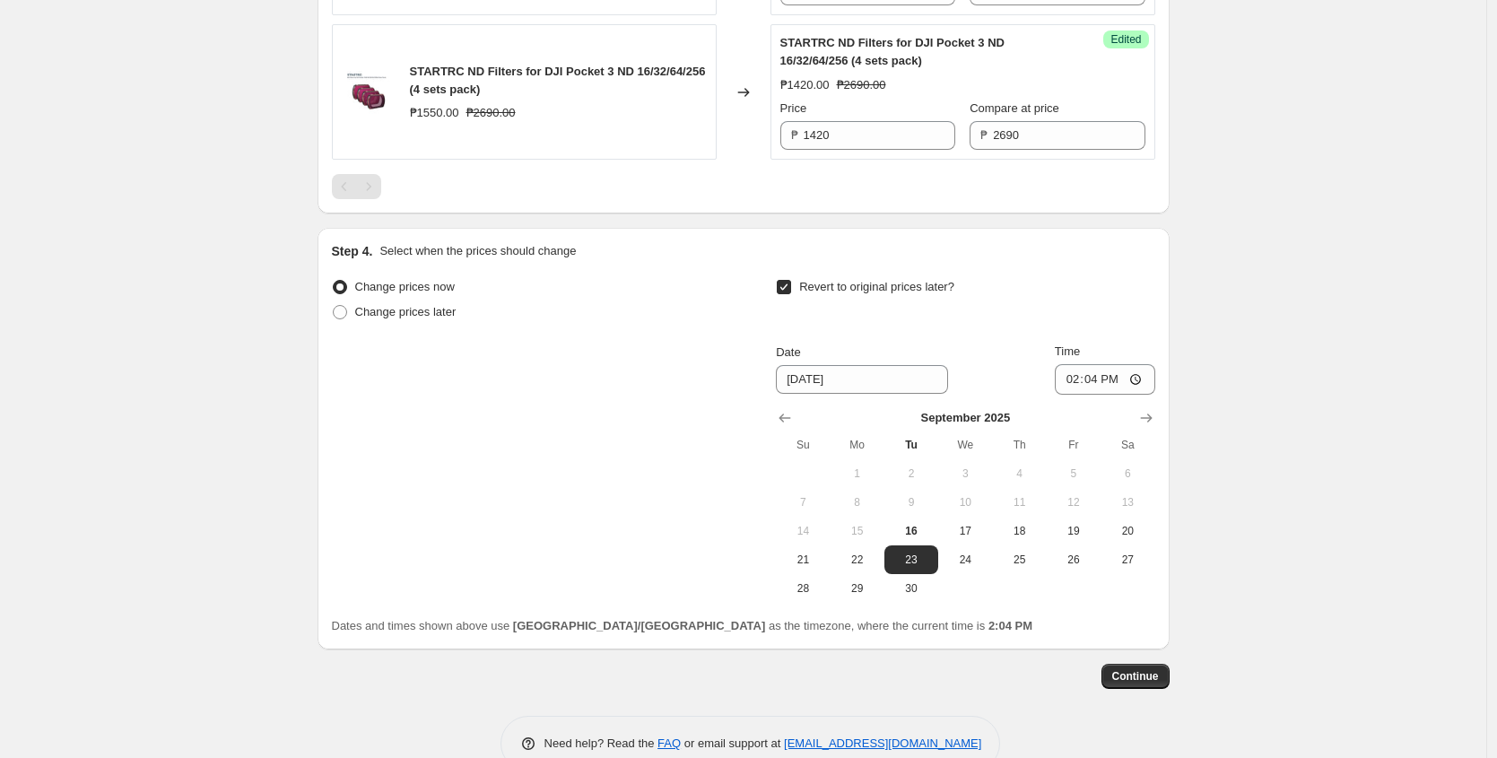
scroll to position [1971, 0]
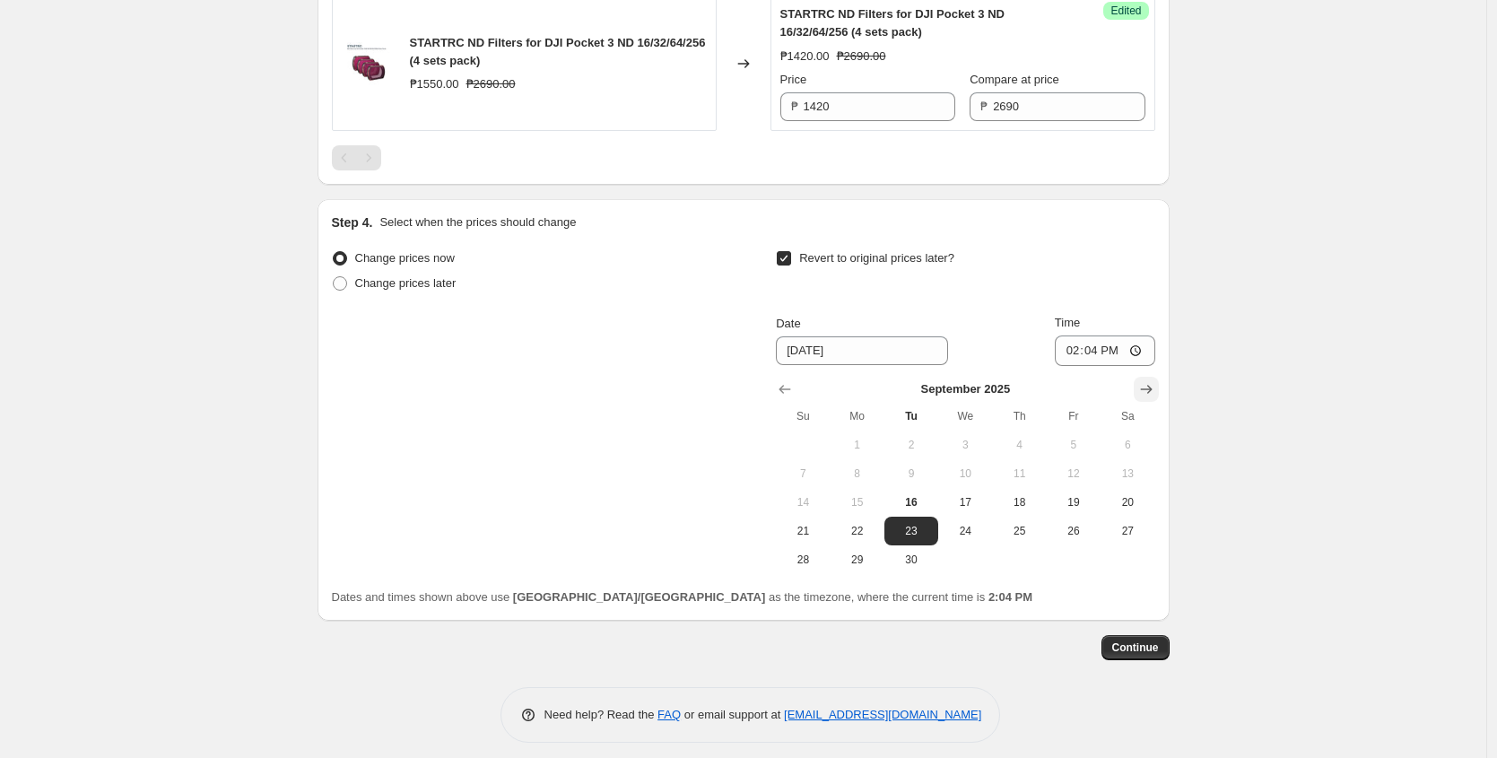
click at [1143, 385] on icon "Show next month, October 2025" at bounding box center [1146, 389] width 18 height 18
click at [1143, 385] on icon "Show next month, November 2025" at bounding box center [1146, 389] width 18 height 18
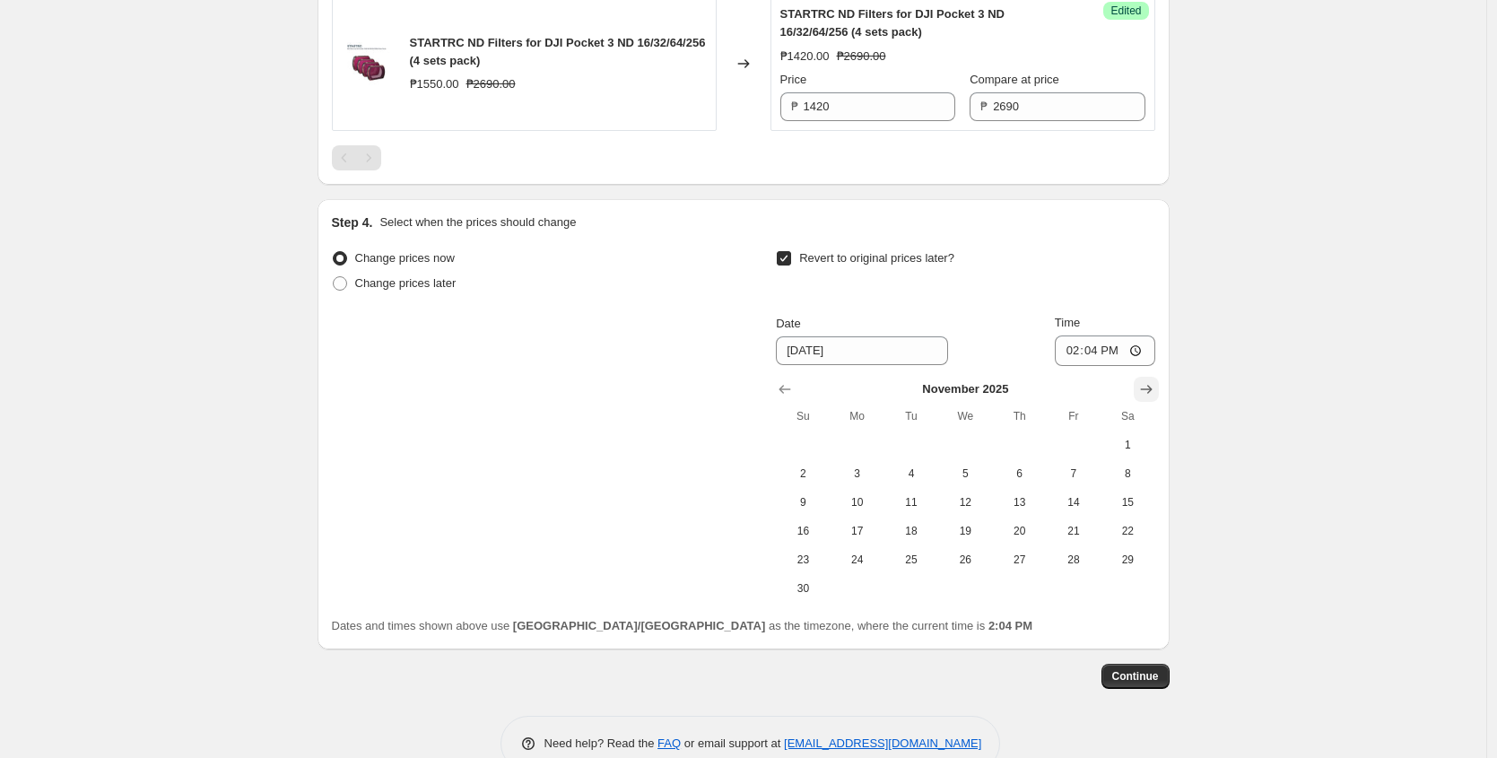
click at [1143, 385] on icon "Show next month, December 2025" at bounding box center [1146, 389] width 18 height 18
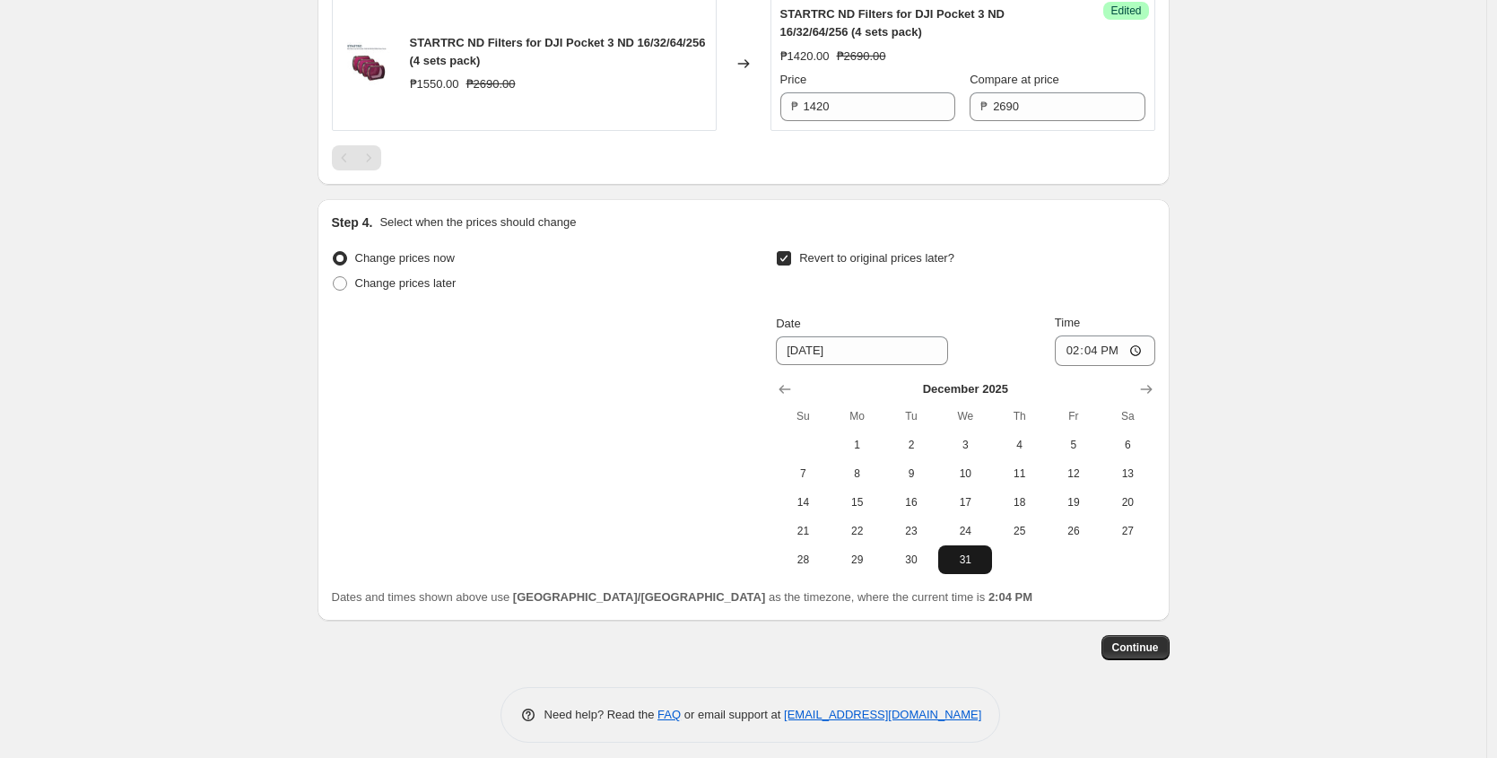
click at [967, 560] on span "31" at bounding box center [964, 559] width 39 height 14
type input "12/31/2025"
click at [1068, 351] on input "14:04" at bounding box center [1105, 350] width 100 height 30
type input "23:59"
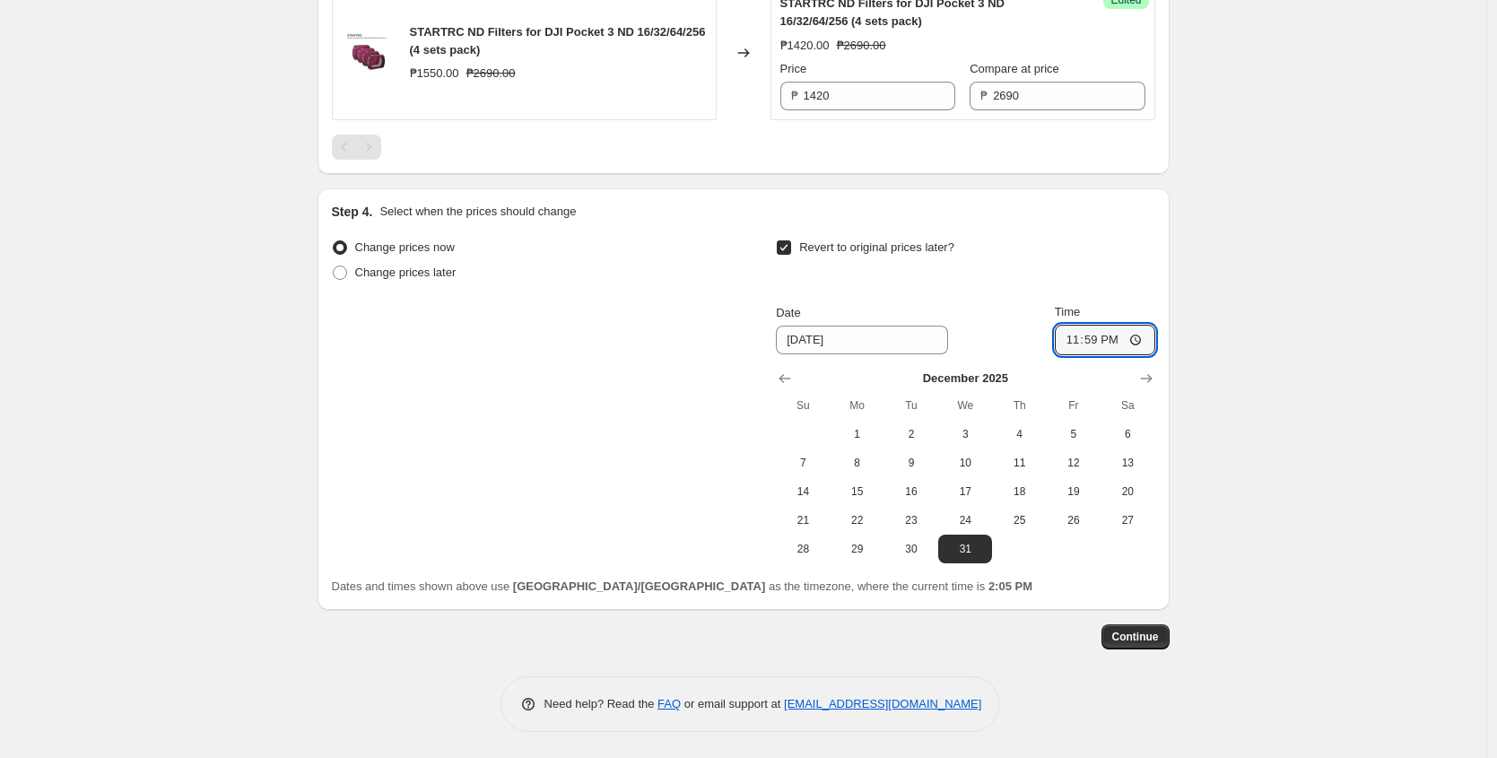
scroll to position [1983, 0]
click at [1154, 647] on button "Continue" at bounding box center [1135, 635] width 68 height 25
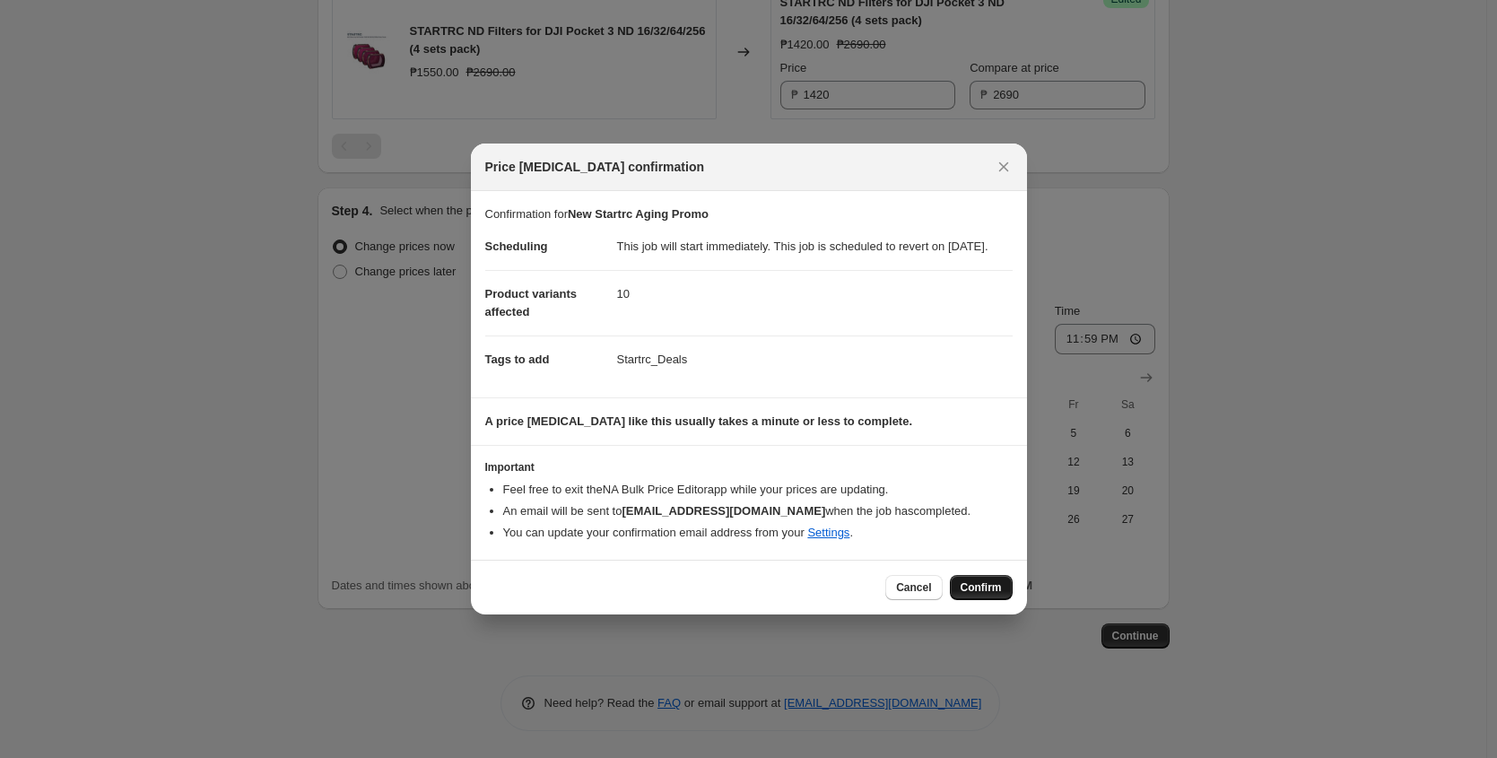
click at [995, 589] on span "Confirm" at bounding box center [980, 587] width 41 height 14
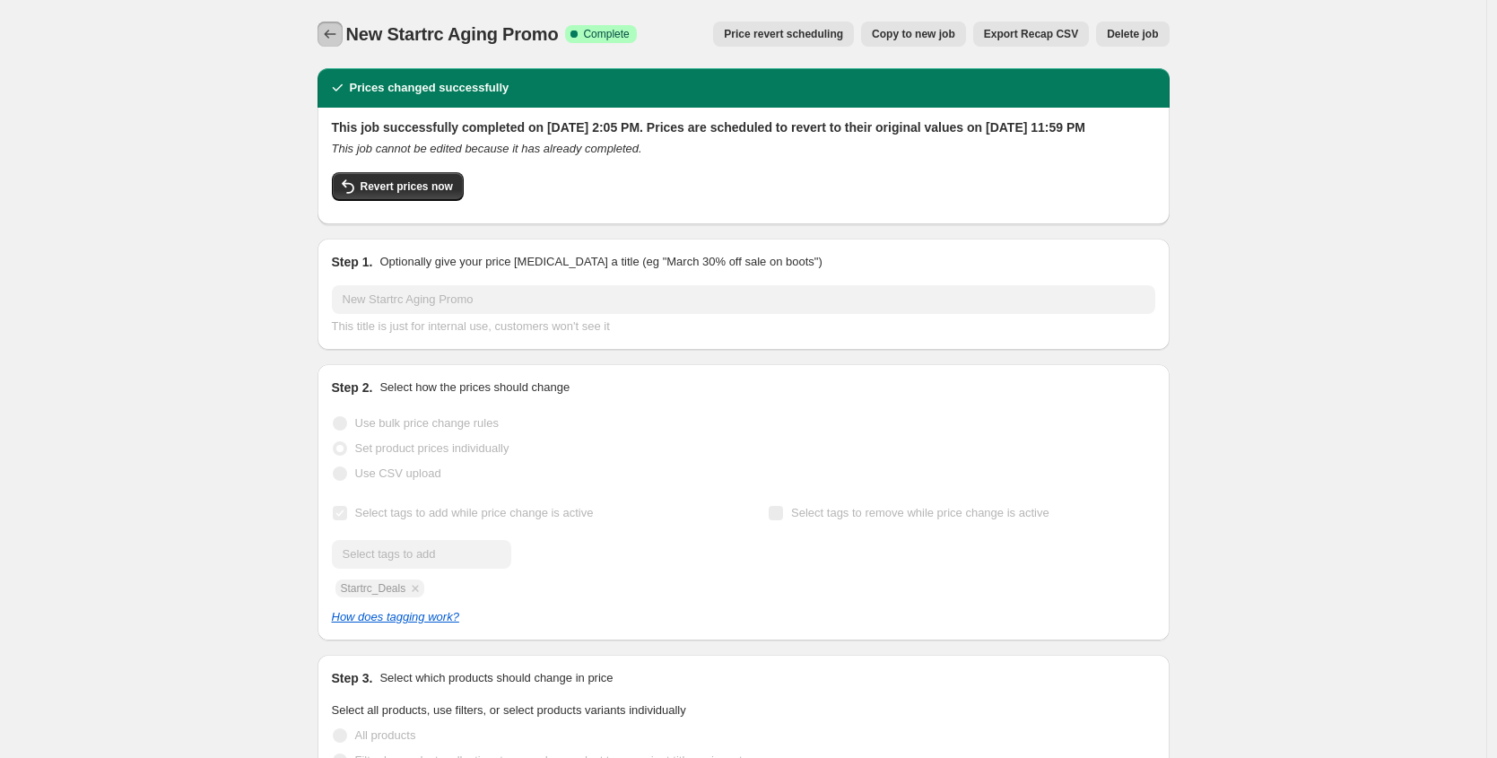
click at [339, 30] on icon "Price change jobs" at bounding box center [330, 34] width 18 height 18
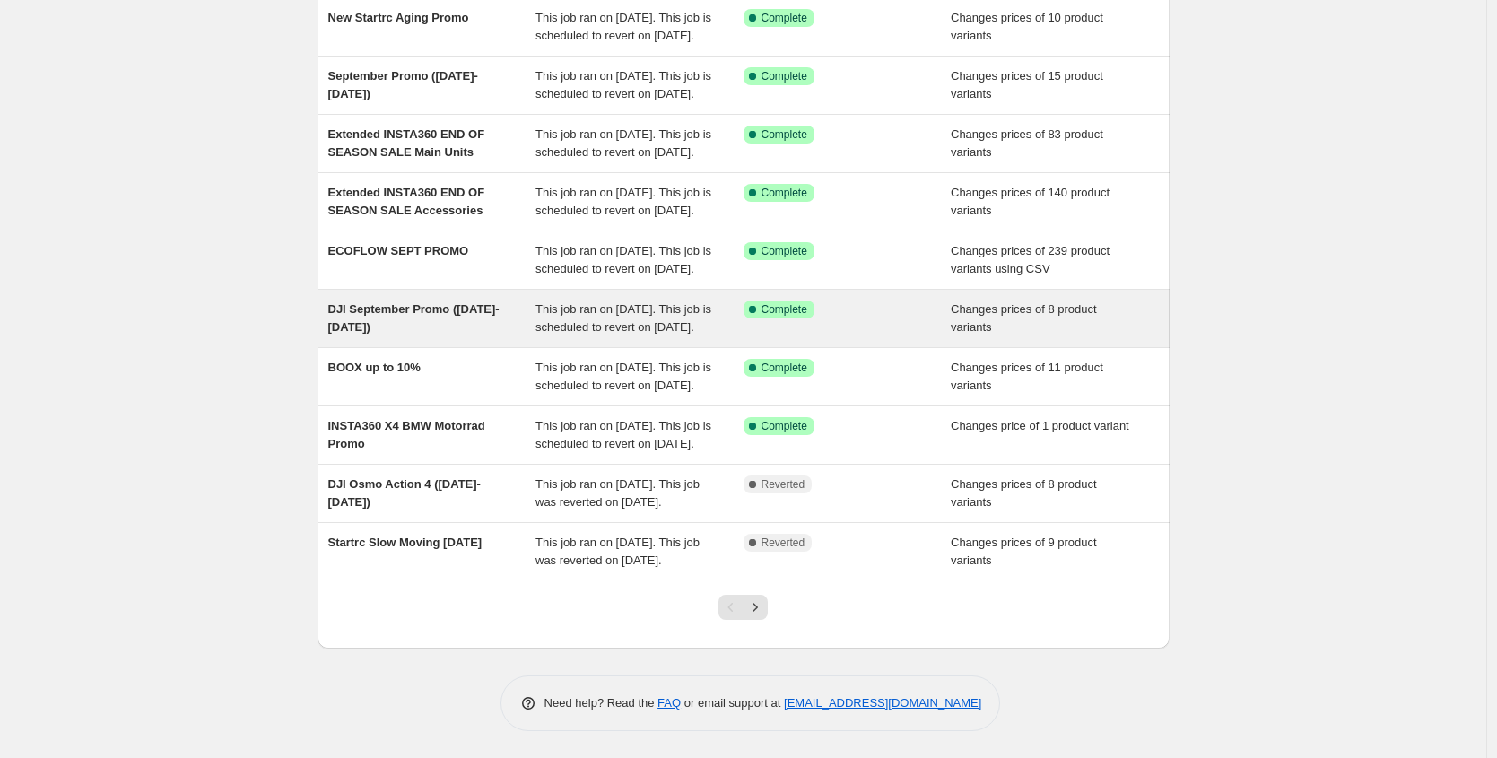
scroll to position [345, 0]
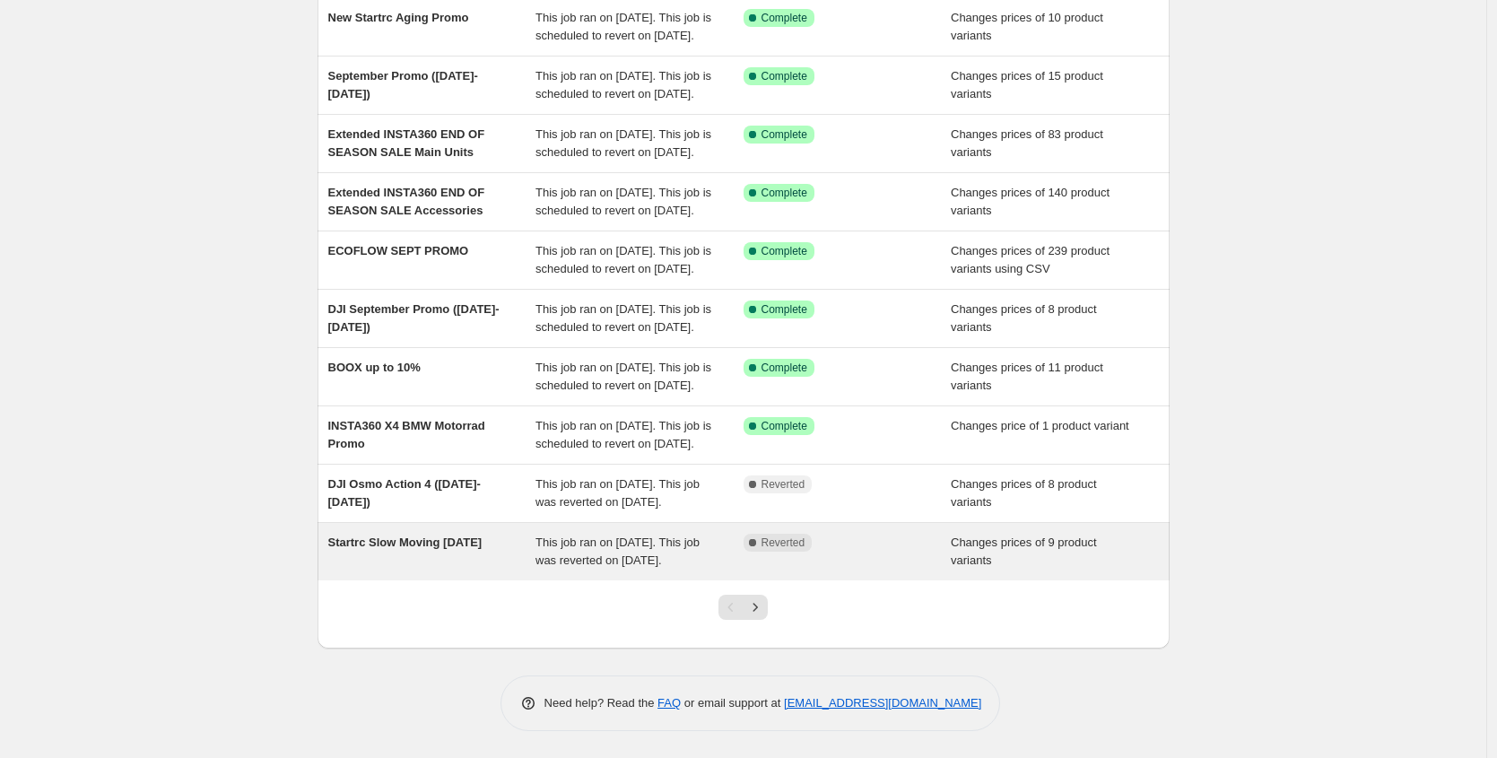
click at [452, 548] on div "Startrc Slow Moving [DATE]" at bounding box center [432, 552] width 208 height 36
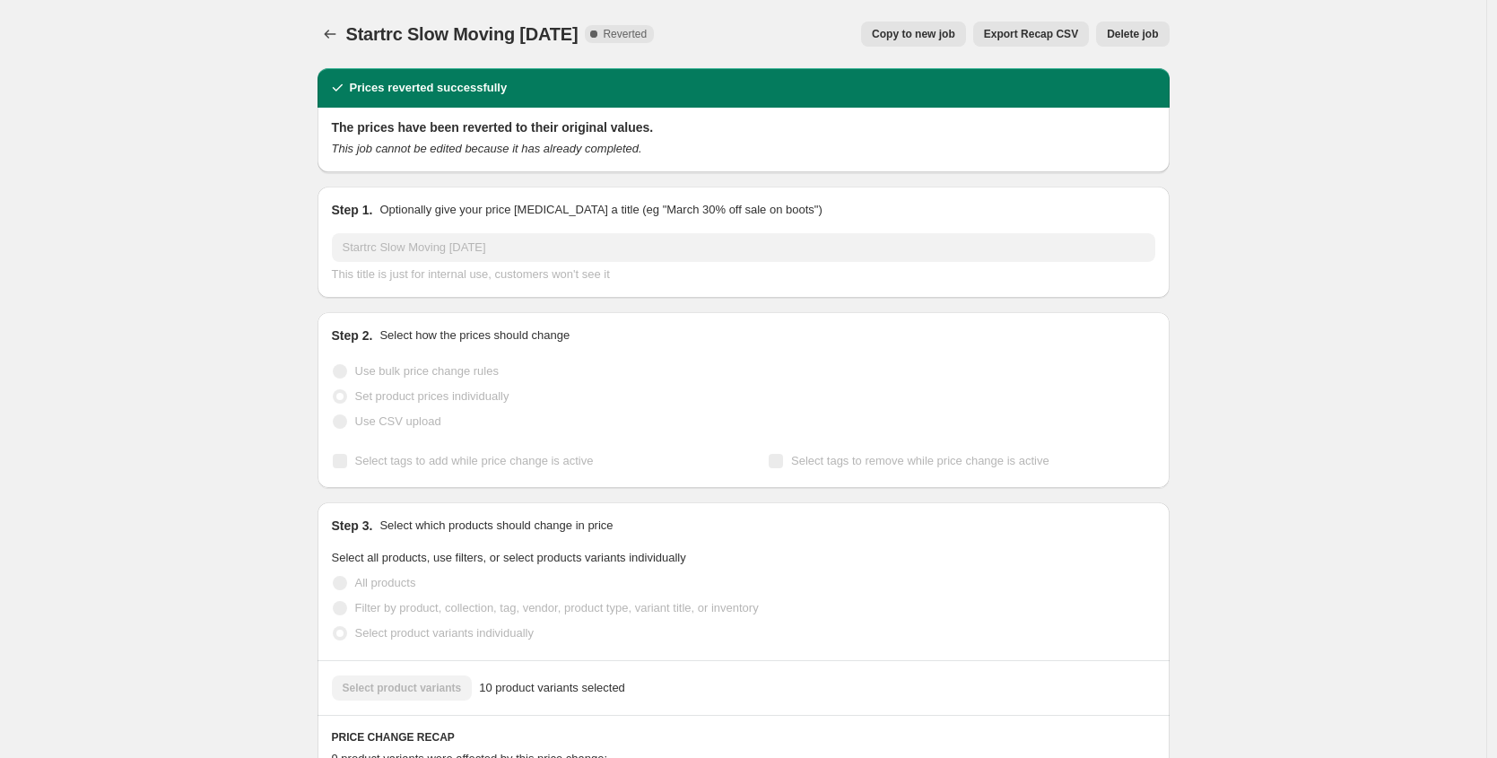
click at [907, 34] on span "Copy to new job" at bounding box center [913, 34] width 83 height 14
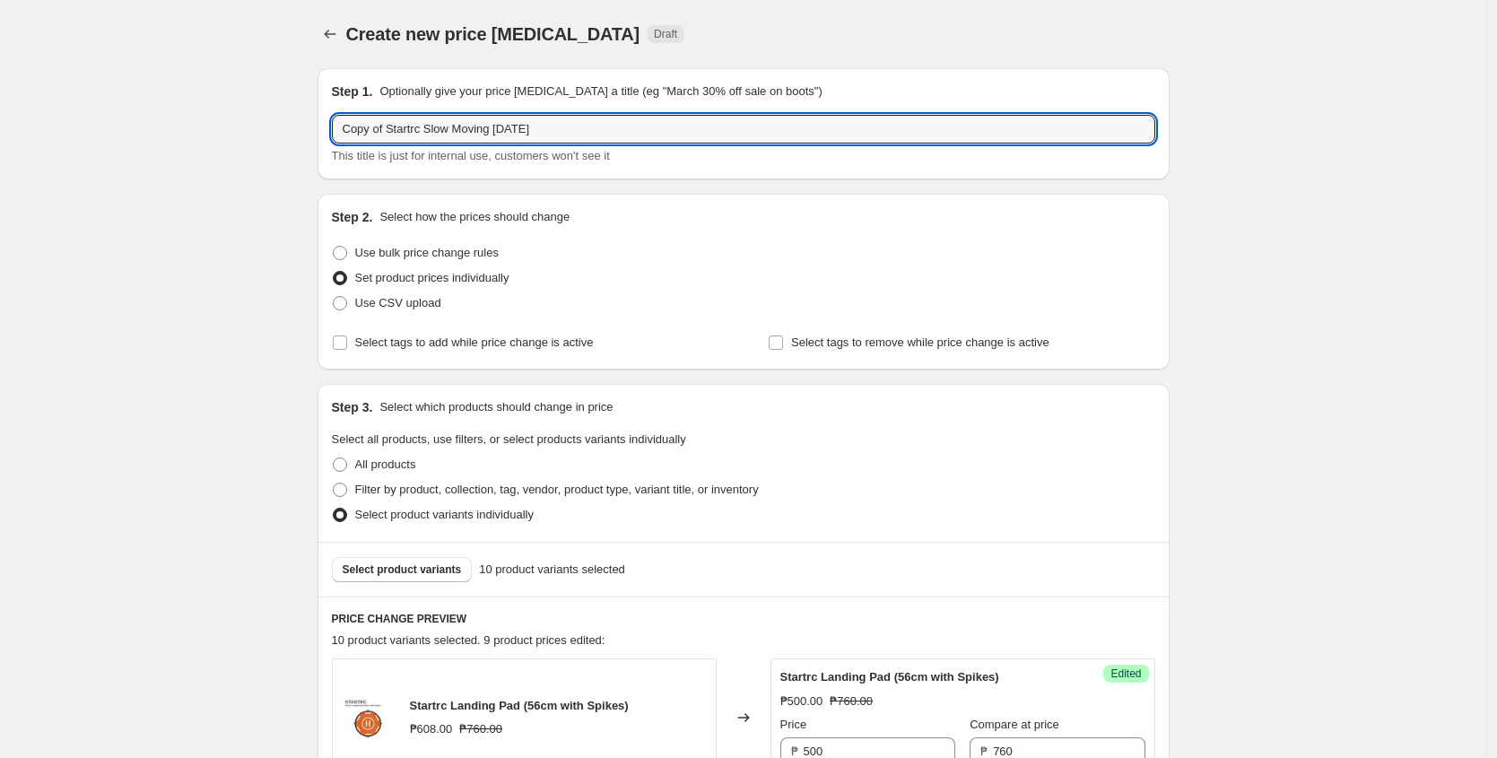
drag, startPoint x: 388, startPoint y: 129, endPoint x: 308, endPoint y: 117, distance: 80.8
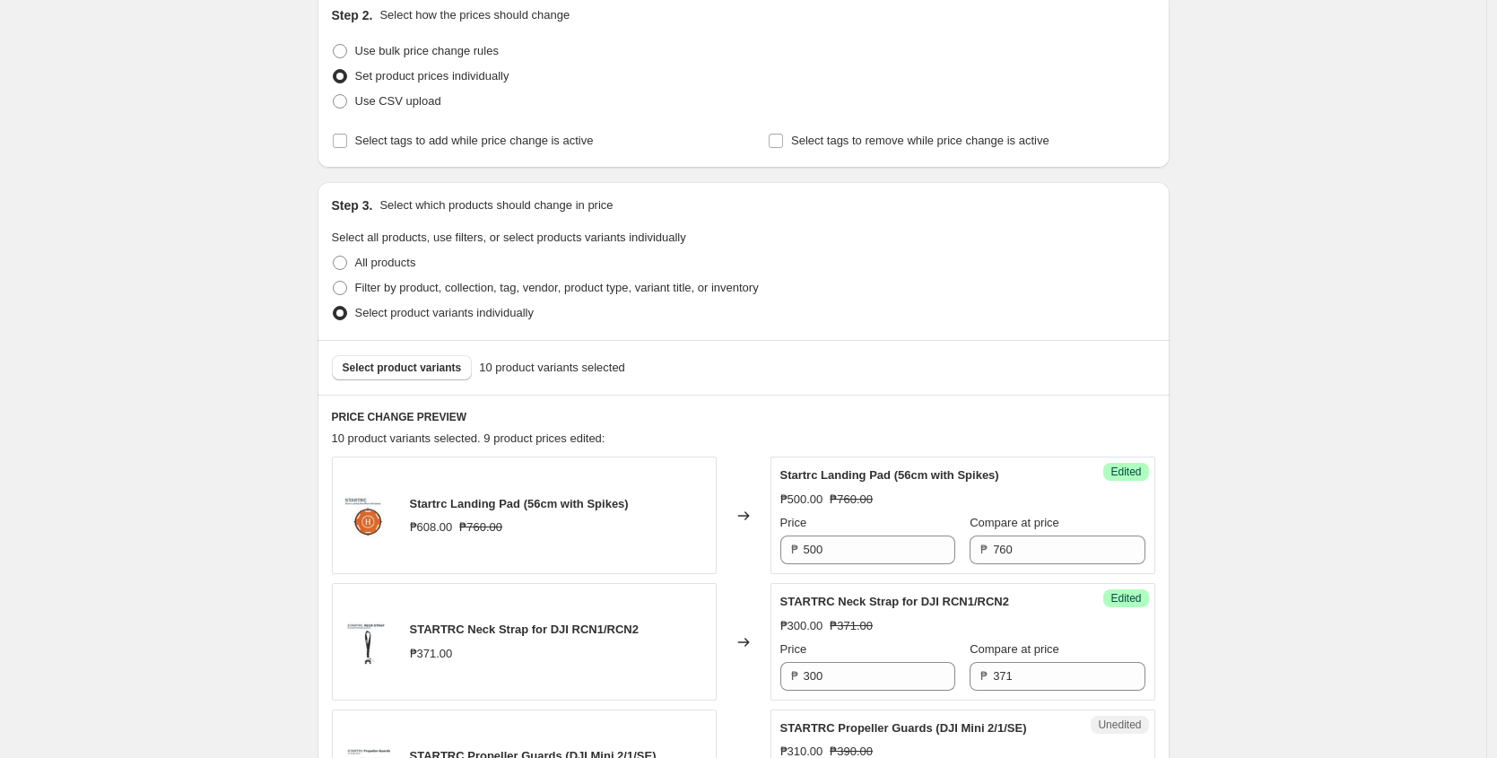
scroll to position [203, 0]
type input "New Startrc Slow Moving September 2025"
click at [852, 565] on div "Success Edited Startrc Landing Pad (56cm with Spikes) ₱500.00 ₱760.00 Price ₱ 5…" at bounding box center [962, 514] width 385 height 117
click at [839, 549] on input "500" at bounding box center [879, 548] width 152 height 29
type input "550"
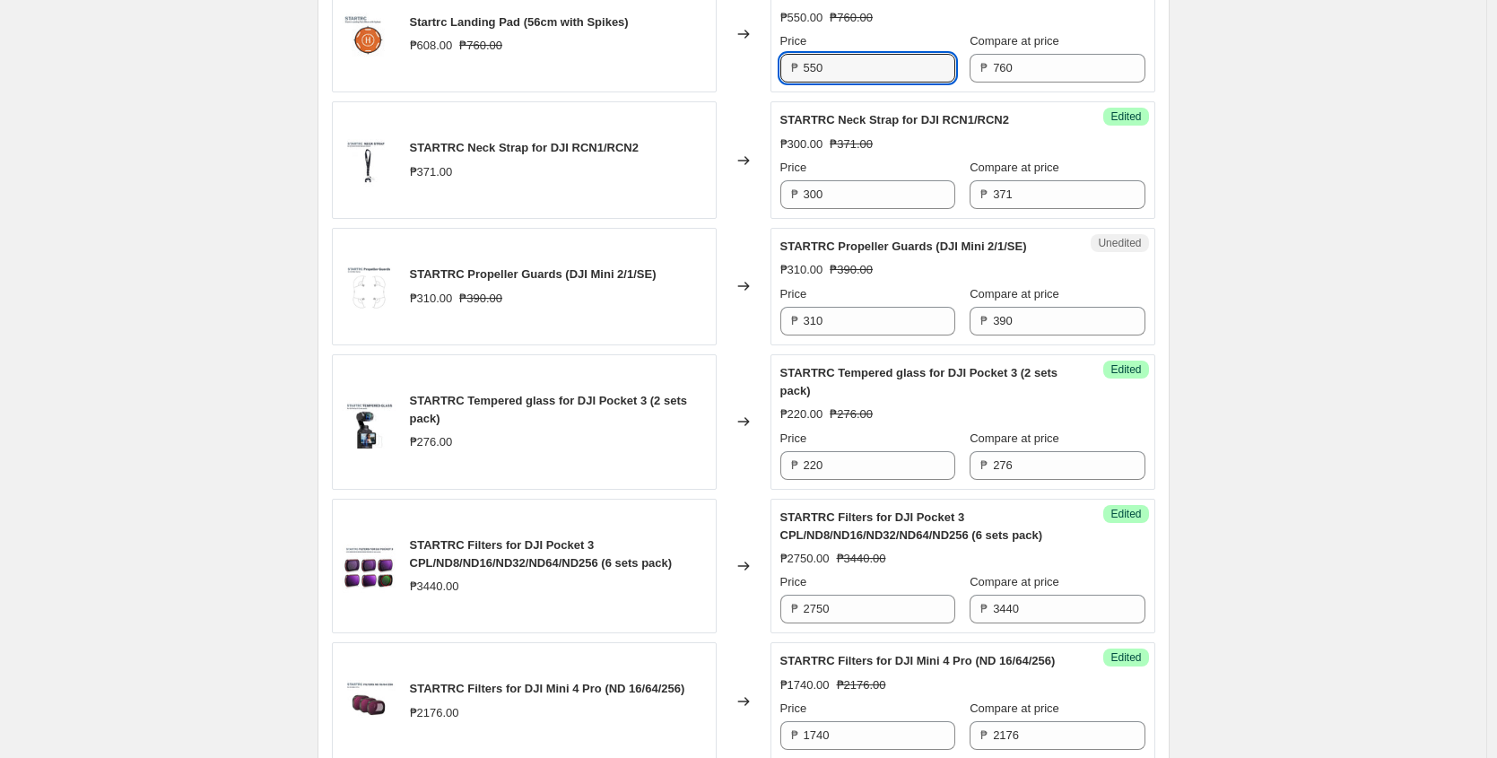
scroll to position [695, 0]
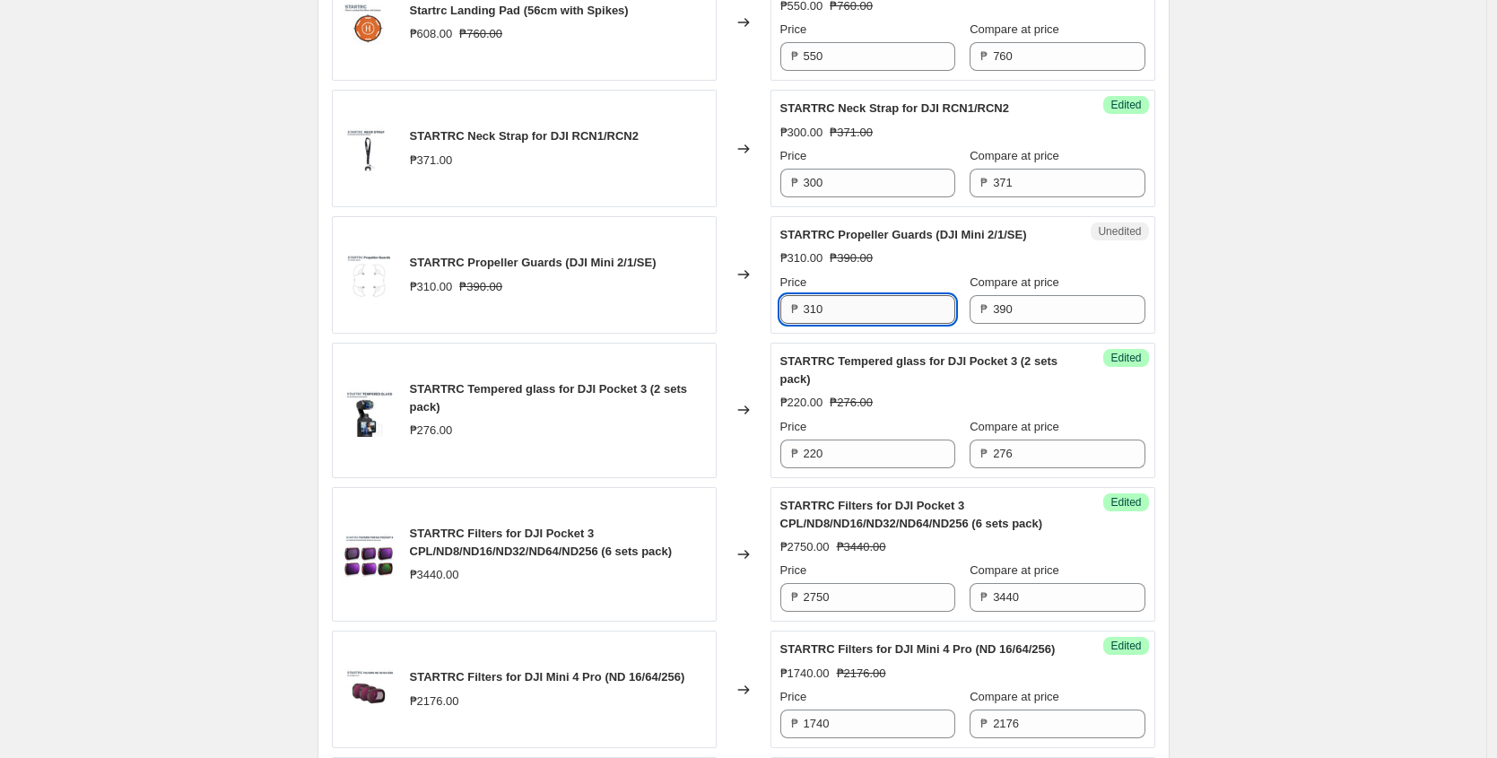
click at [862, 299] on input "310" at bounding box center [879, 309] width 152 height 29
click at [861, 311] on input "310" at bounding box center [879, 309] width 152 height 29
click at [839, 308] on input "310" at bounding box center [879, 309] width 152 height 29
type input "290"
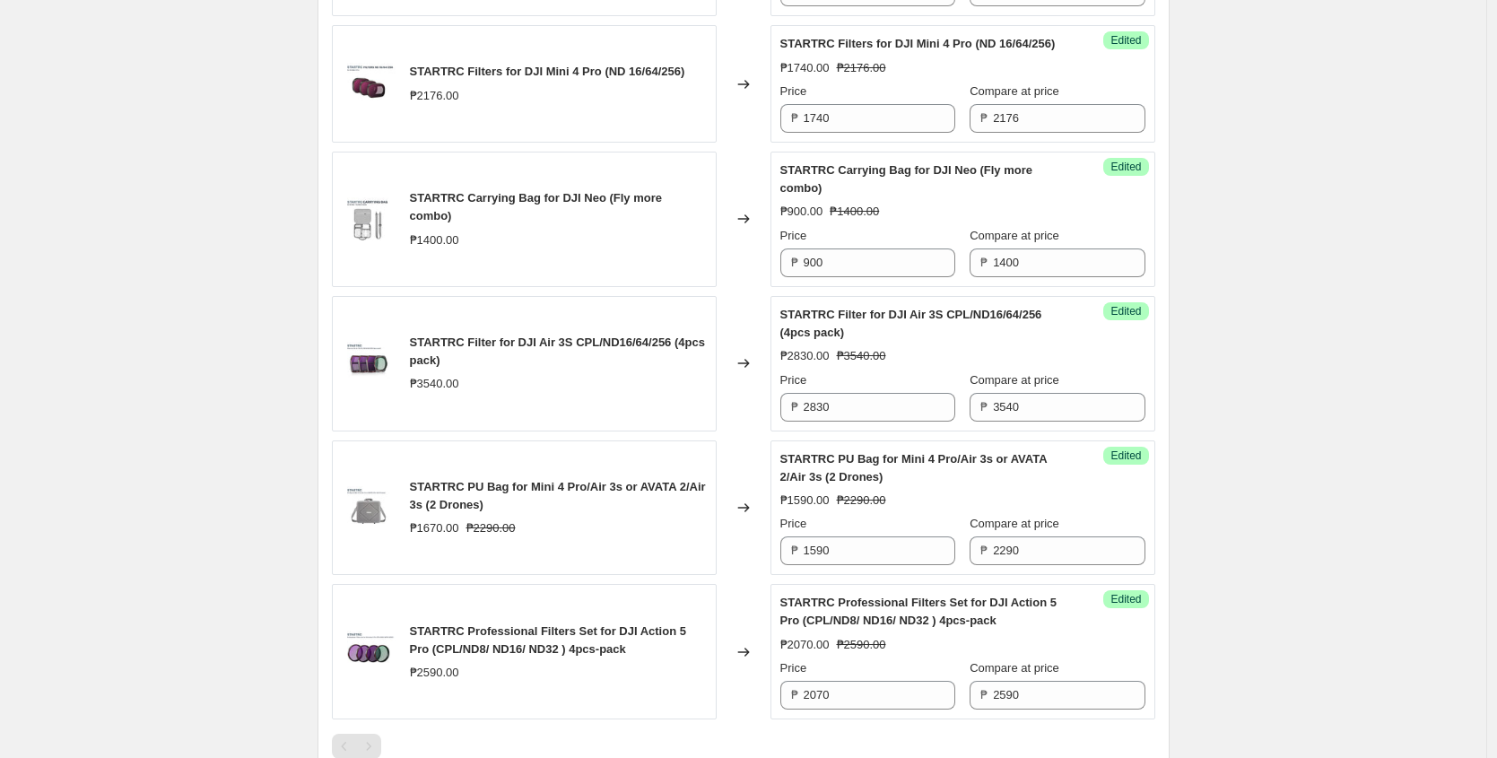
scroll to position [1304, 0]
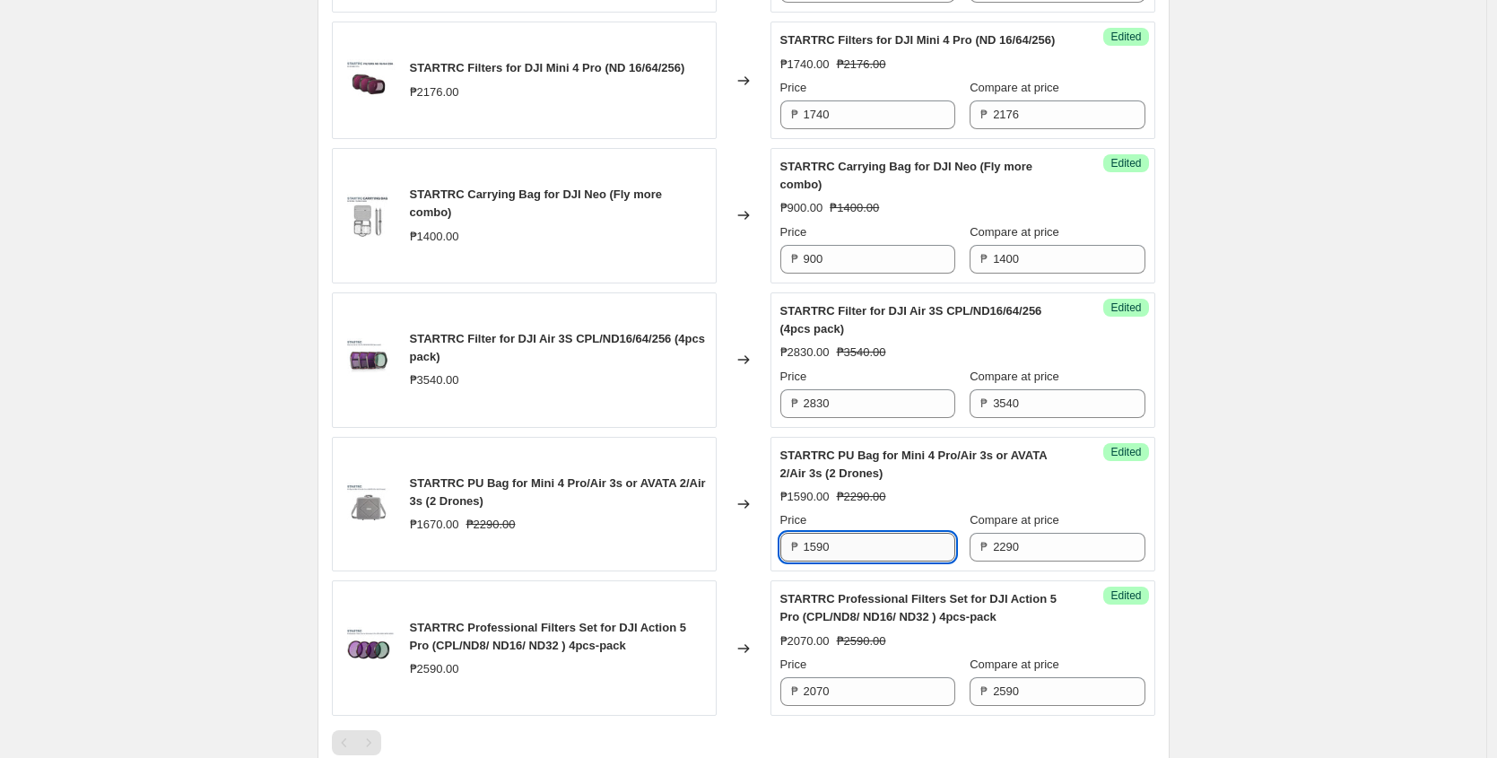
click at [882, 561] on input "1590" at bounding box center [879, 547] width 152 height 29
type input "1670"
click at [1123, 505] on div "₱1590.00 ₱2290.00" at bounding box center [962, 497] width 365 height 18
click at [731, 572] on div "Changed to" at bounding box center [743, 504] width 54 height 135
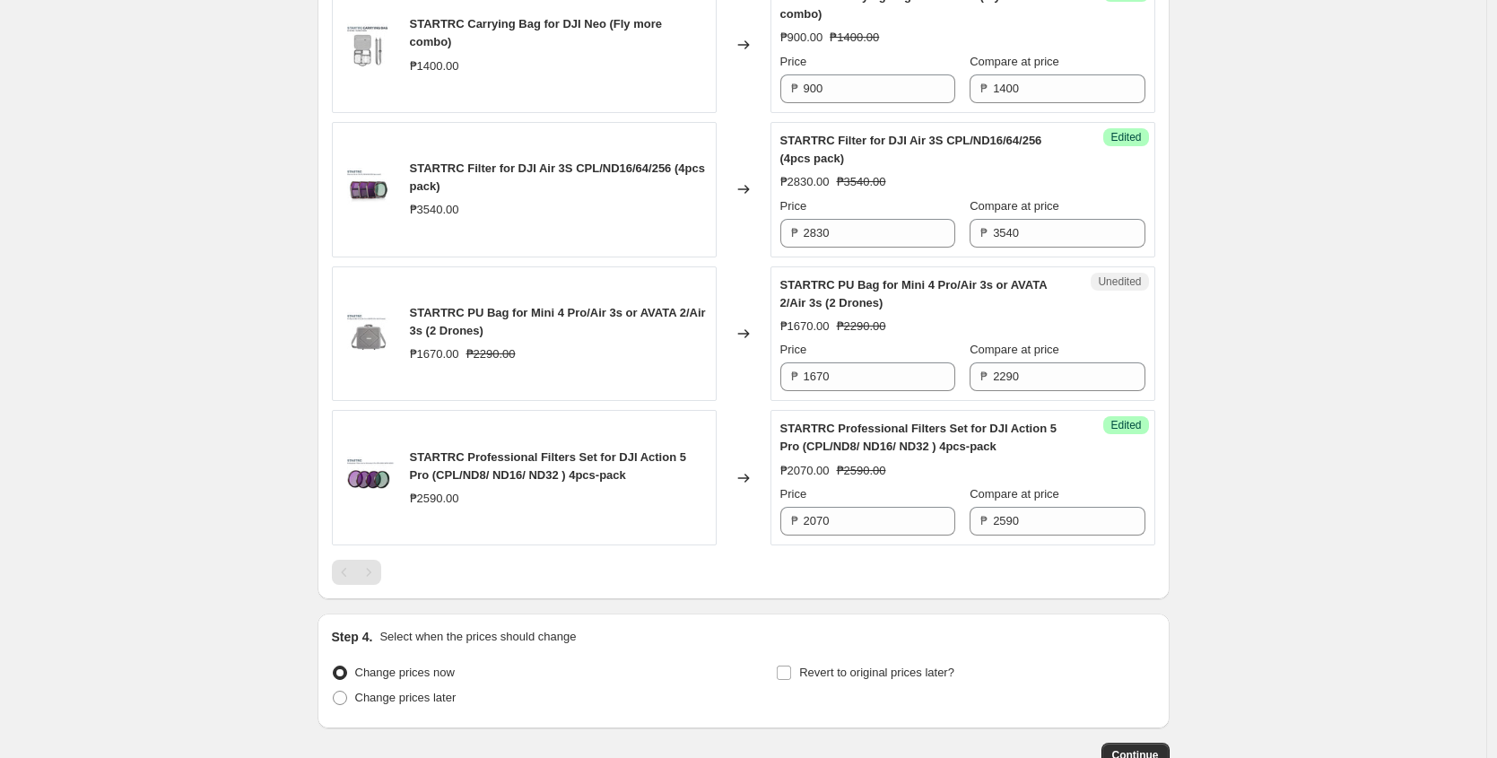
scroll to position [1611, 0]
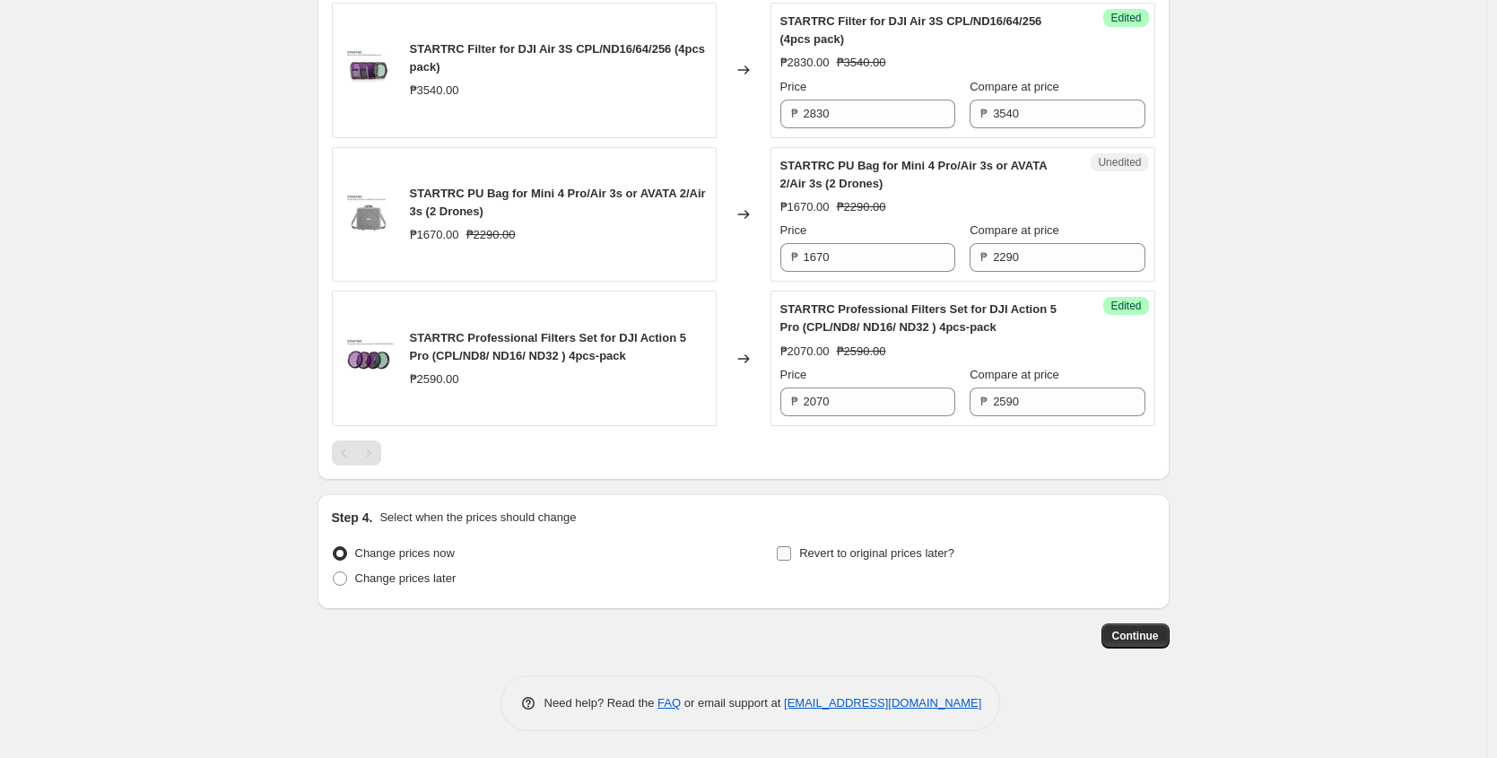
click at [803, 560] on label "Revert to original prices later?" at bounding box center [865, 553] width 178 height 25
click at [791, 560] on input "Revert to original prices later?" at bounding box center [784, 553] width 14 height 14
checkbox input "true"
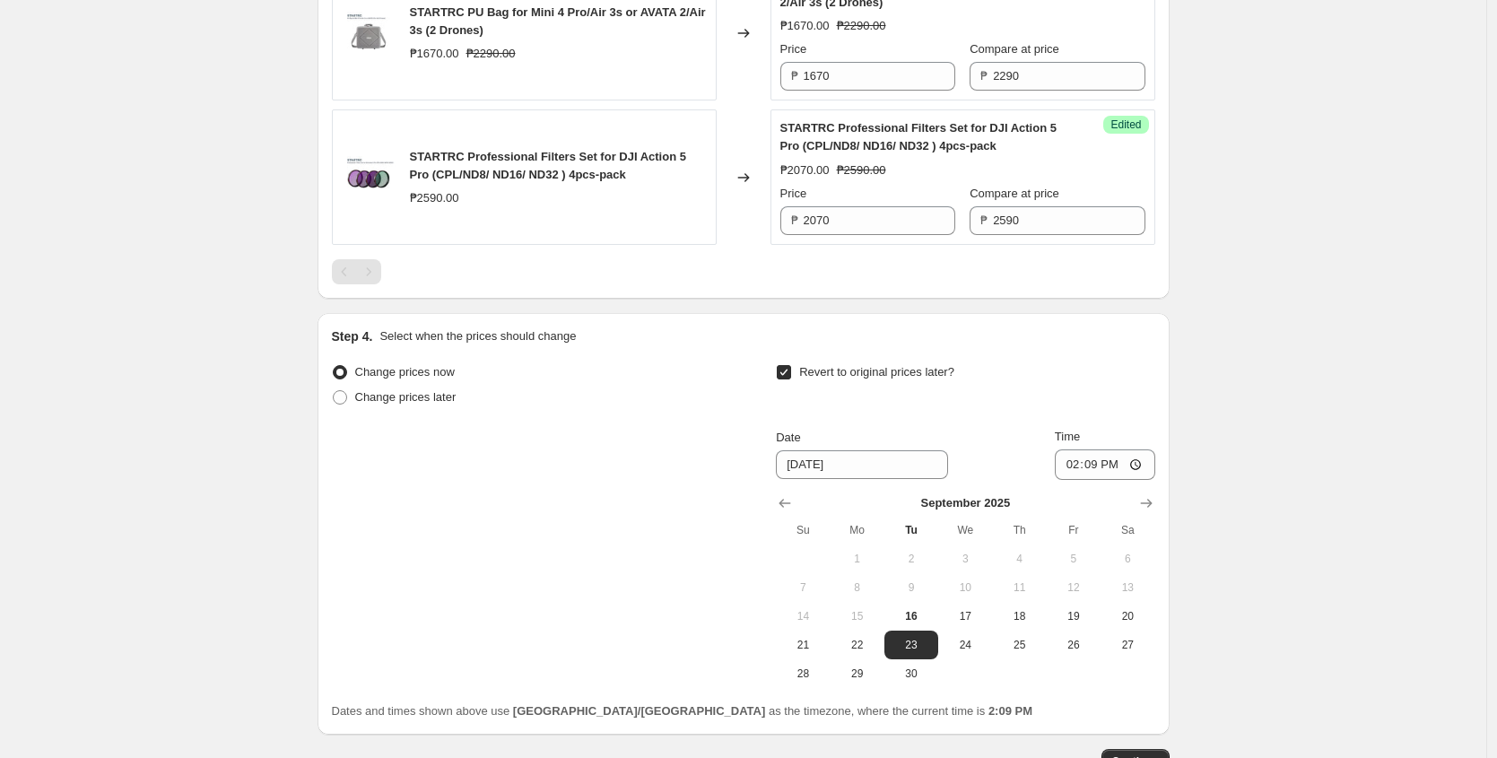
scroll to position [1803, 0]
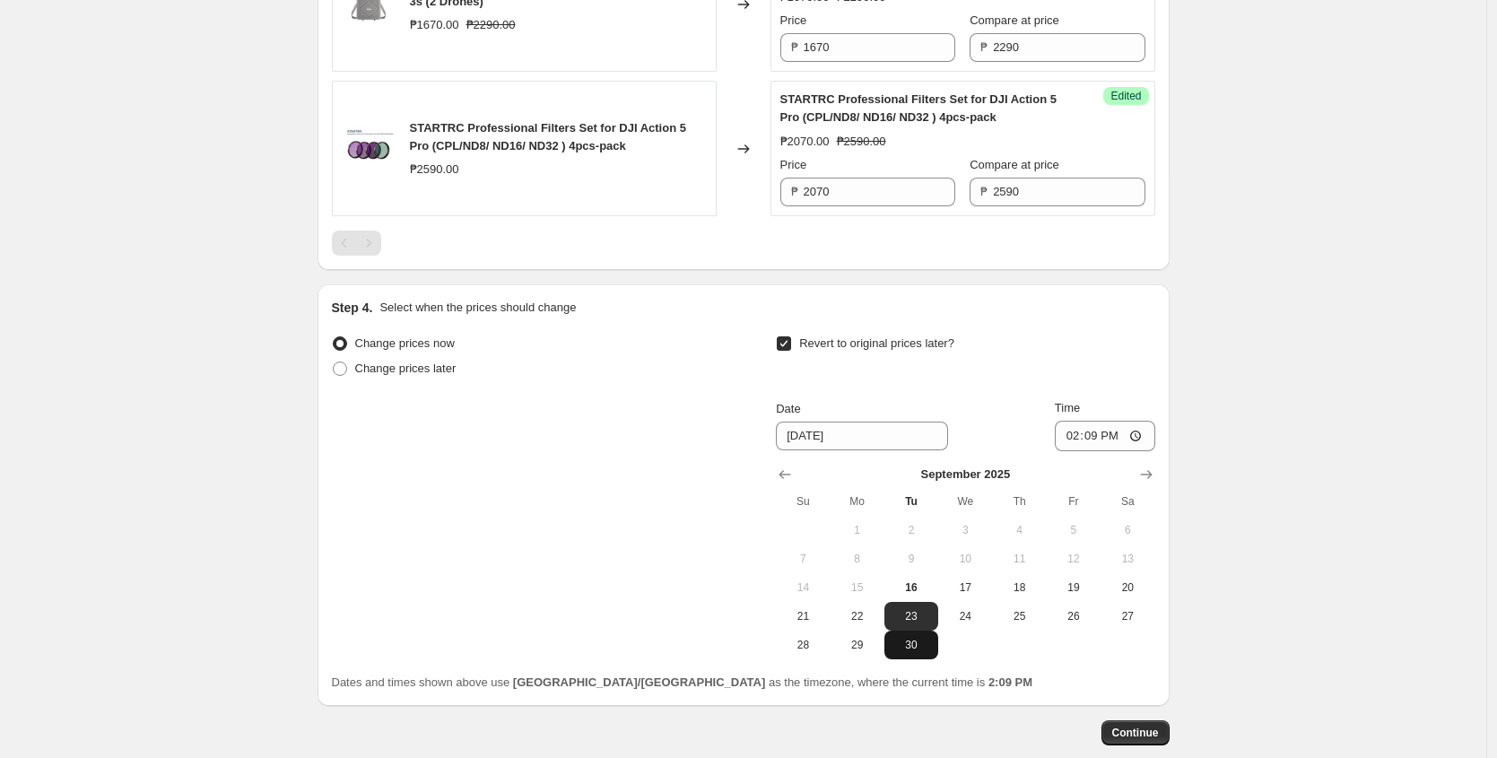
click at [915, 652] on span "30" at bounding box center [910, 645] width 39 height 14
type input "[DATE]"
click at [1072, 451] on input "14:09" at bounding box center [1105, 436] width 100 height 30
click at [1091, 449] on input "23:49" at bounding box center [1105, 436] width 100 height 30
type input "23:59"
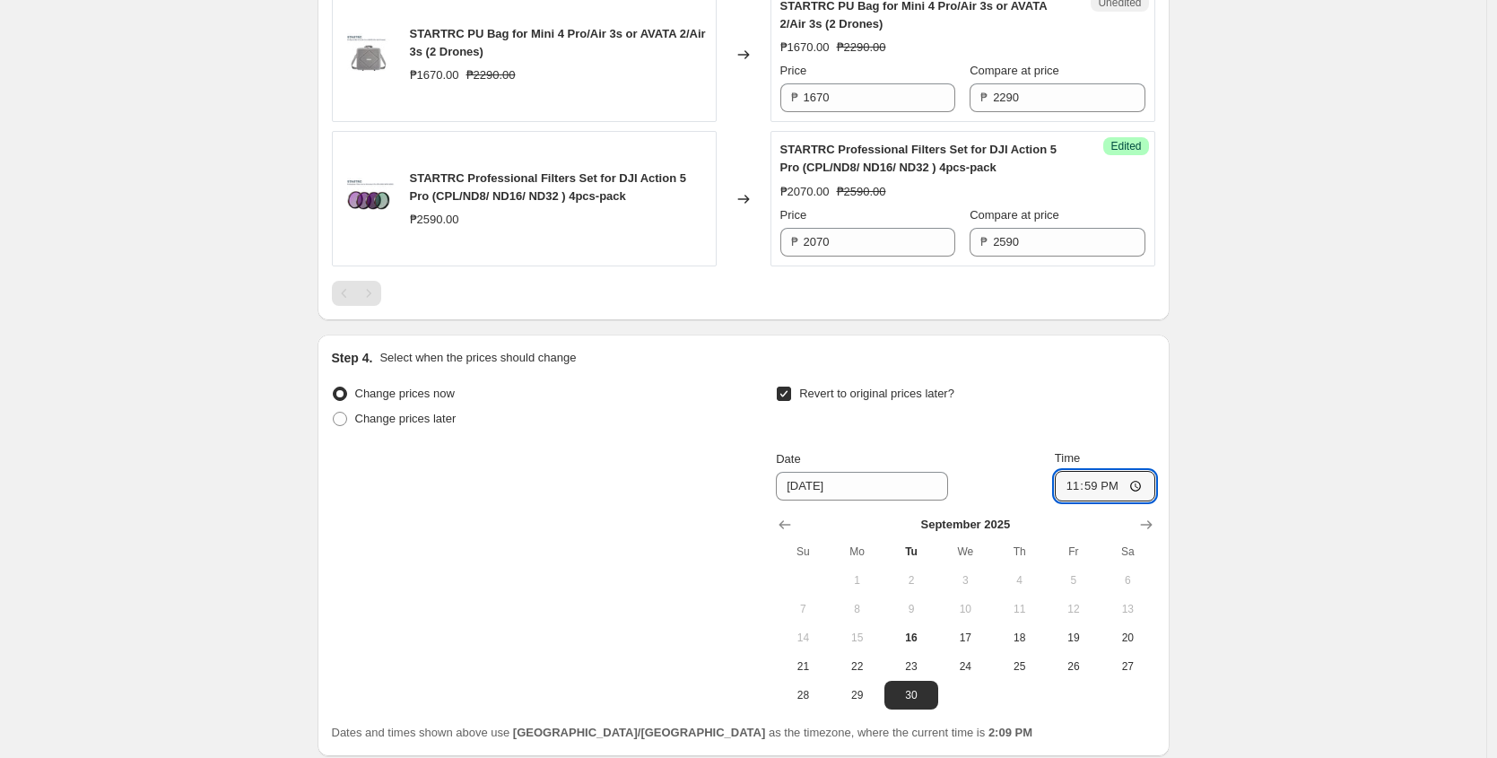
scroll to position [1918, 0]
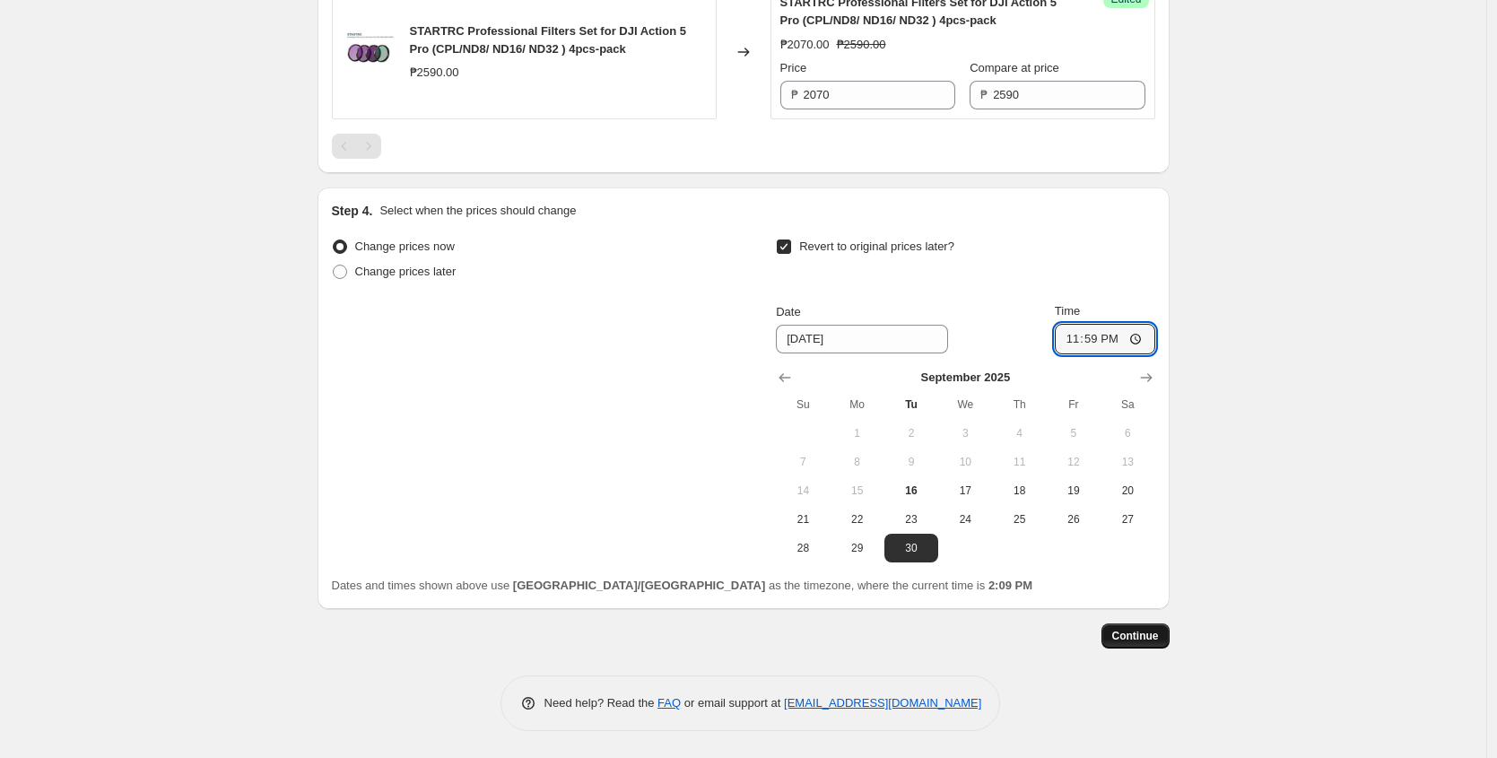
click at [1137, 643] on button "Continue" at bounding box center [1135, 635] width 68 height 25
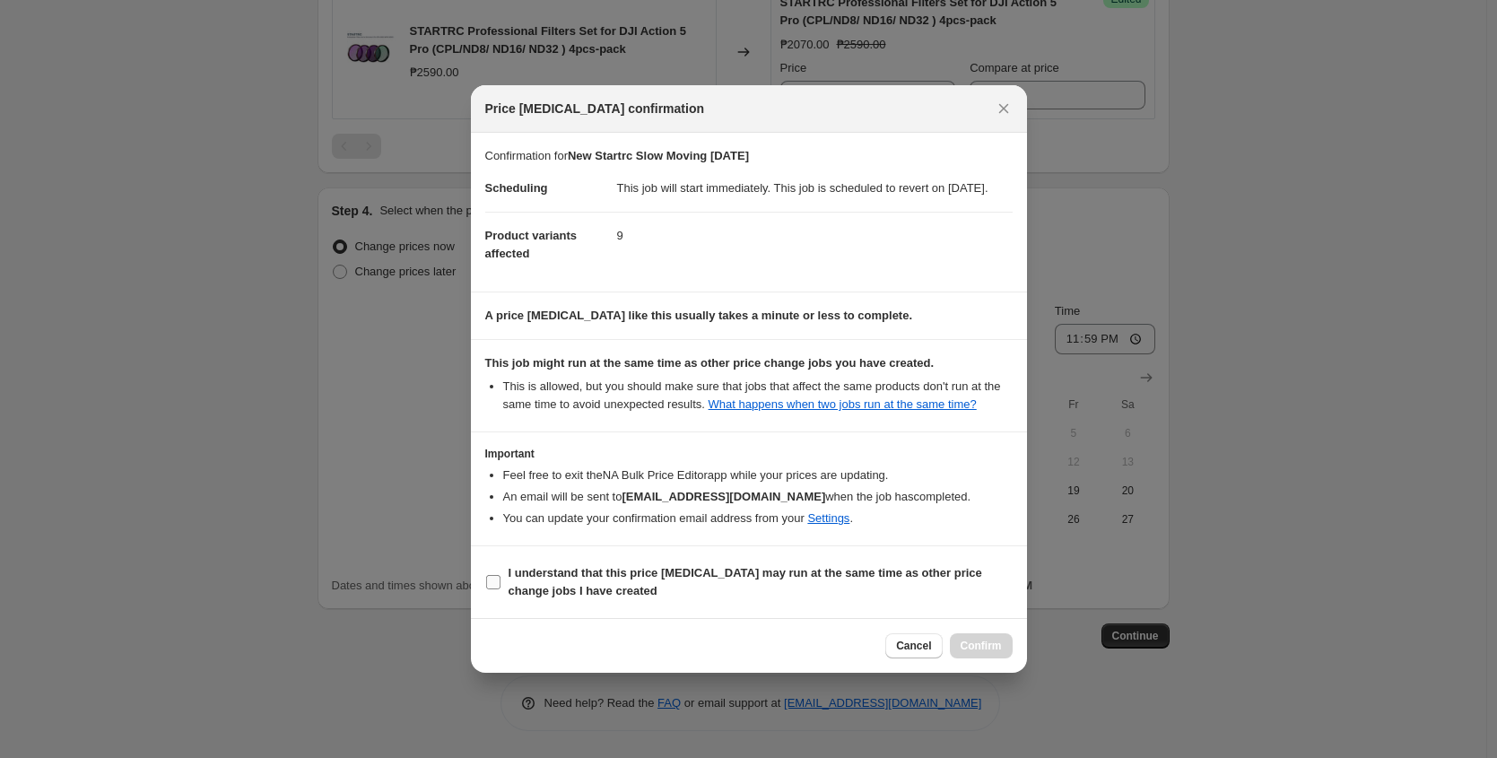
click at [495, 589] on input "I understand that this price change job may run at the same time as other price…" at bounding box center [493, 582] width 14 height 14
checkbox input "true"
click at [982, 651] on button "Confirm" at bounding box center [981, 645] width 63 height 25
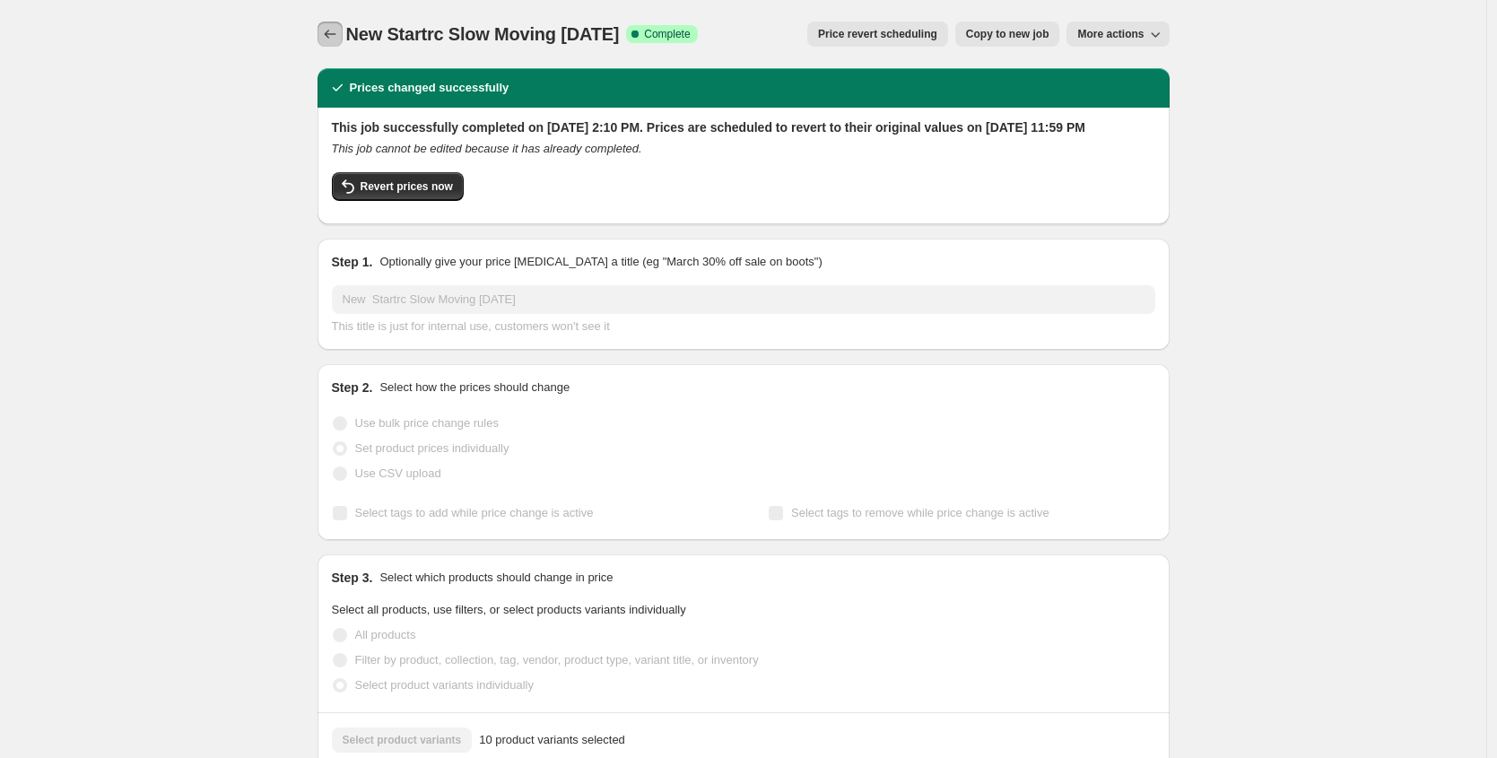
click at [330, 30] on icon "Price change jobs" at bounding box center [330, 34] width 18 height 18
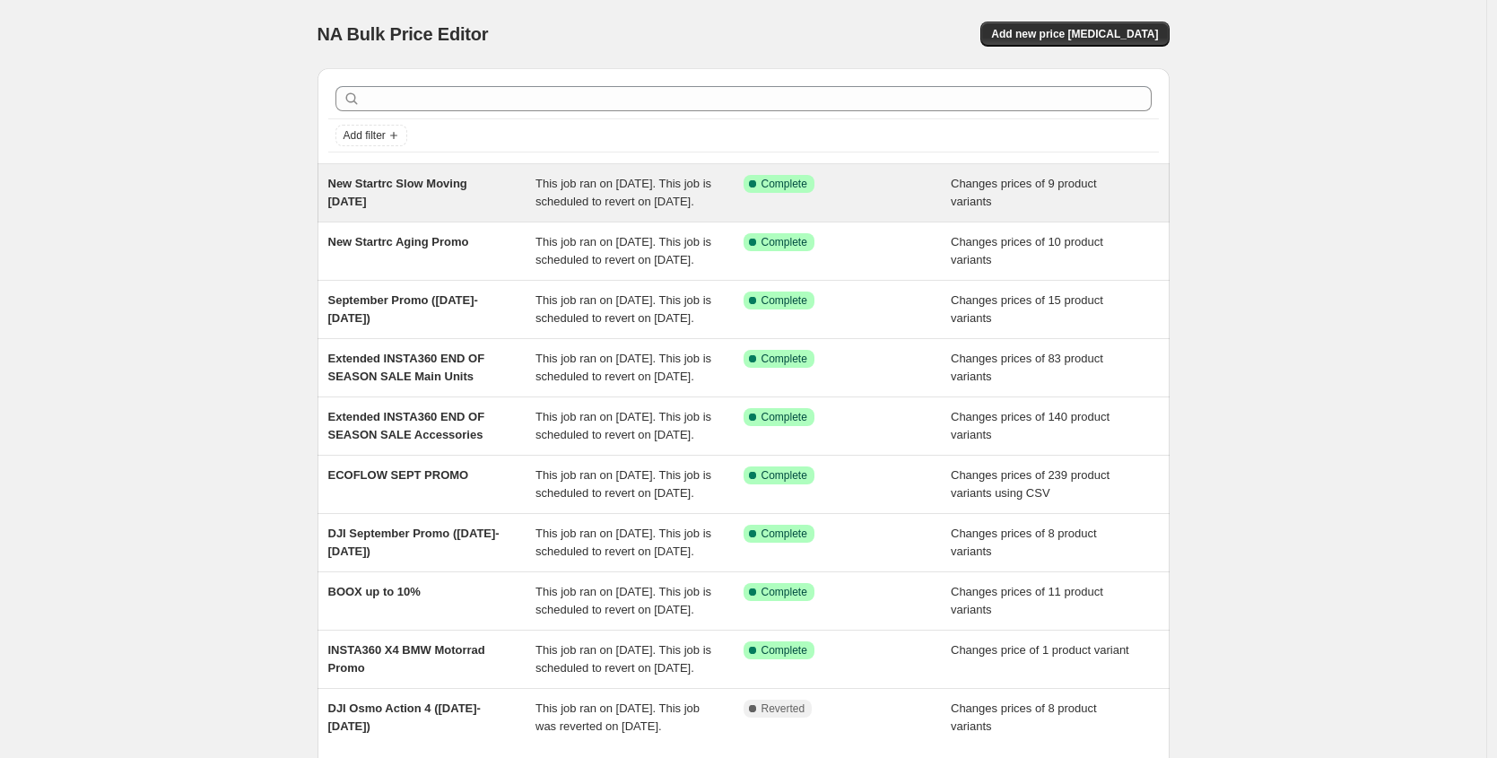
click at [421, 177] on span "New Startrc Slow Moving September 2025" at bounding box center [397, 192] width 139 height 31
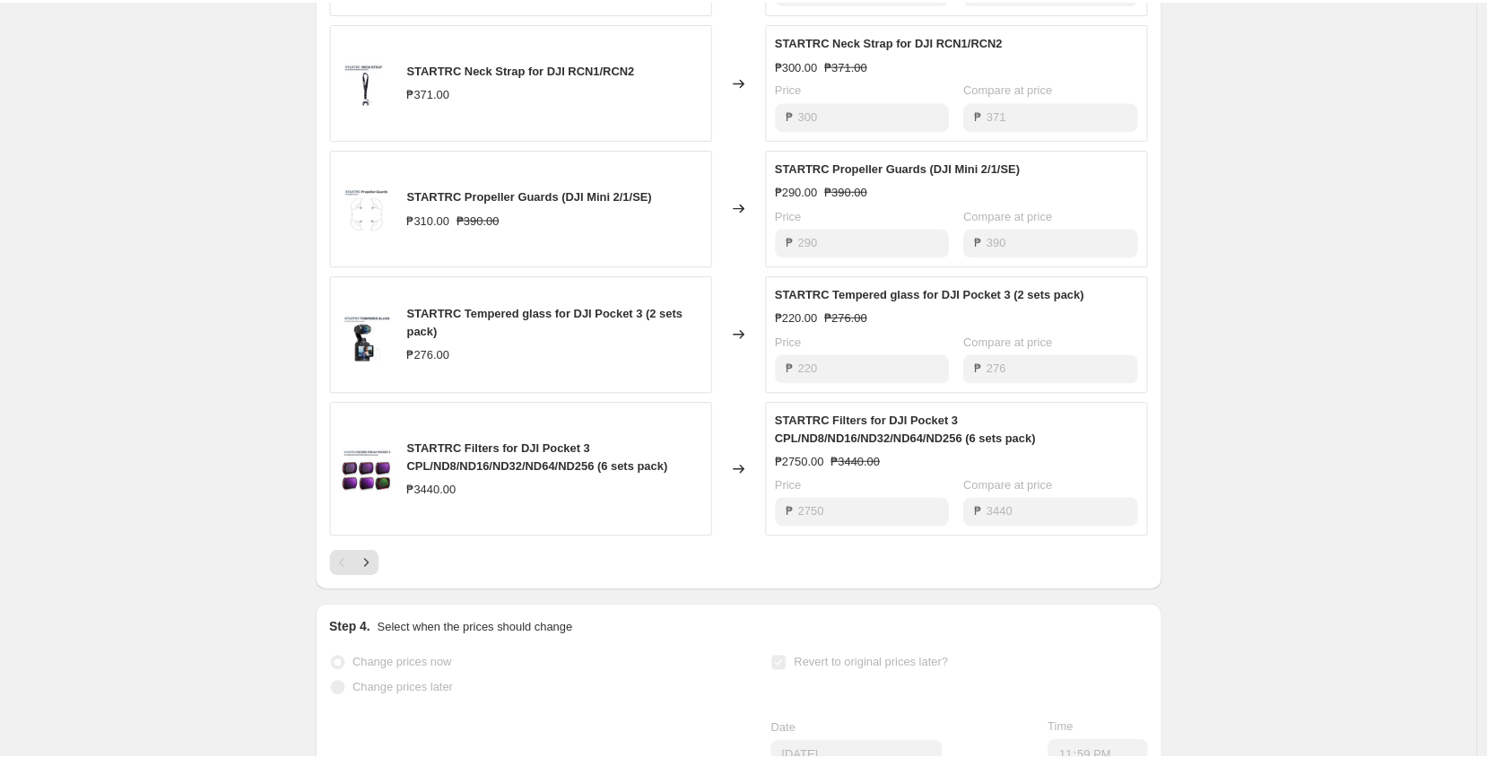
scroll to position [930, 0]
